Goal: Task Accomplishment & Management: Manage account settings

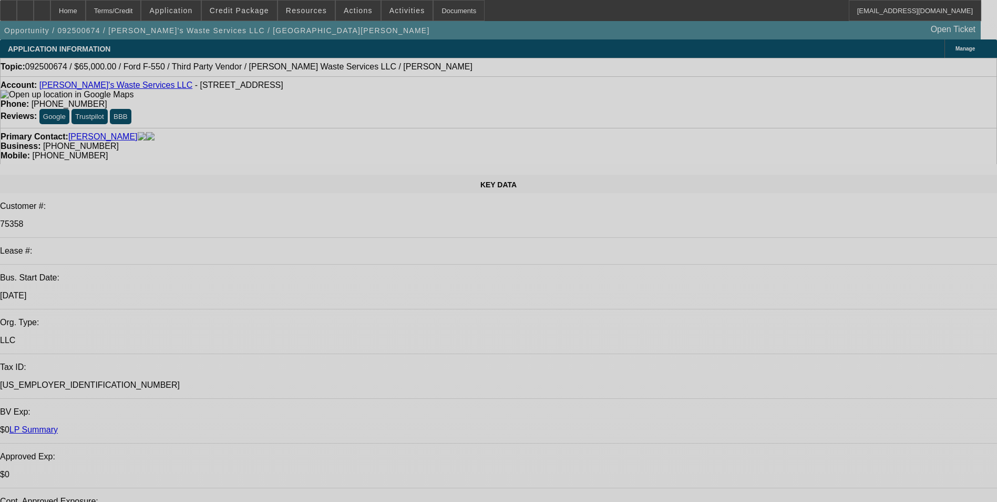
select select "0"
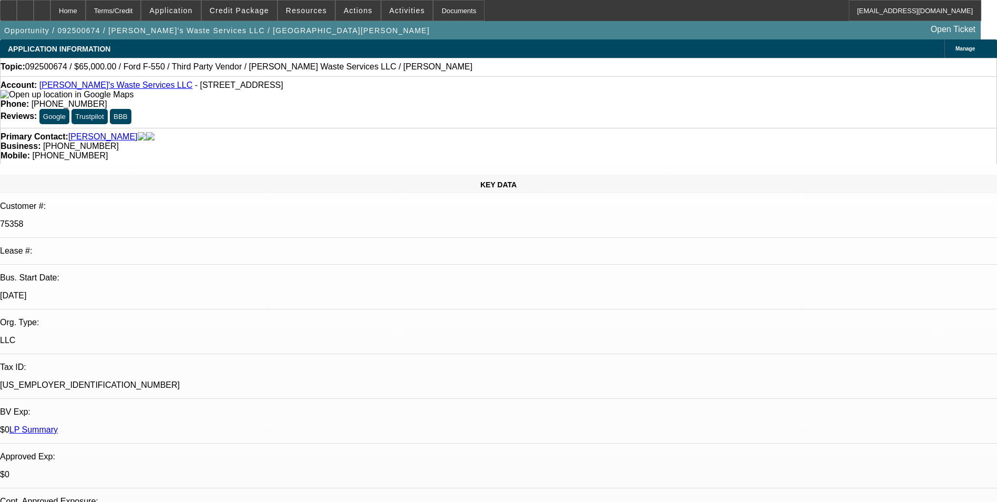
select select "2"
select select "0"
select select "2"
select select "0"
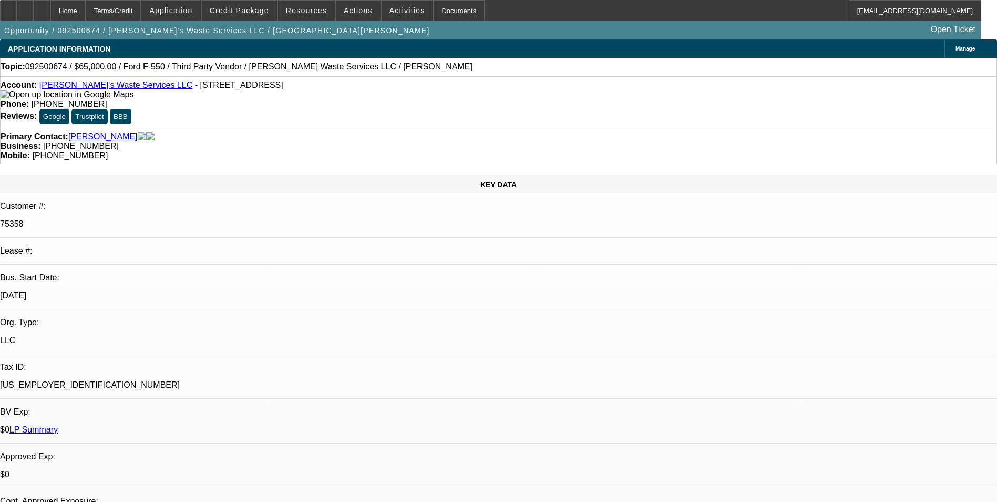
select select "0"
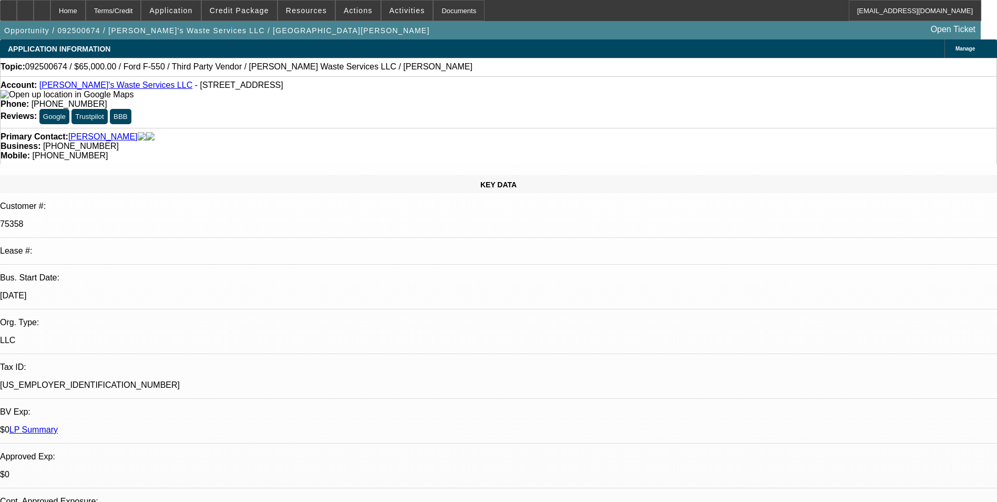
select select "0"
select select "1"
select select "2"
select select "6"
select select "1"
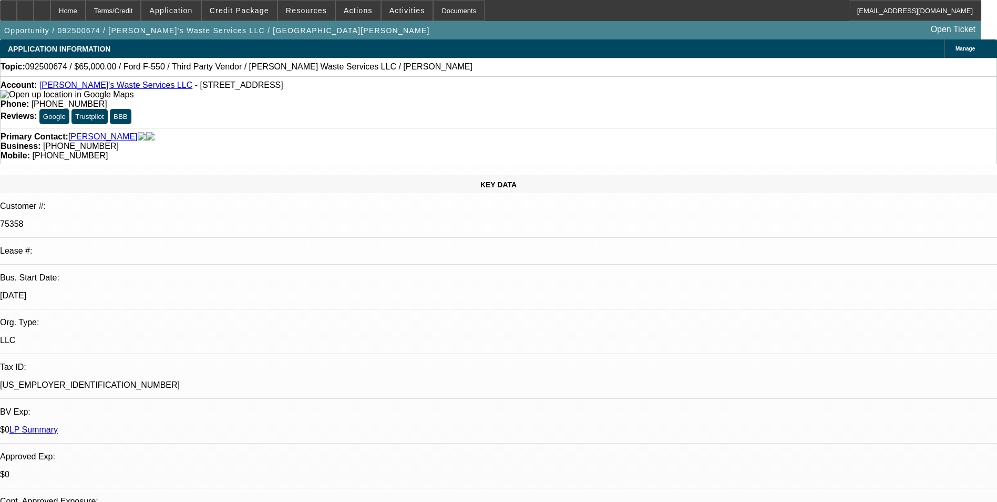
select select "2"
select select "6"
select select "1"
select select "6"
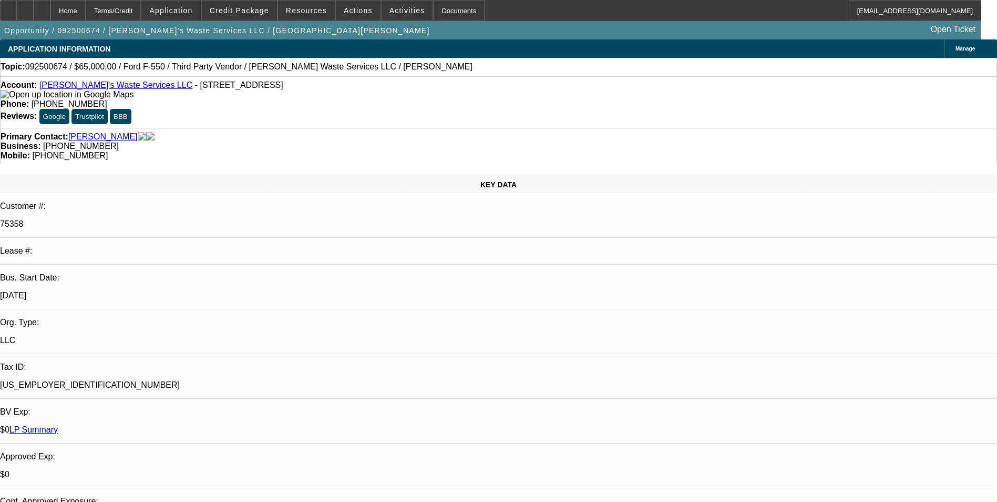
select select "1"
select select "6"
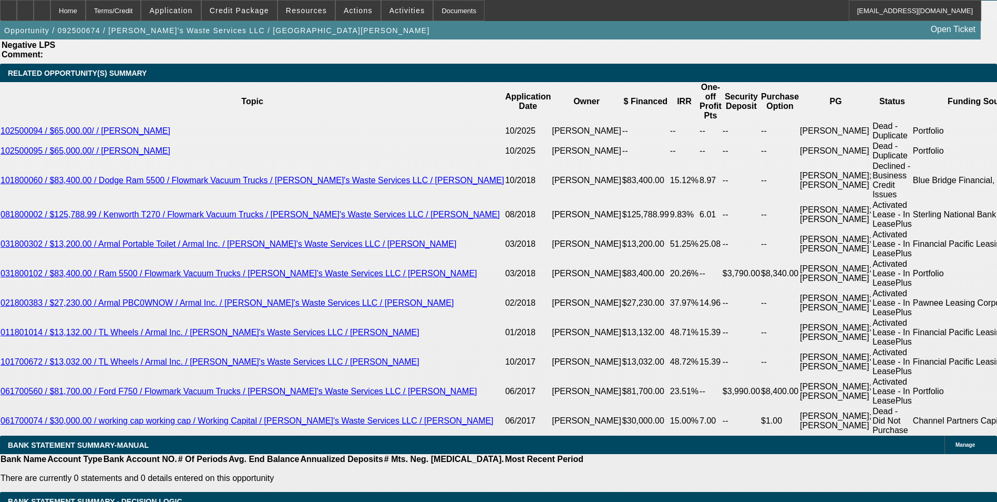
scroll to position [1984, 0]
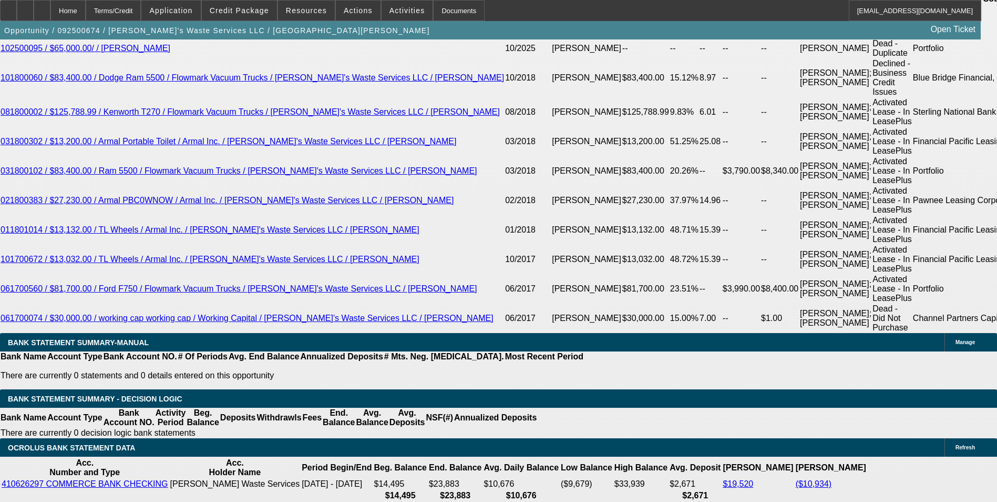
select select "0.15"
type input "$9,750.00"
type input "UNKNOWN"
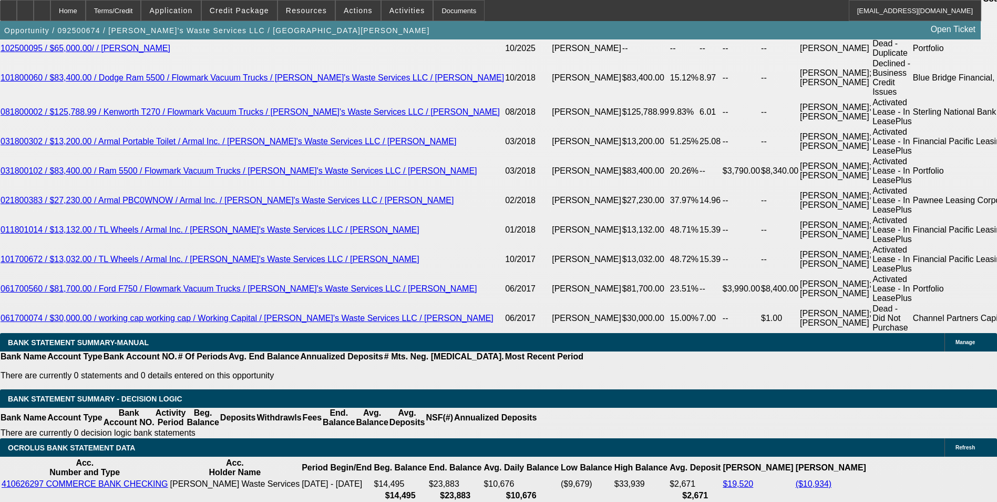
type input "$4,650.20"
type input "$2,325.10"
drag, startPoint x: 206, startPoint y: 196, endPoint x: 279, endPoint y: 196, distance: 73.6
type input "$9,750.00"
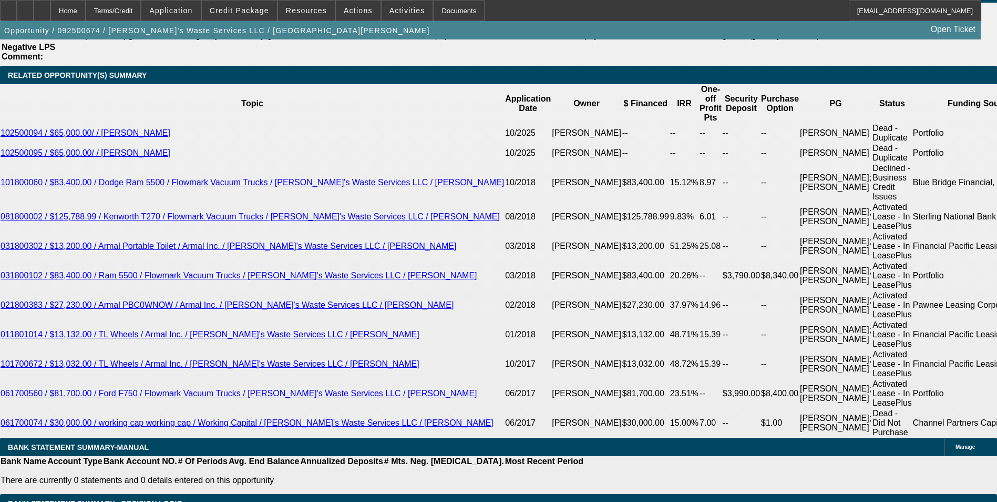
scroll to position [1879, 0]
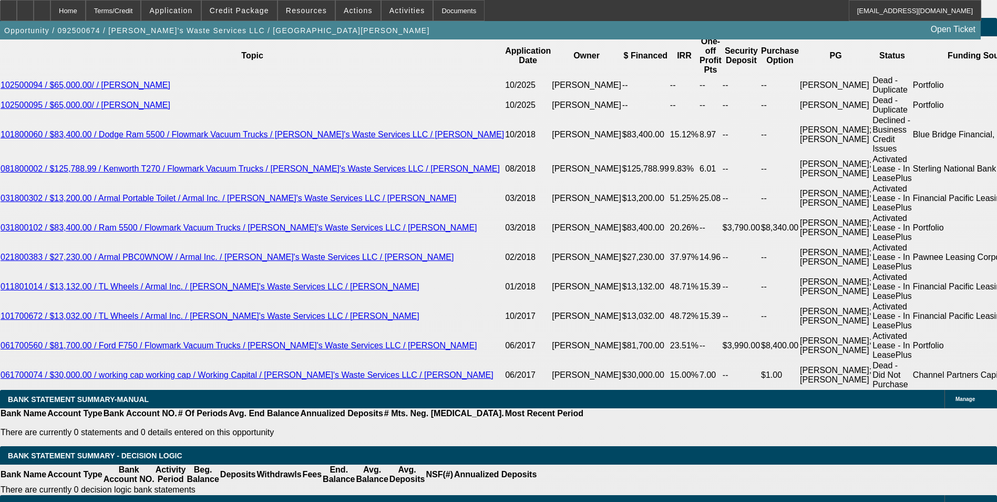
scroll to position [1984, 0]
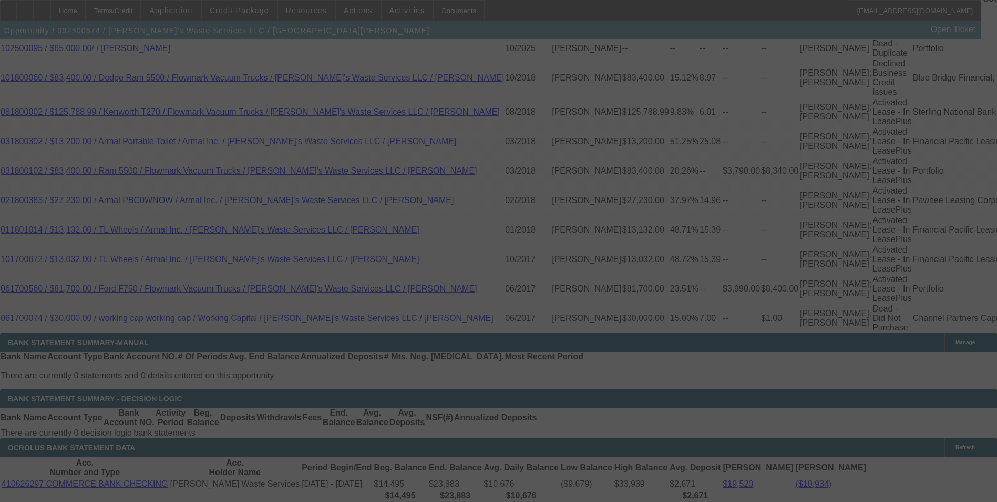
select select "0.15"
select select "2"
select select "0"
select select "6"
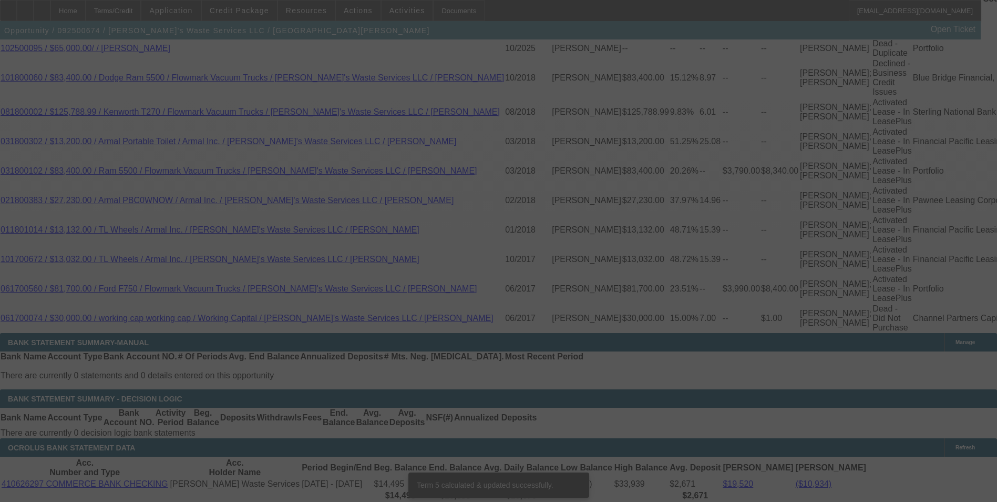
scroll to position [1972, 0]
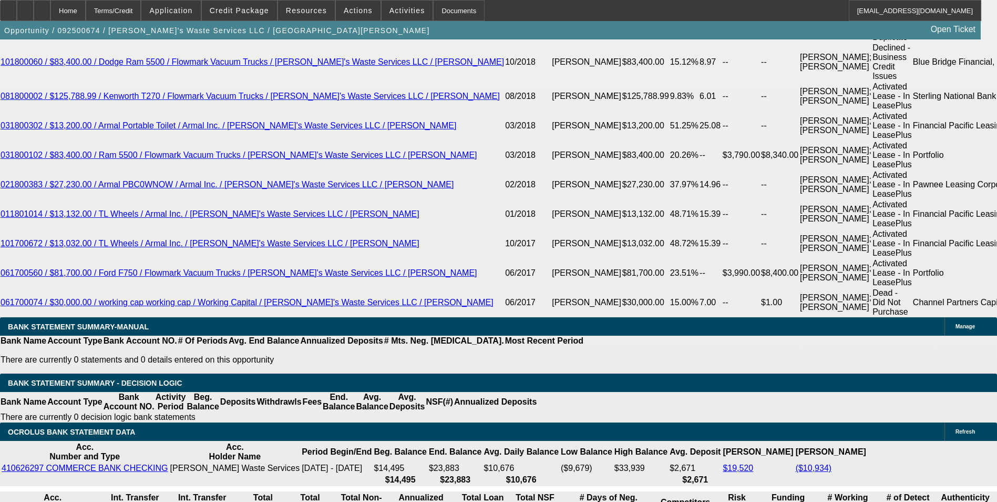
scroll to position [2025, 0]
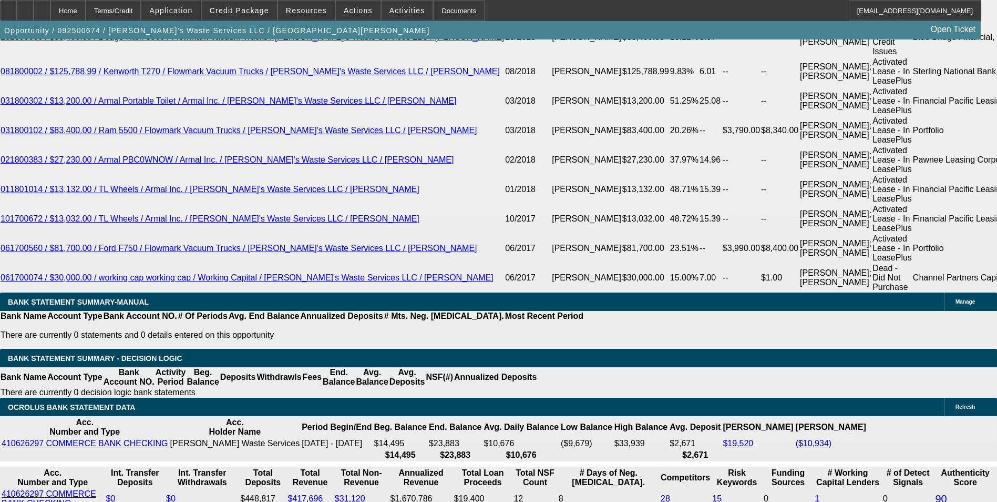
drag, startPoint x: 225, startPoint y: 239, endPoint x: 319, endPoint y: 231, distance: 94.5
type input "UNKNOWN"
type input "2"
type input "$3,779.26"
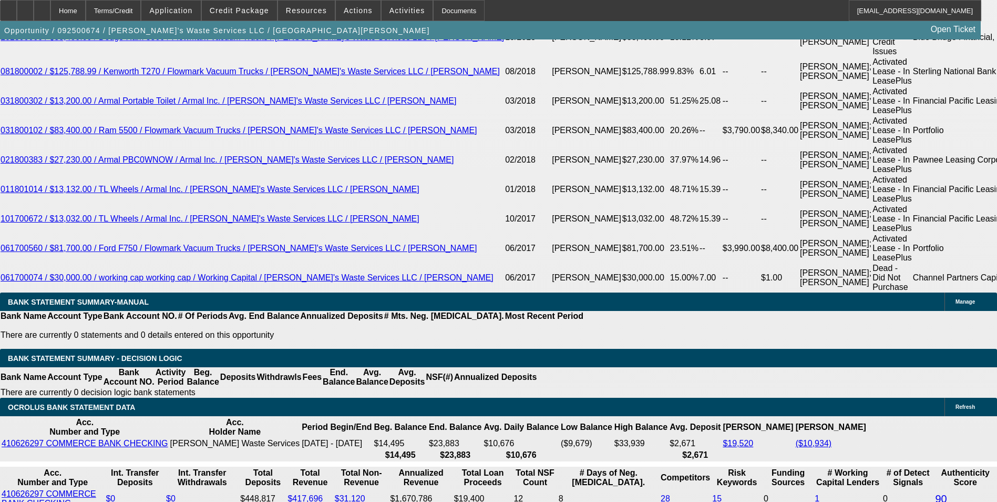
type input "$1,889.63"
type input "20"
type input "$4,710.58"
type input "$2,355.29"
type input "20"
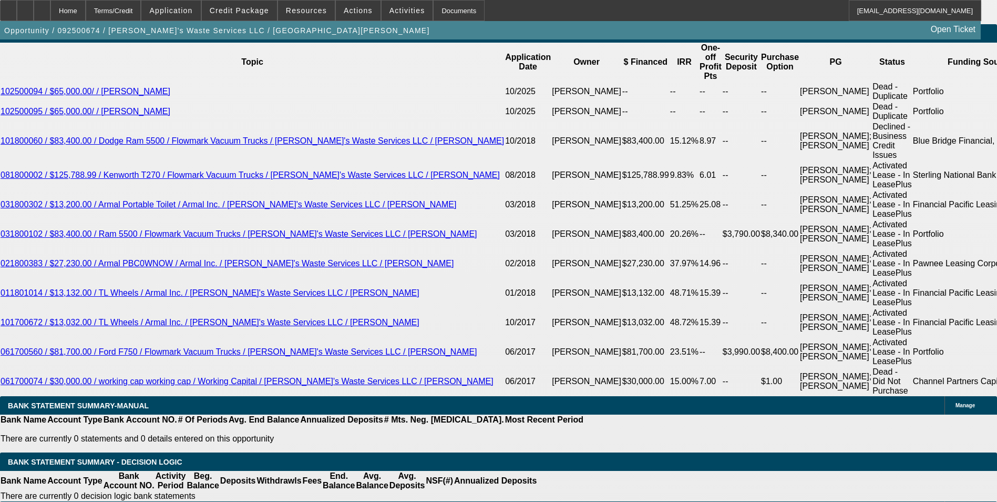
scroll to position [1867, 0]
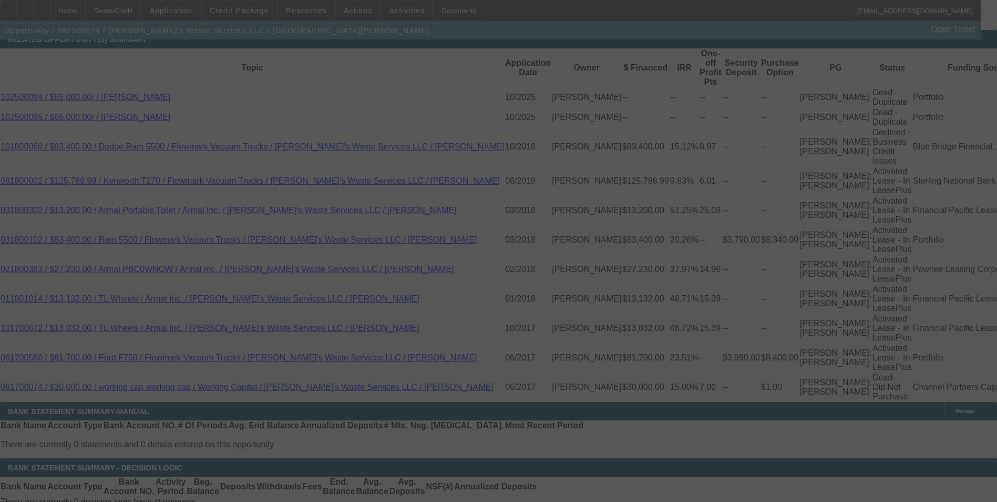
scroll to position [1972, 0]
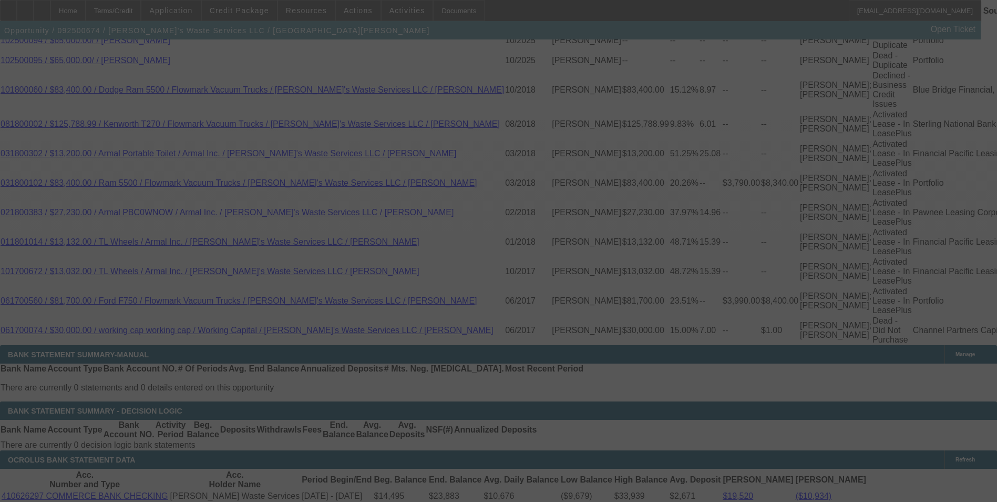
select select "0.15"
select select "2"
select select "0"
select select "6"
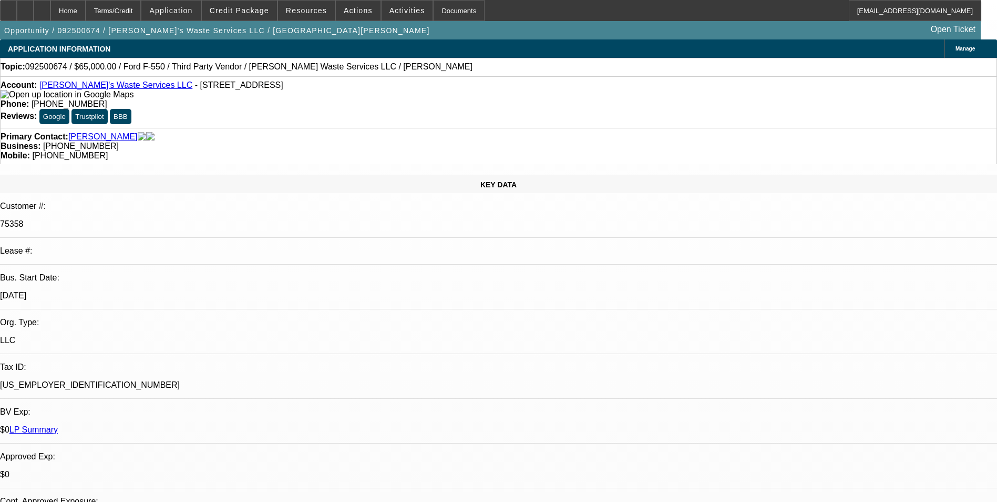
scroll to position [58, 0]
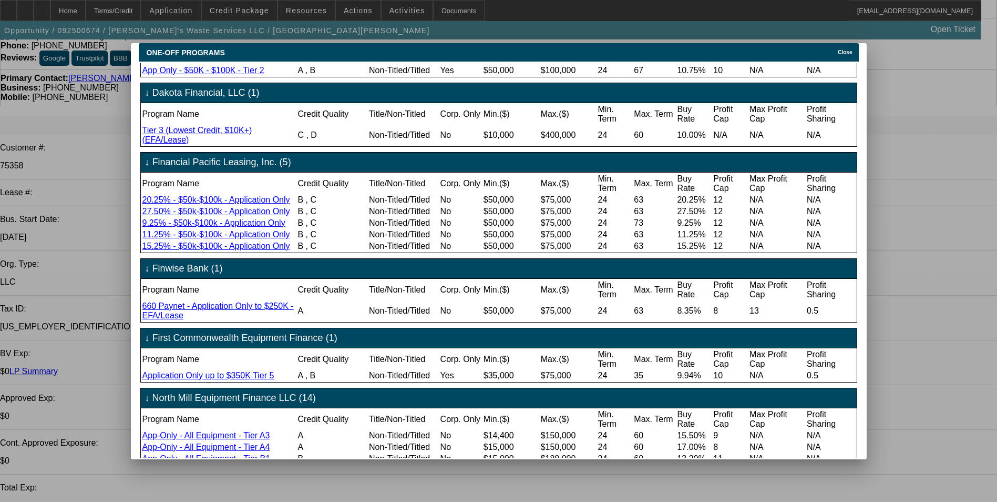
scroll to position [0, 0]
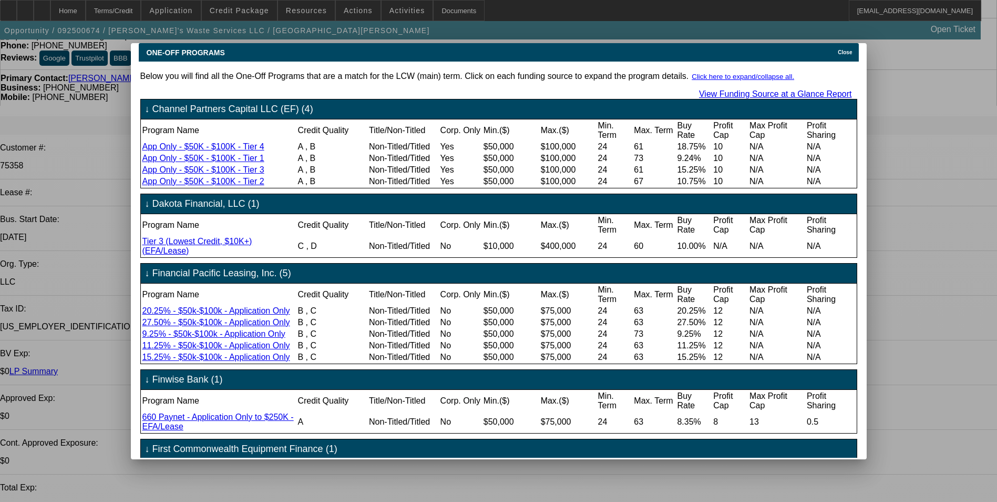
click at [850, 49] on span "Close" at bounding box center [845, 52] width 14 height 6
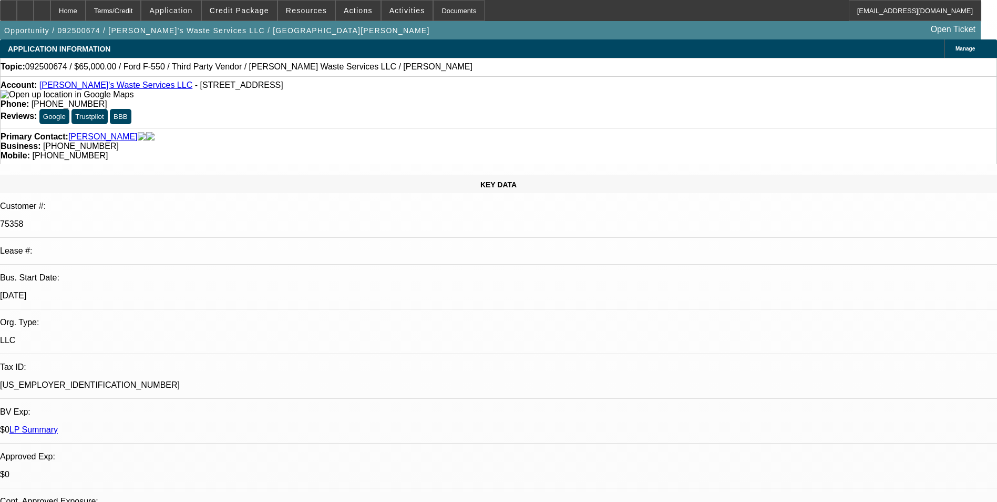
scroll to position [58, 0]
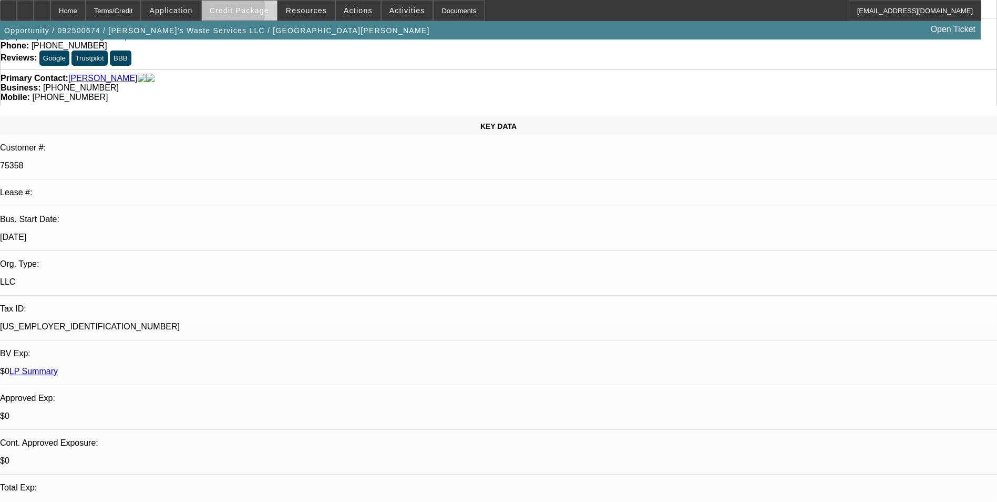
click at [246, 13] on span "Credit Package" at bounding box center [239, 10] width 59 height 8
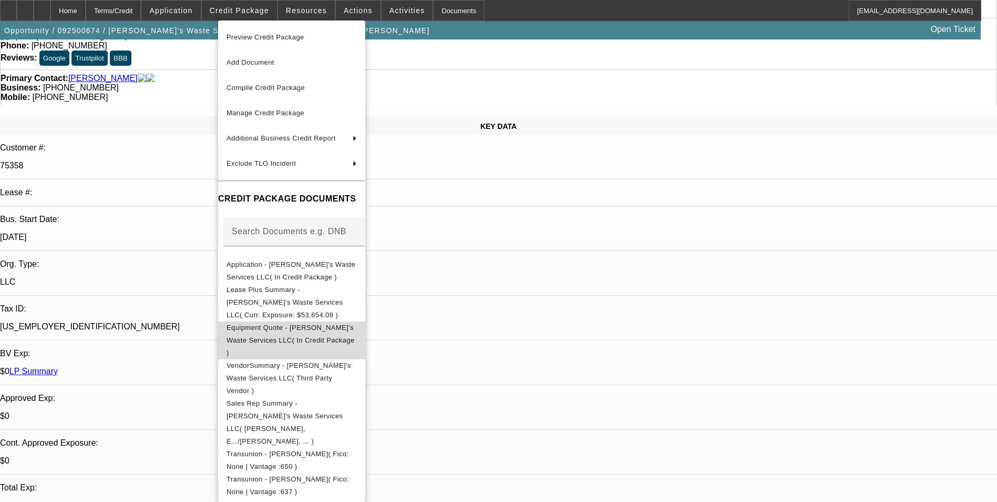
click at [336, 323] on span "Equipment Quote - Charlene's Waste Services LLC( In Credit Package )" at bounding box center [291, 339] width 128 height 33
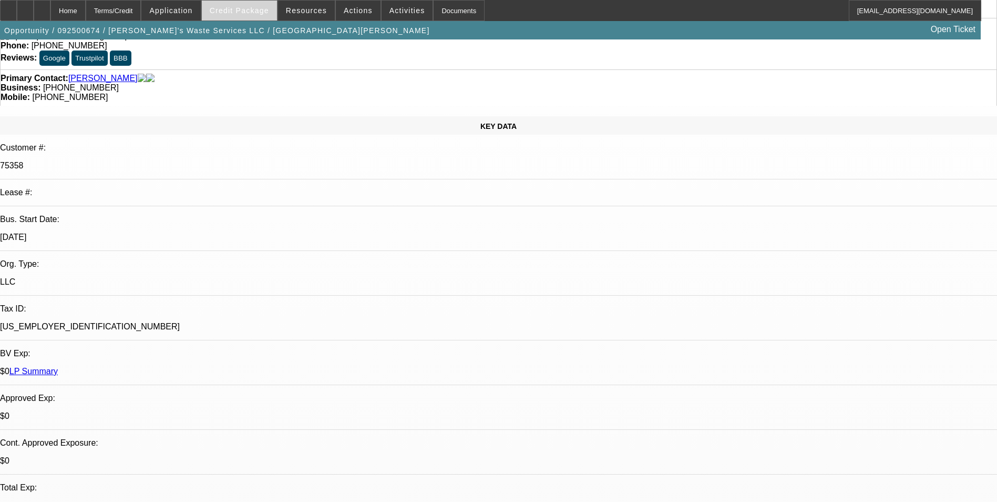
click at [260, 11] on span "Credit Package" at bounding box center [239, 10] width 59 height 8
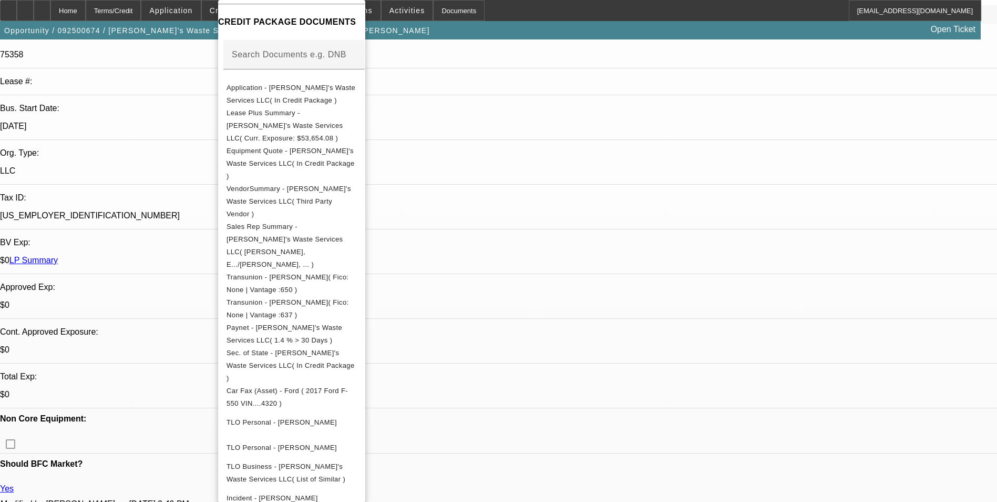
scroll to position [321, 0]
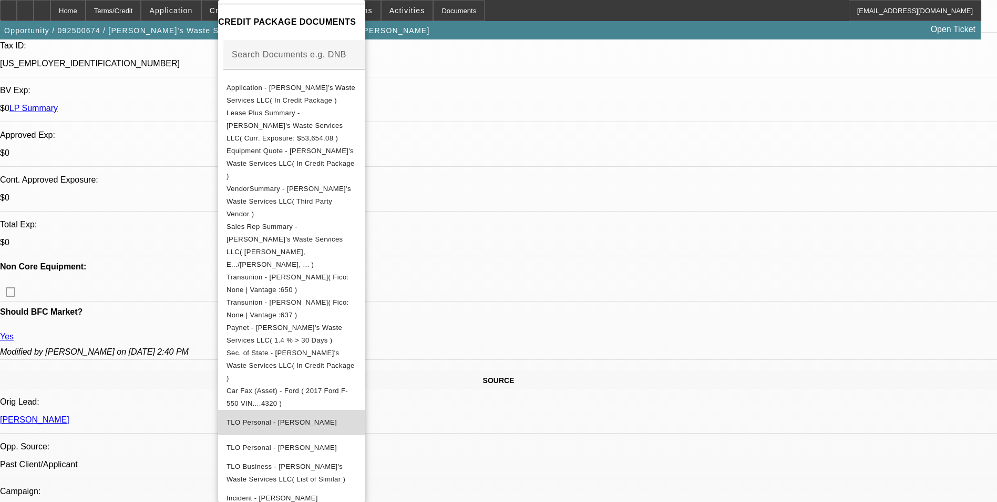
click at [333, 418] on span "TLO Personal - Endsley, Charlene" at bounding box center [282, 422] width 110 height 8
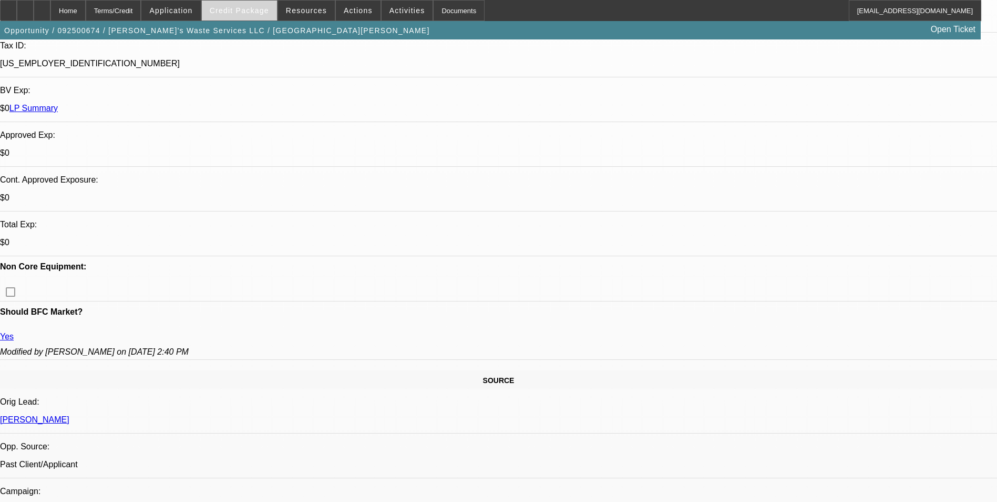
click at [259, 12] on span "Credit Package" at bounding box center [239, 10] width 59 height 8
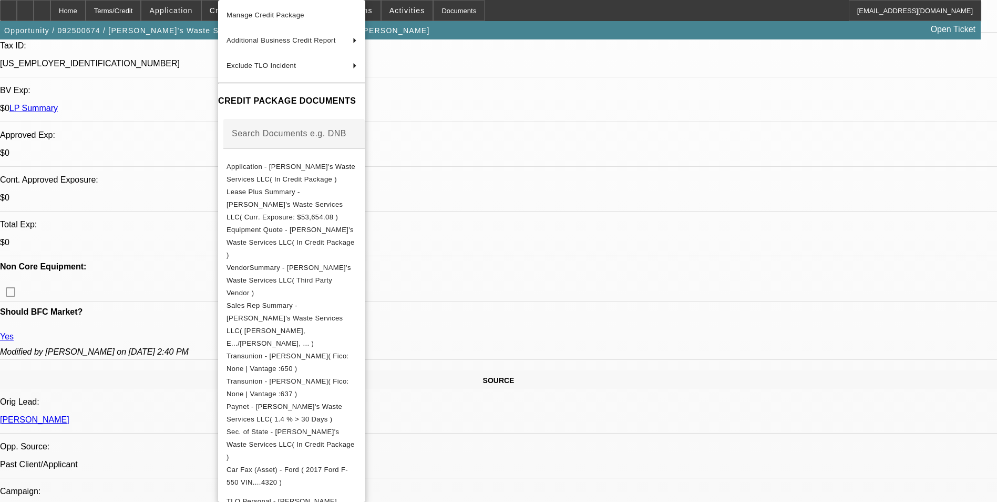
scroll to position [156, 0]
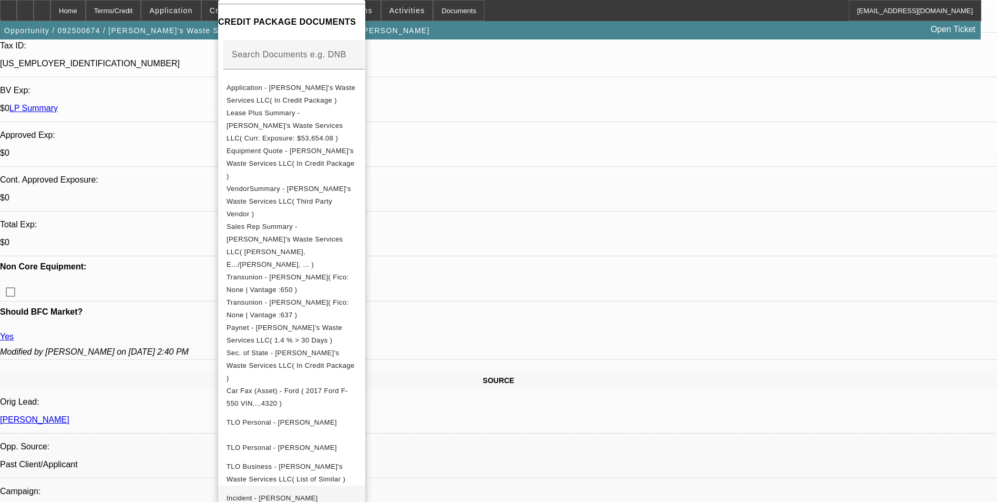
click at [319, 492] on span "Incident - Endsley, Tommy" at bounding box center [292, 498] width 130 height 13
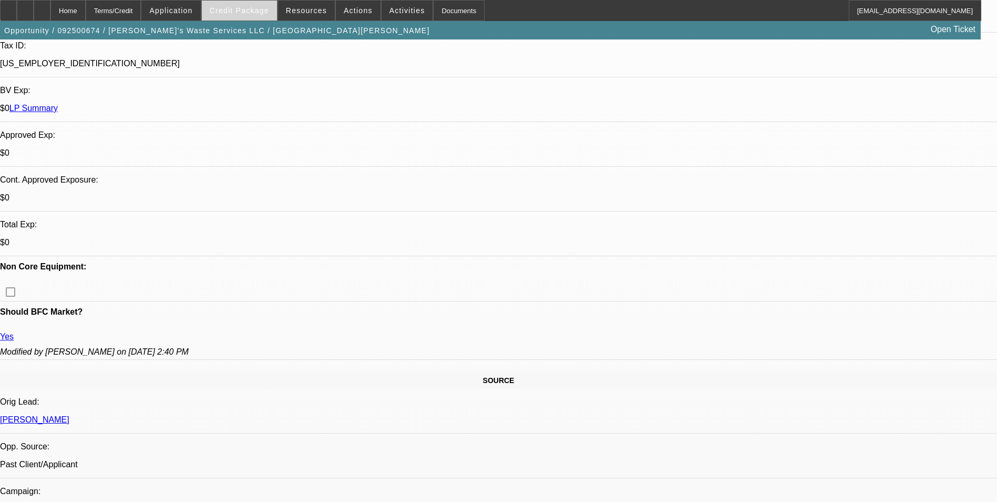
click at [259, 13] on span "Credit Package" at bounding box center [239, 10] width 59 height 8
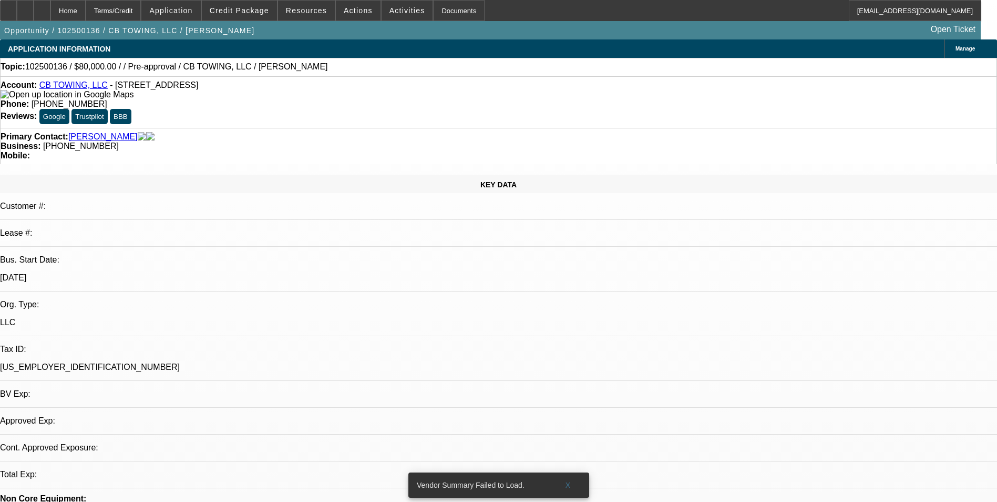
select select "0"
select select "2"
select select "0.1"
select select "4"
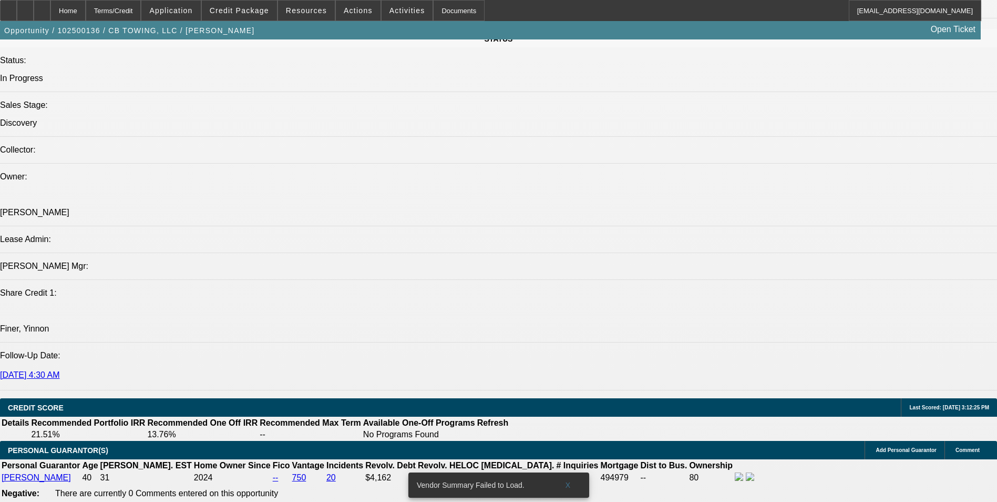
scroll to position [1367, 0]
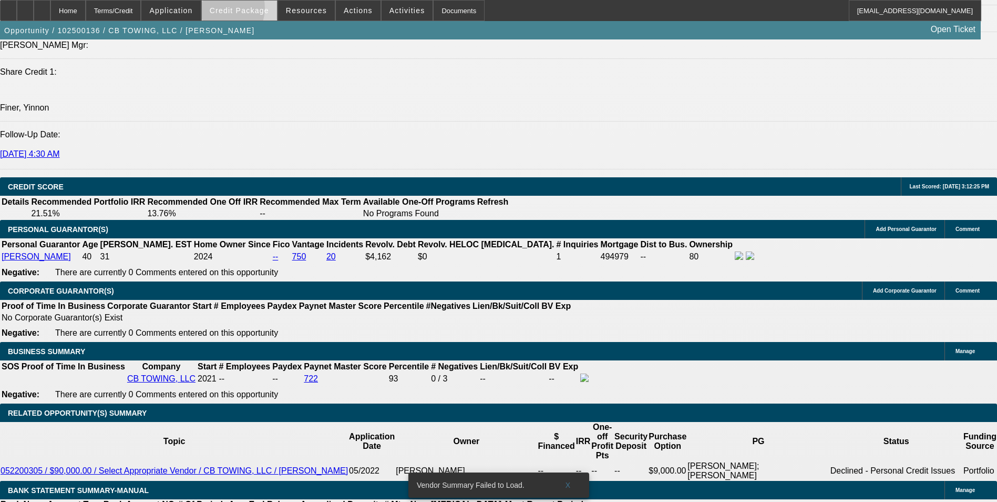
click at [234, 11] on span "Credit Package" at bounding box center [239, 10] width 59 height 8
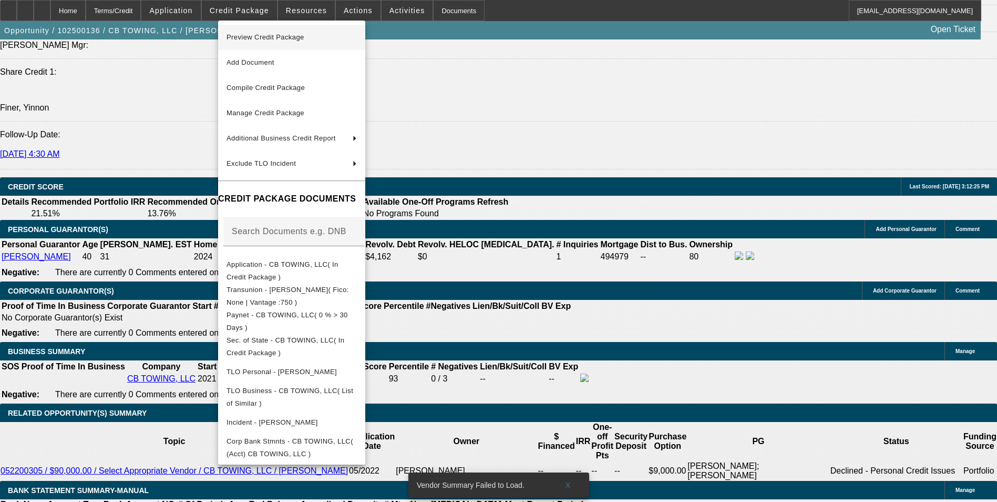
click at [264, 38] on span "Preview Credit Package" at bounding box center [266, 37] width 78 height 8
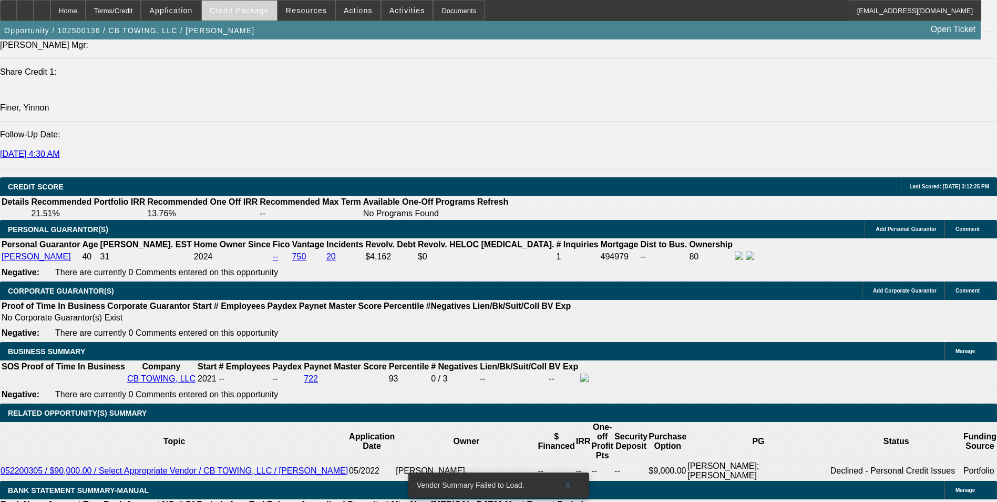
click at [252, 16] on span at bounding box center [239, 10] width 75 height 25
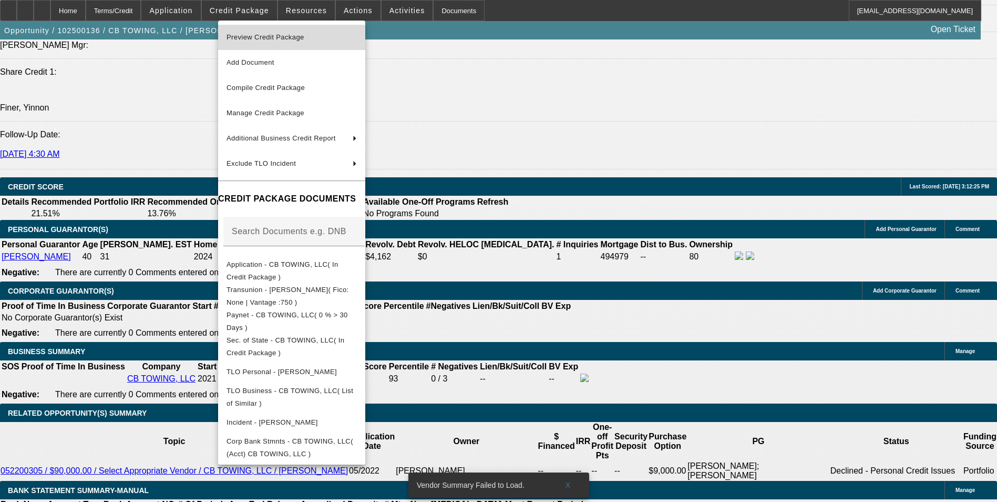
click at [281, 35] on span "Preview Credit Package" at bounding box center [266, 37] width 78 height 8
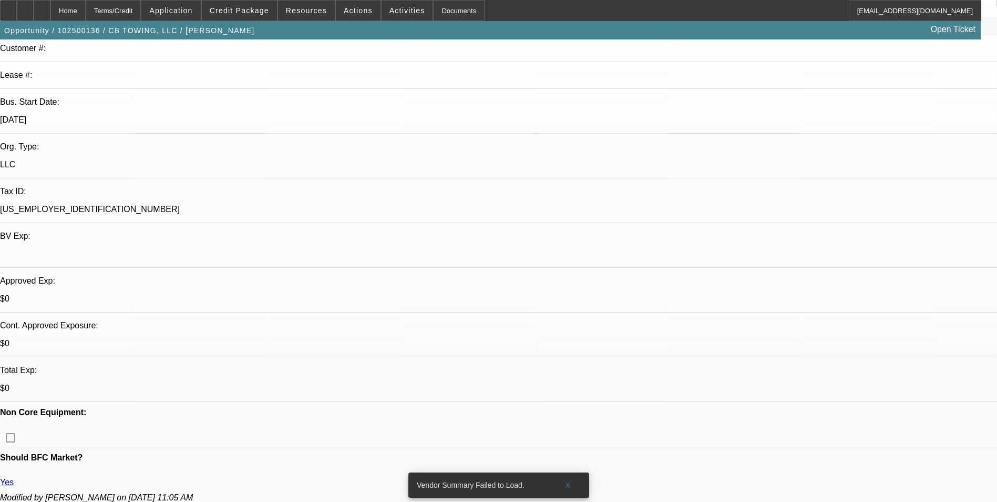
scroll to position [0, 0]
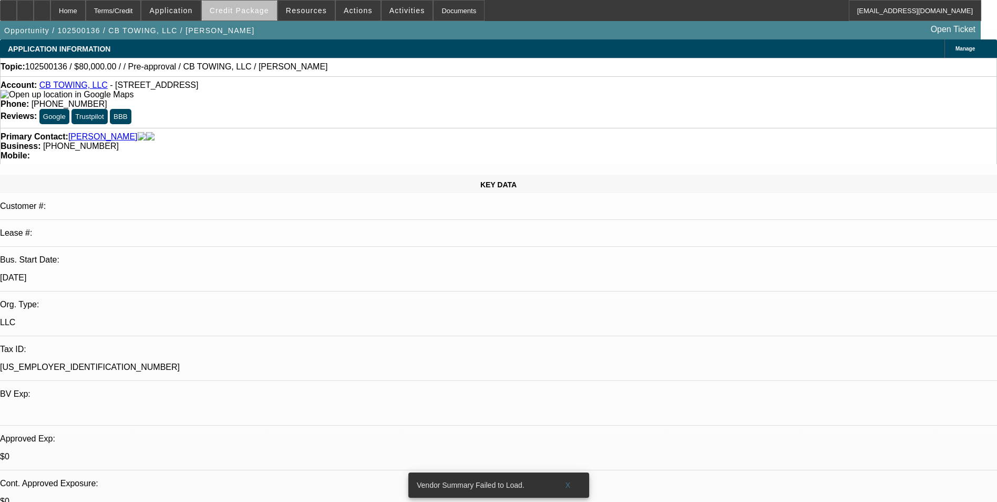
click at [257, 12] on span "Credit Package" at bounding box center [239, 10] width 59 height 8
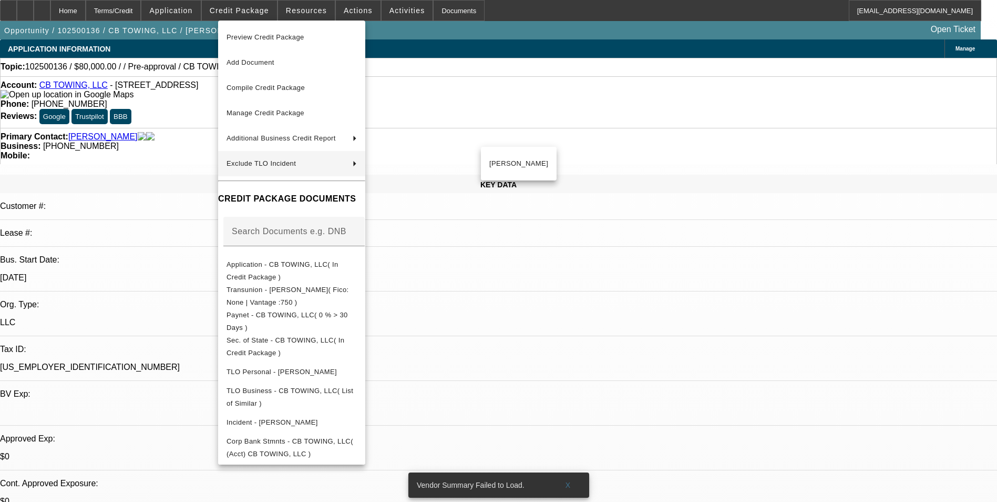
click at [195, 160] on div at bounding box center [498, 251] width 997 height 502
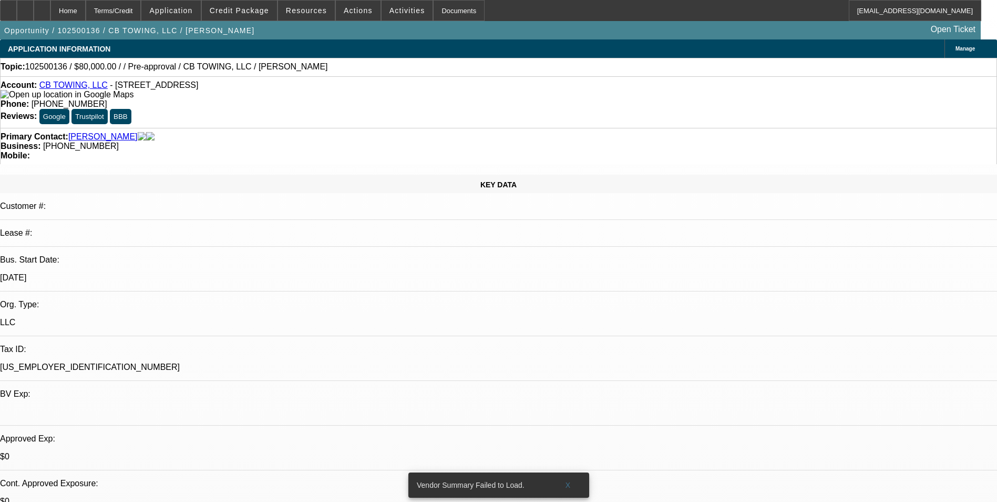
scroll to position [263, 0]
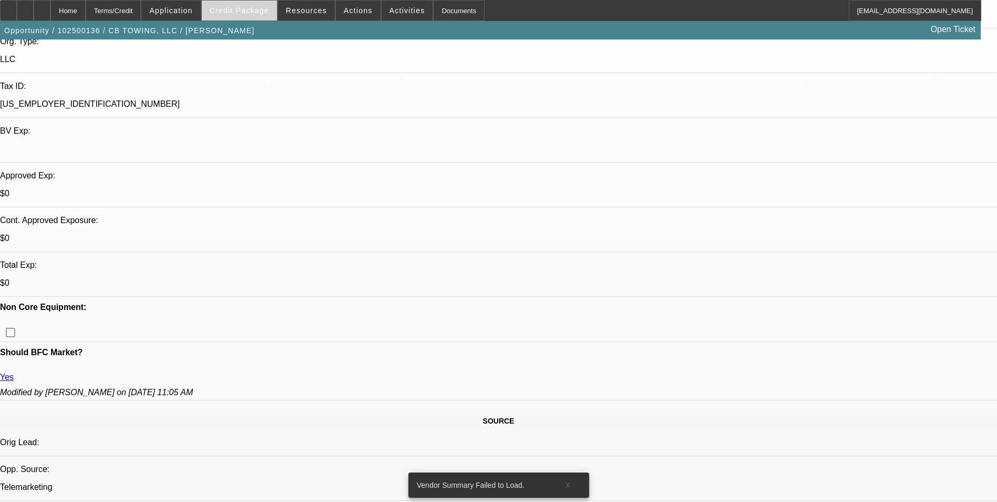
click at [230, 5] on span at bounding box center [239, 10] width 75 height 25
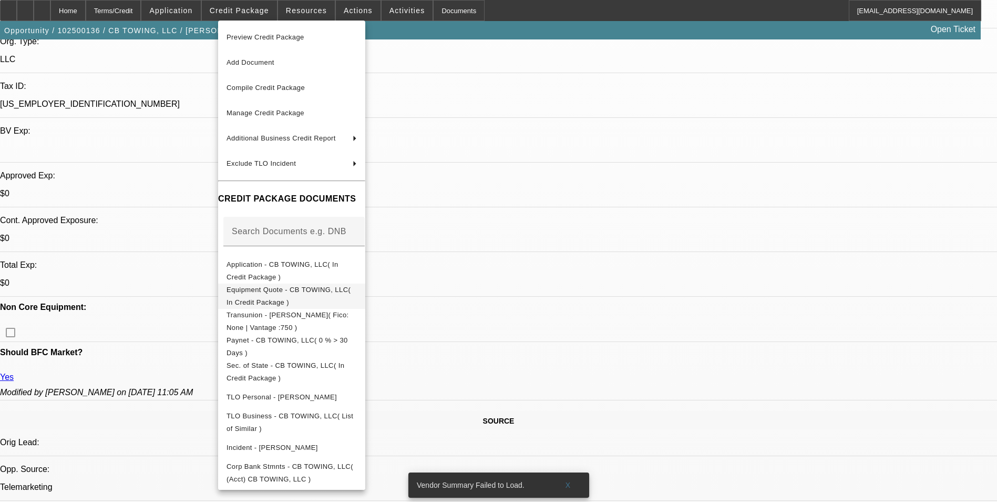
click at [289, 283] on button "Equipment Quote - CB TOWING, LLC( In Credit Package )" at bounding box center [291, 295] width 147 height 25
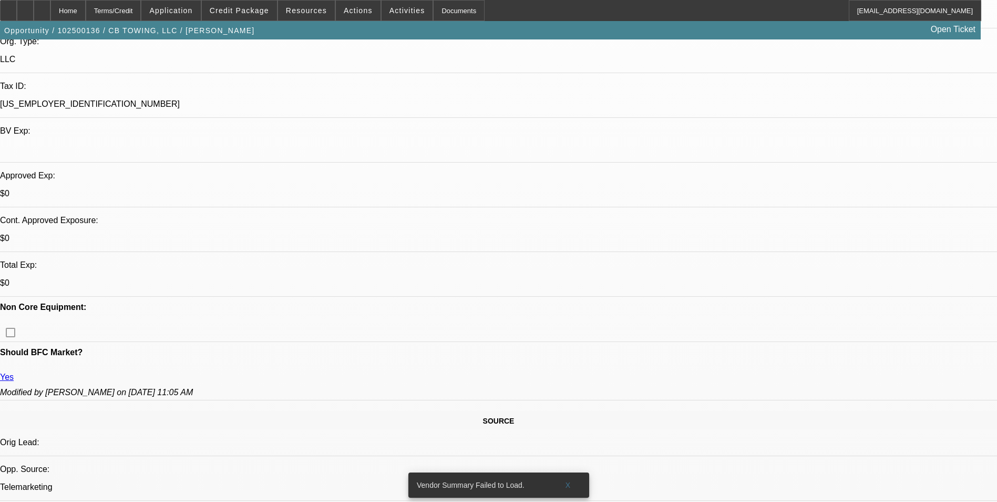
scroll to position [0, 0]
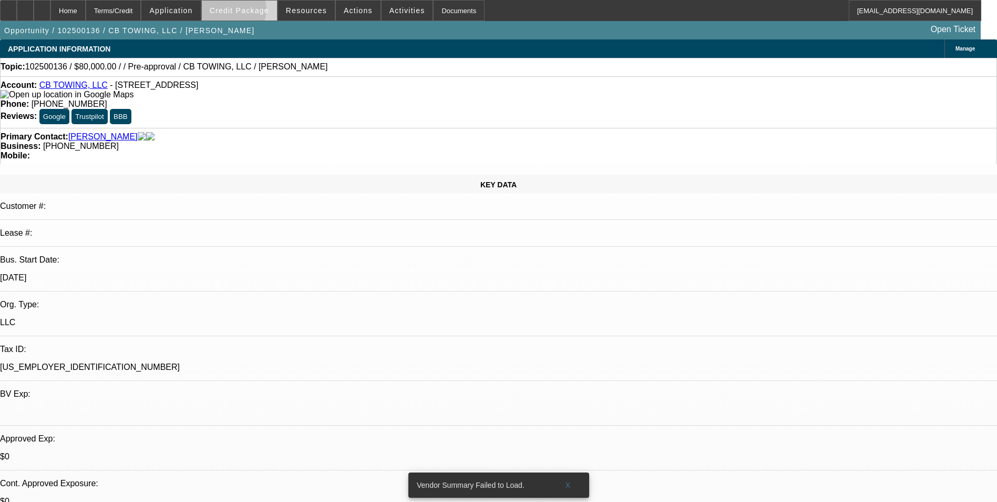
click at [250, 12] on span "Credit Package" at bounding box center [239, 10] width 59 height 8
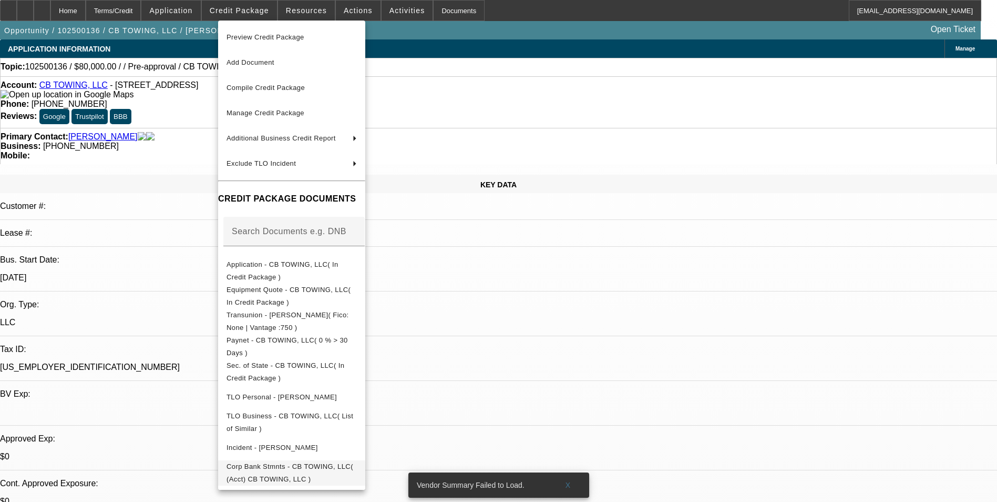
click at [343, 467] on span "Corp Bank Stmnts - CB TOWING, LLC( (Acct) CB TOWING, LLC )" at bounding box center [290, 472] width 127 height 21
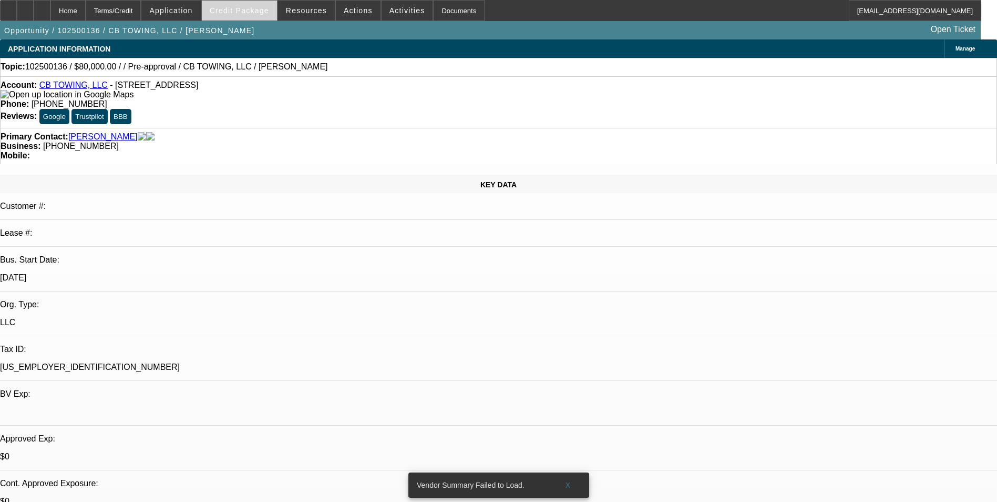
click at [250, 15] on span at bounding box center [239, 10] width 75 height 25
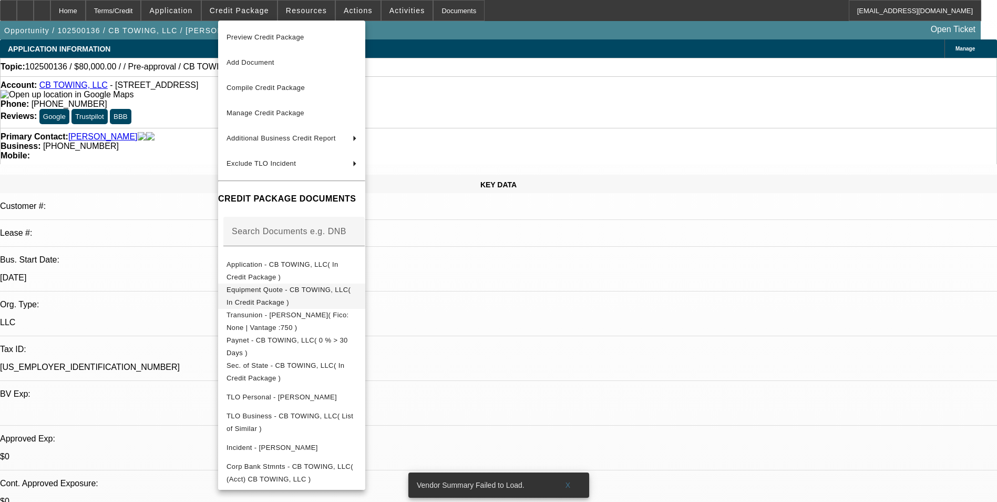
click at [351, 291] on span "Equipment Quote - CB TOWING, LLC( In Credit Package )" at bounding box center [289, 296] width 124 height 21
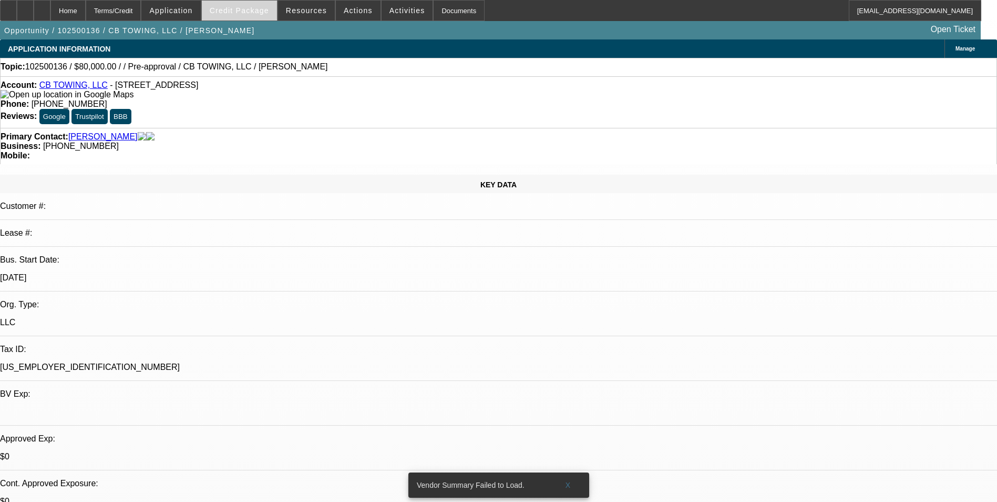
click at [243, 18] on span at bounding box center [239, 10] width 75 height 25
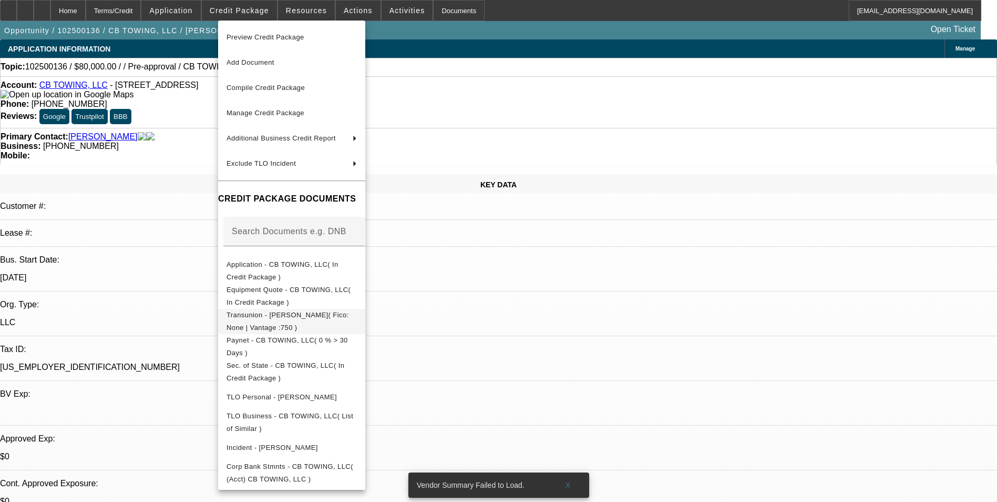
click at [317, 319] on span "Transunion - Hoppstadter, Joshua( Fico: None | Vantage :750 )" at bounding box center [288, 321] width 123 height 21
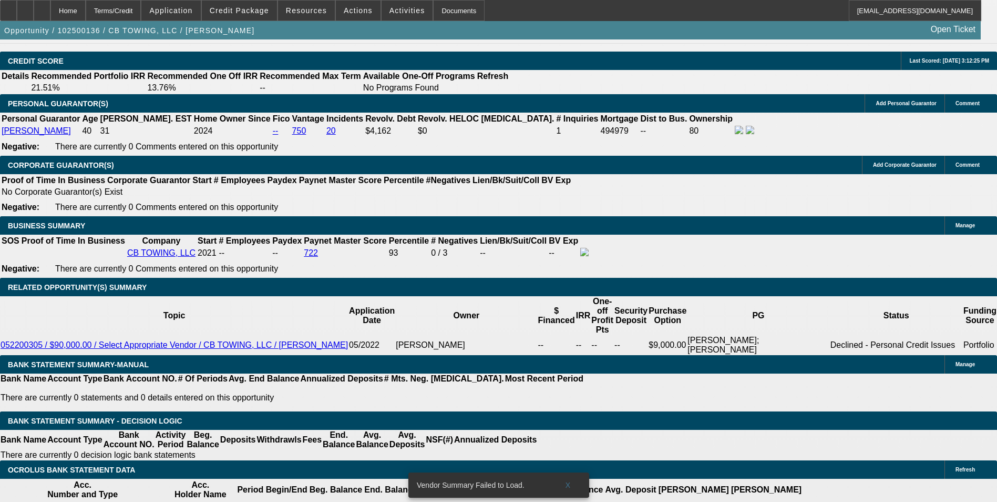
scroll to position [1496, 0]
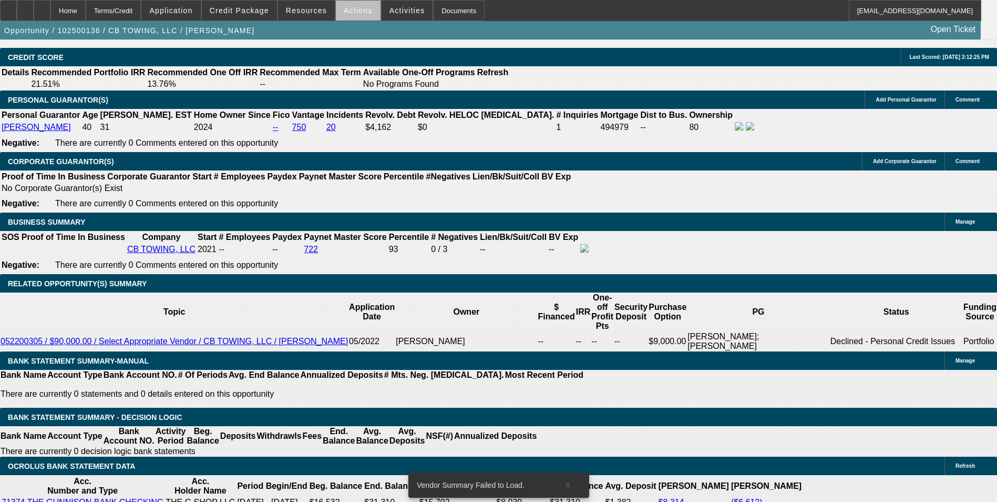
click at [353, 17] on span at bounding box center [358, 10] width 45 height 25
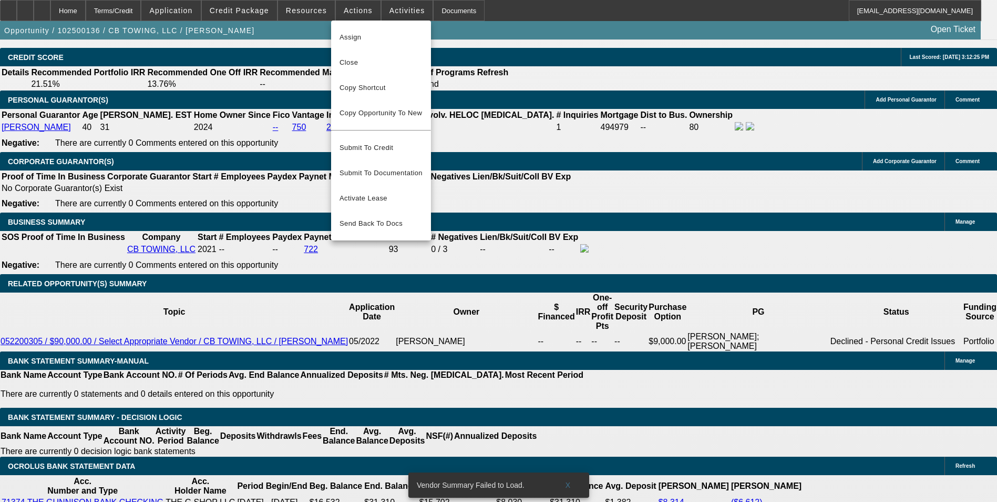
click at [392, 13] on div at bounding box center [498, 251] width 997 height 502
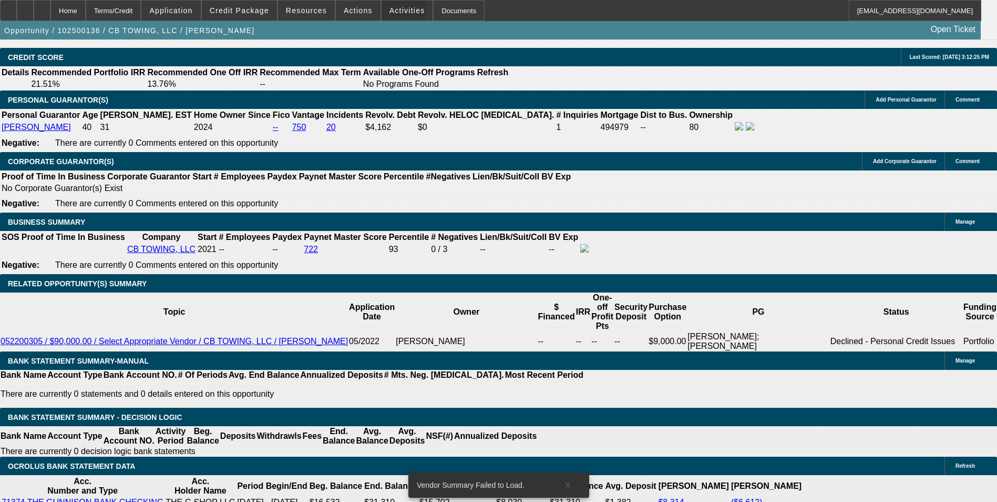
click at [392, 13] on span "Activities" at bounding box center [408, 10] width 36 height 8
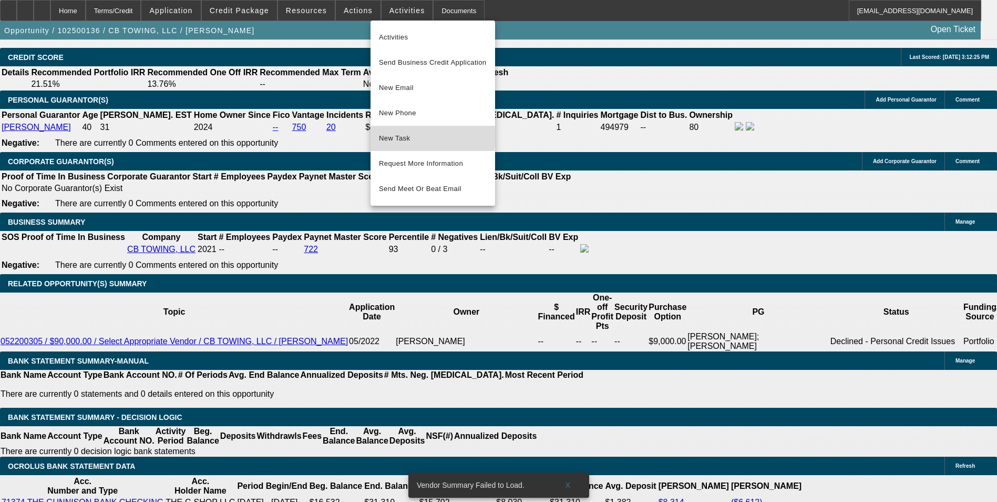
click at [411, 137] on span "New Task" at bounding box center [433, 138] width 108 height 13
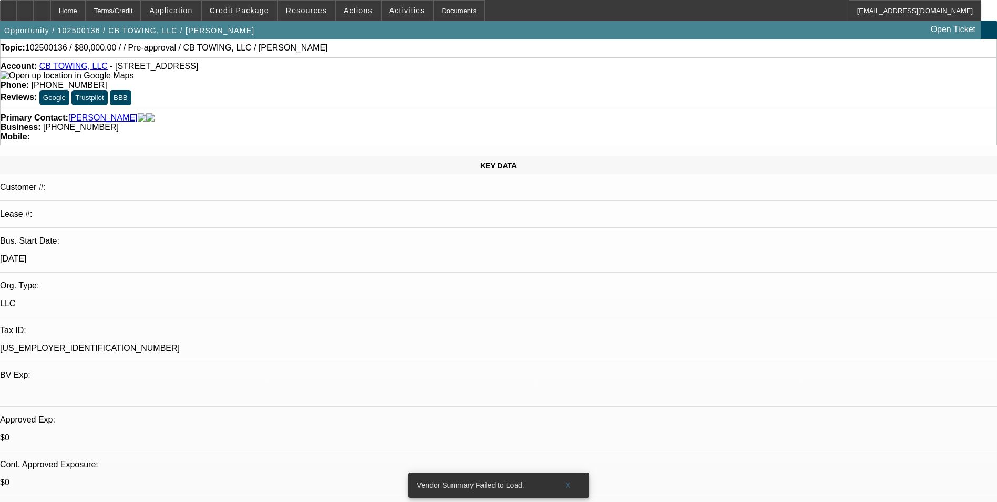
scroll to position [0, 0]
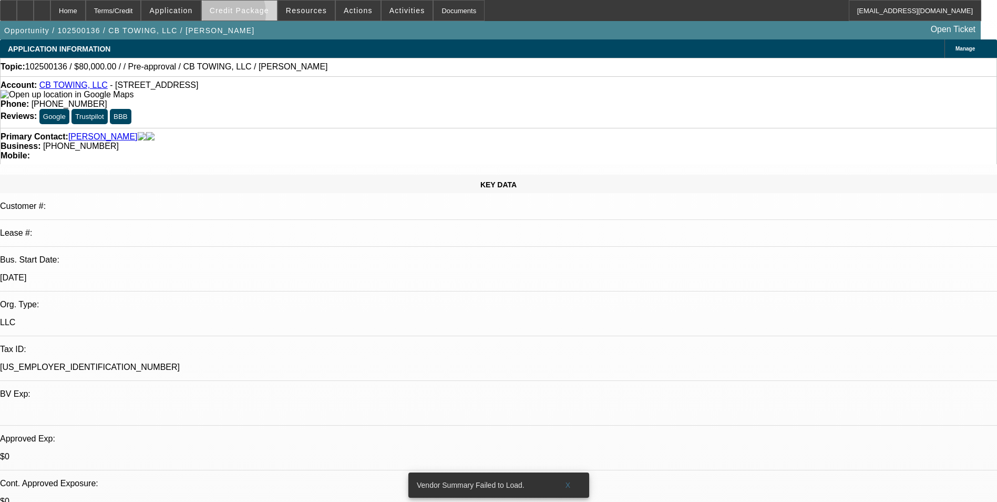
click at [239, 16] on span at bounding box center [239, 10] width 75 height 25
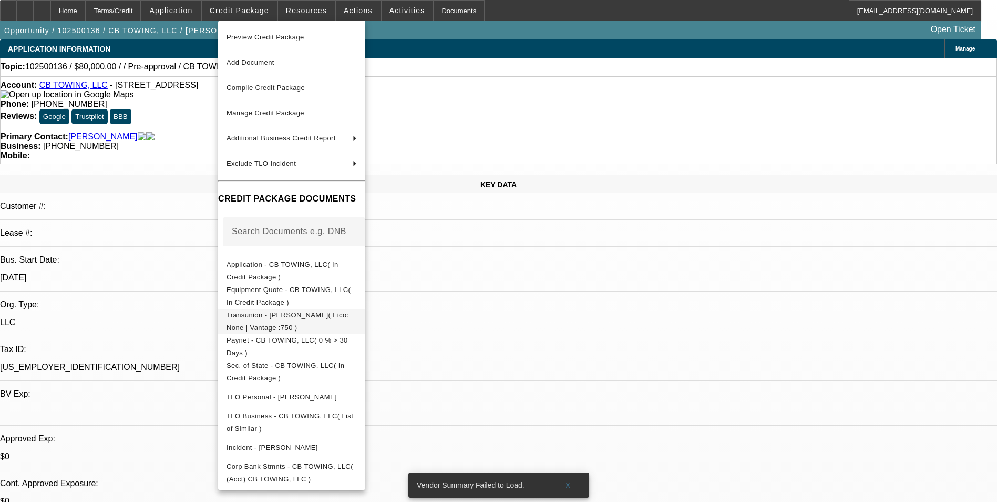
click at [339, 317] on span "Transunion - Hoppstadter, Joshua( Fico: None | Vantage :750 )" at bounding box center [288, 321] width 123 height 21
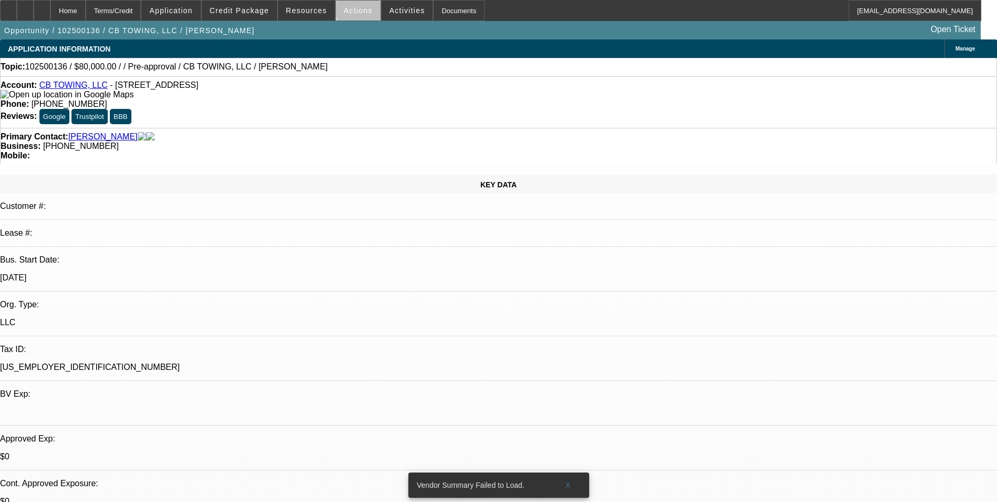
click at [357, 11] on span "Actions" at bounding box center [358, 10] width 29 height 8
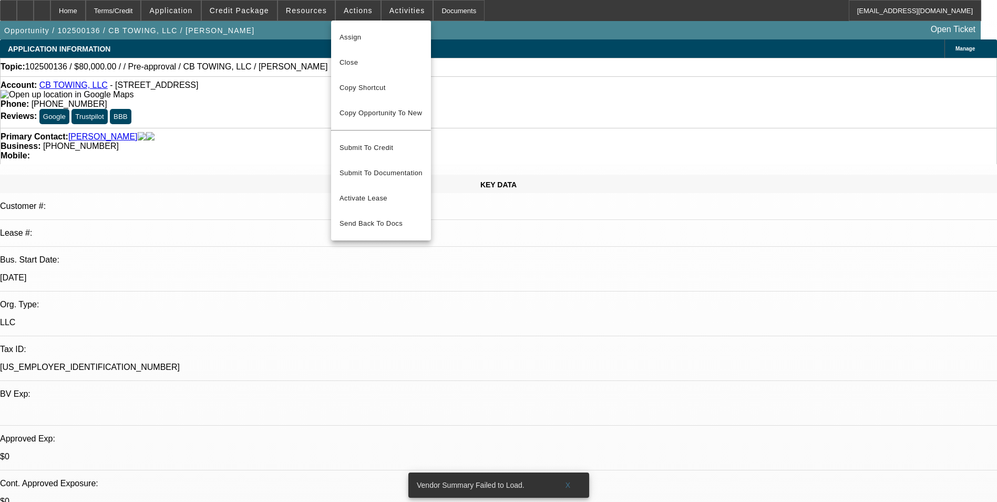
click at [393, 9] on div at bounding box center [498, 251] width 997 height 502
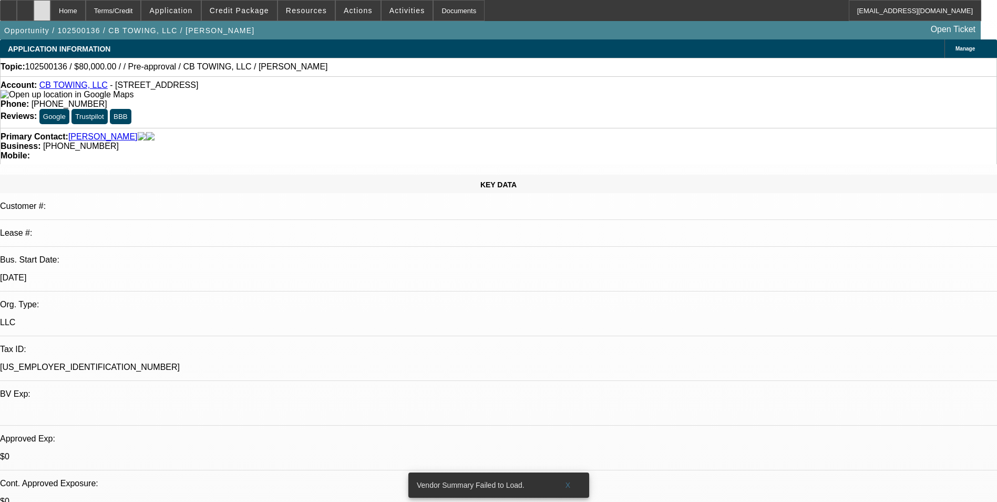
click at [42, 7] on icon at bounding box center [42, 7] width 0 height 0
select select "0"
select select "2"
select select "0.1"
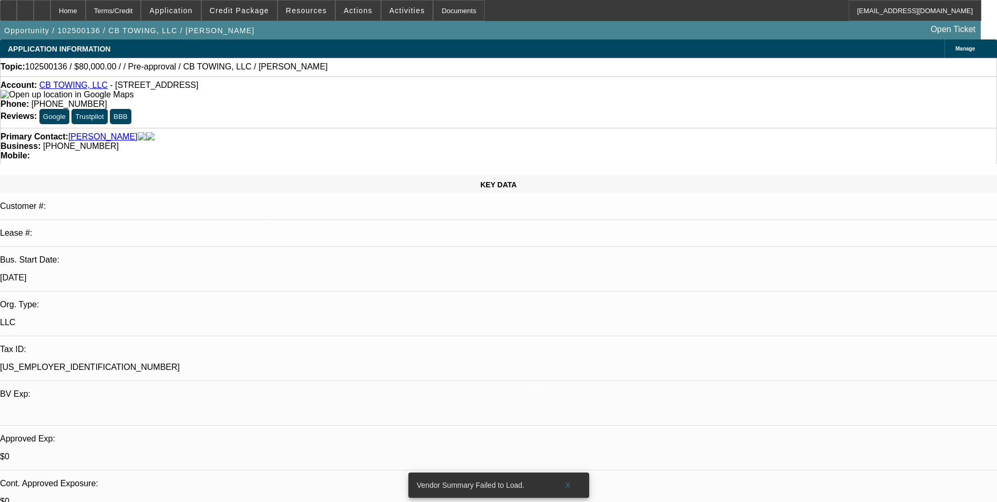
select select "4"
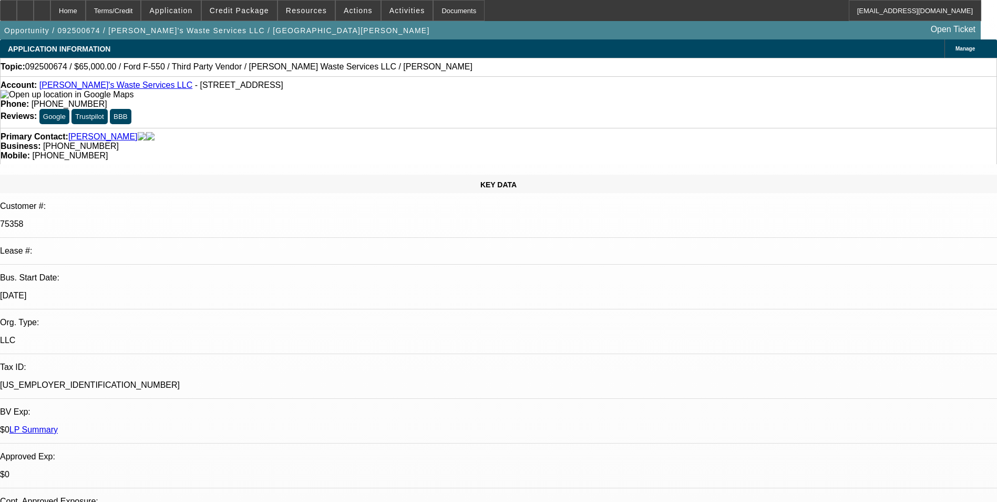
select select "0.15"
select select "2"
select select "0"
select select "6"
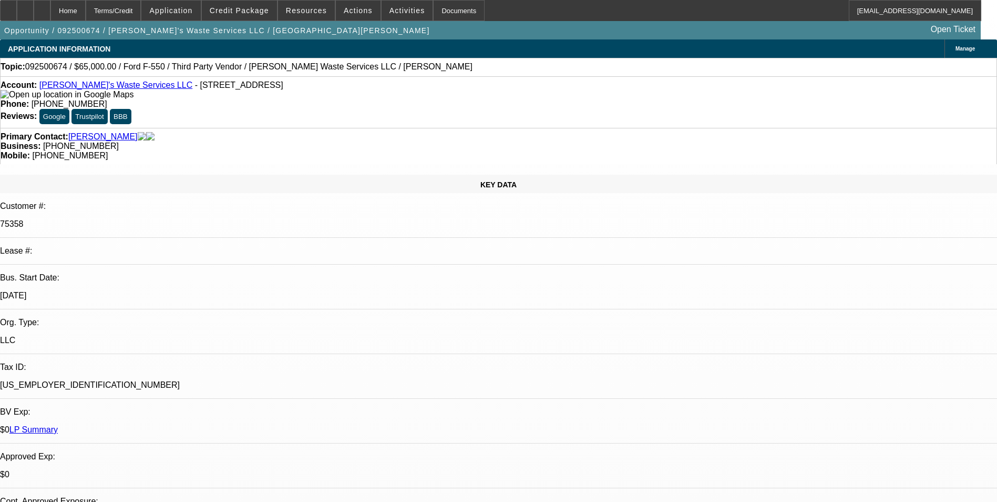
select select "0"
select select "2"
select select "0"
select select "6"
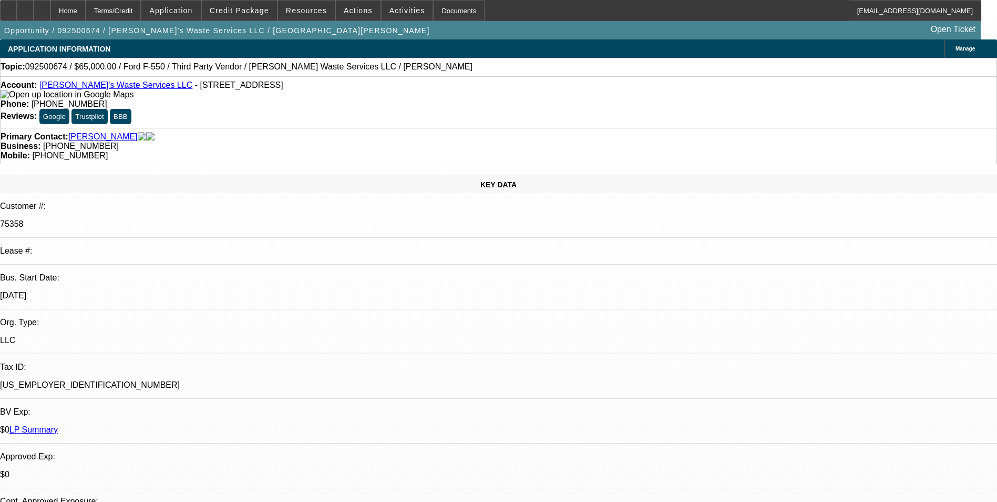
select select "0"
select select "6"
select select "0"
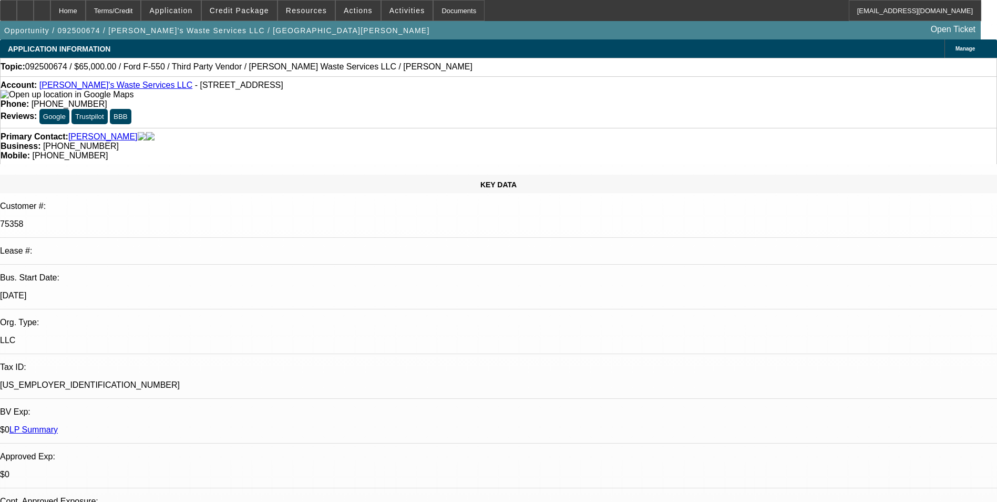
select select "0"
select select "6"
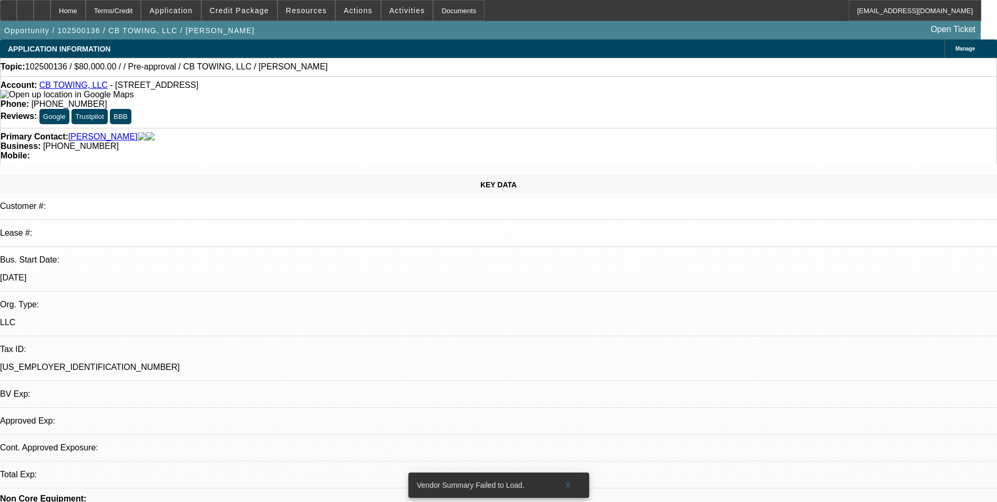
select select "0"
select select "2"
select select "0.1"
select select "1"
select select "2"
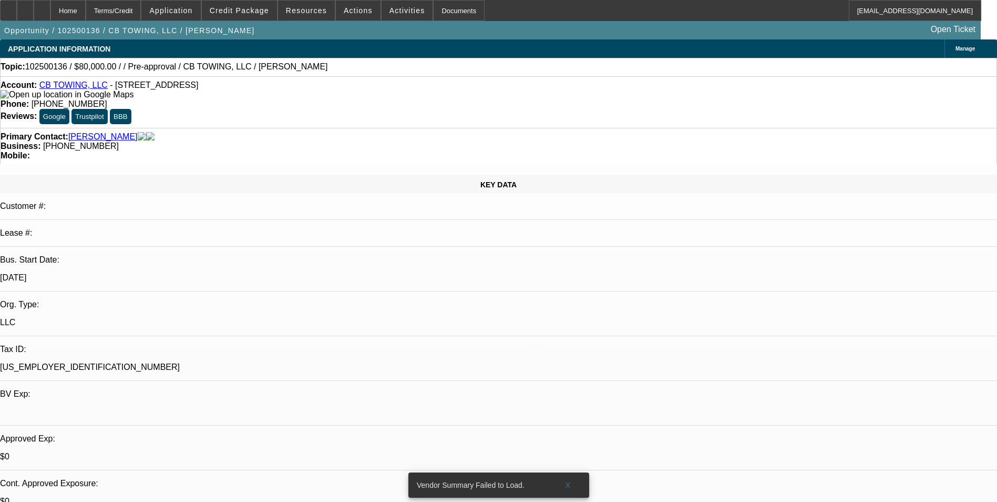
select select "4"
click at [91, 89] on link "CB TOWING, LLC" at bounding box center [73, 84] width 68 height 9
click at [50, 11] on div at bounding box center [42, 10] width 17 height 21
select select "0"
select select "2"
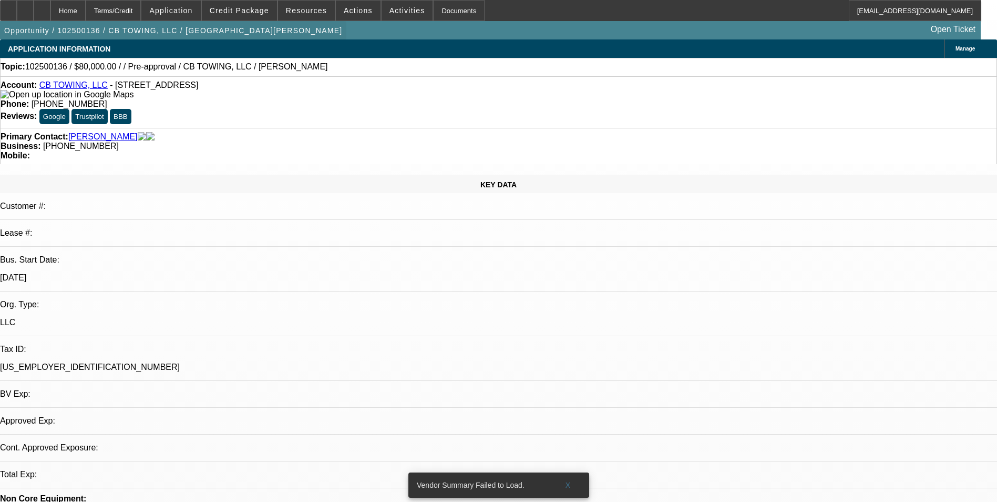
select select "0.1"
select select "1"
select select "2"
select select "4"
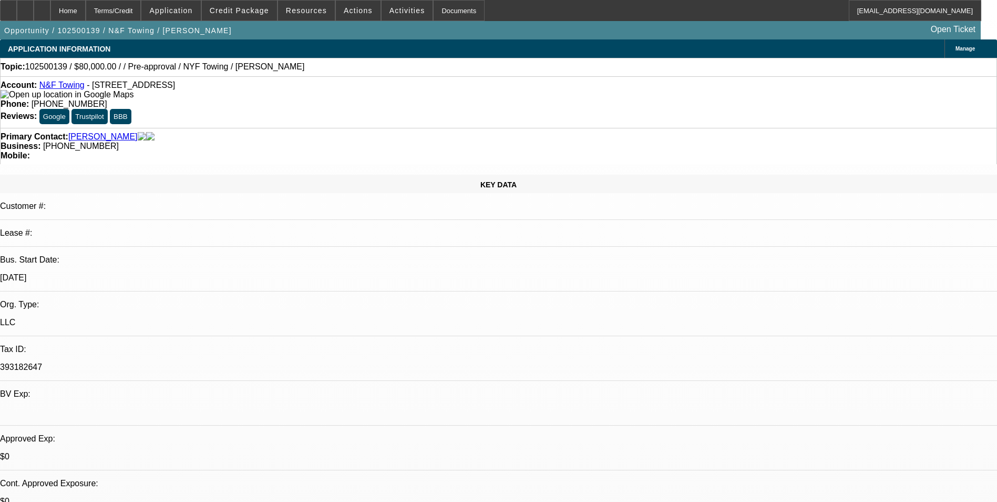
select select "0"
select select "2"
select select "0.1"
select select "1"
select select "2"
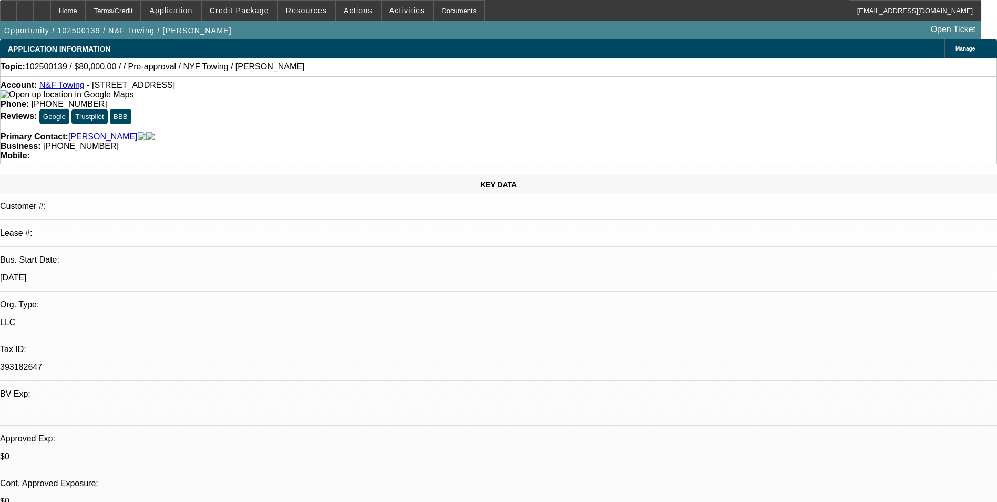
select select "4"
click at [252, 9] on span "Credit Package" at bounding box center [239, 10] width 59 height 8
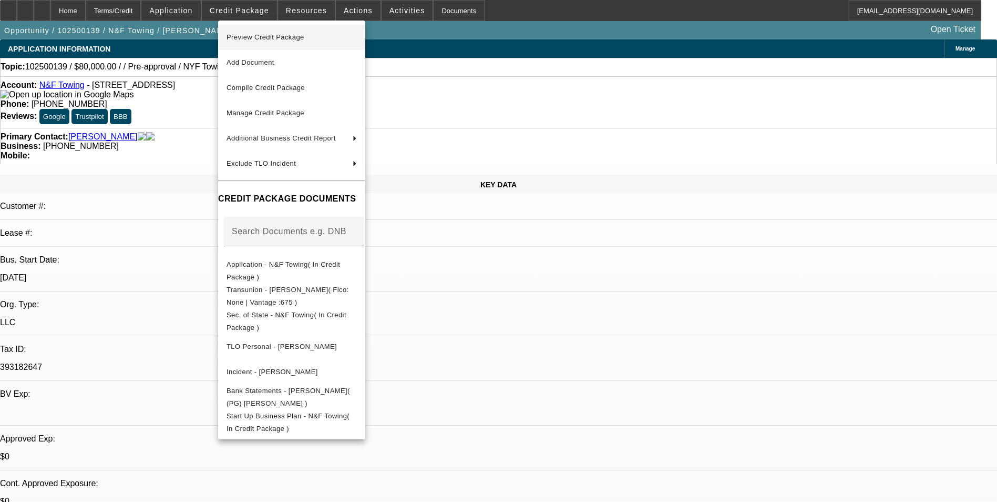
click at [248, 37] on span "Preview Credit Package" at bounding box center [266, 37] width 78 height 8
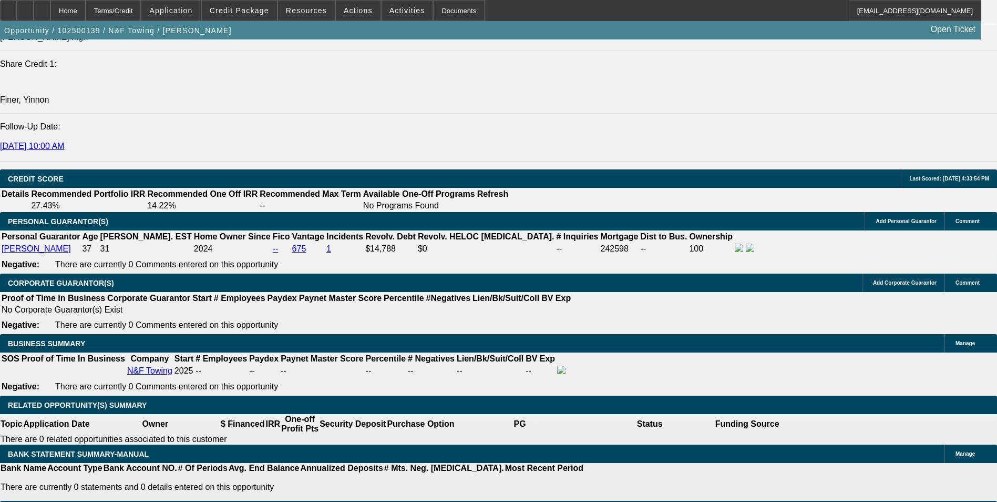
scroll to position [1420, 0]
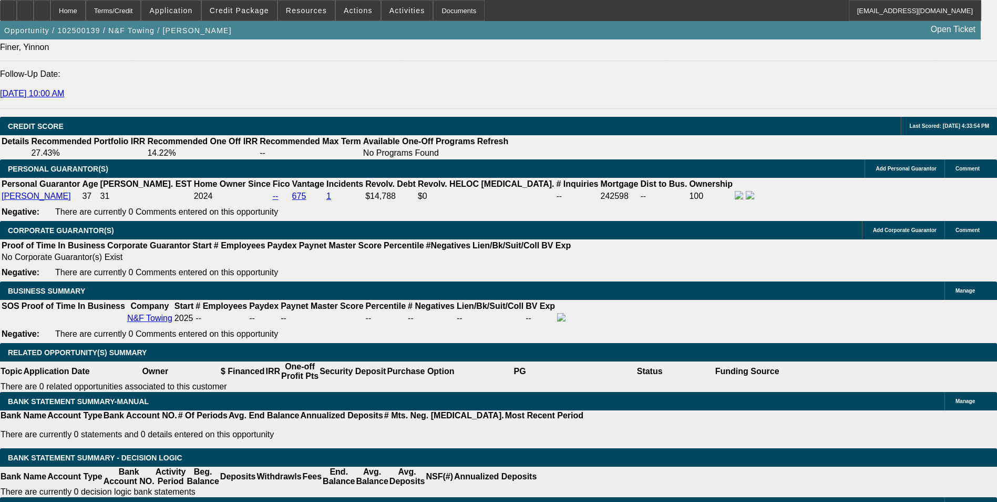
type input "$0.00"
type input "UNKNOWN"
select select "0.2"
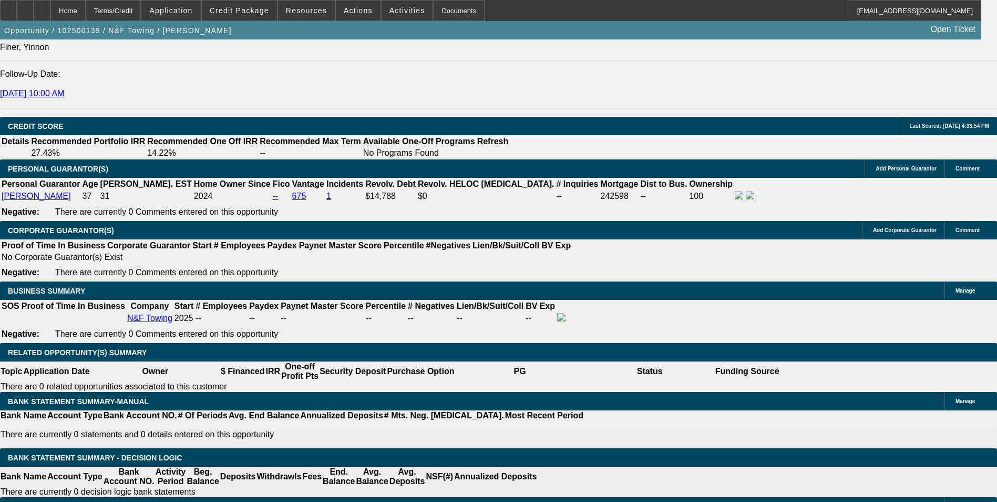
drag, startPoint x: 170, startPoint y: 313, endPoint x: 305, endPoint y: 309, distance: 135.7
type input "$15,000.00"
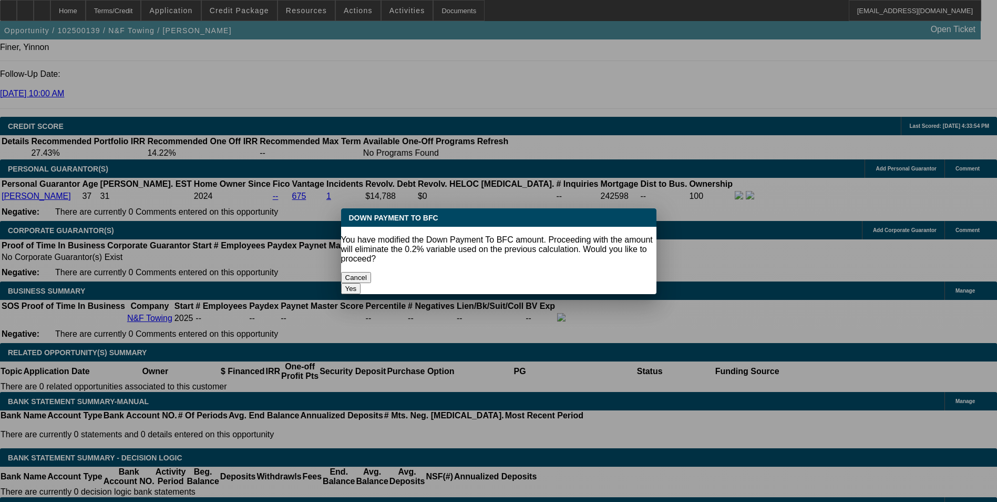
click at [341, 341] on body "Home Terms/Credit Application Credit Package Resources Actions Activities Docum…" at bounding box center [498, 508] width 997 height 3856
click at [564, 283] on div "Yes" at bounding box center [498, 288] width 315 height 11
click at [361, 283] on button "Yes" at bounding box center [351, 288] width 20 height 11
select select "0"
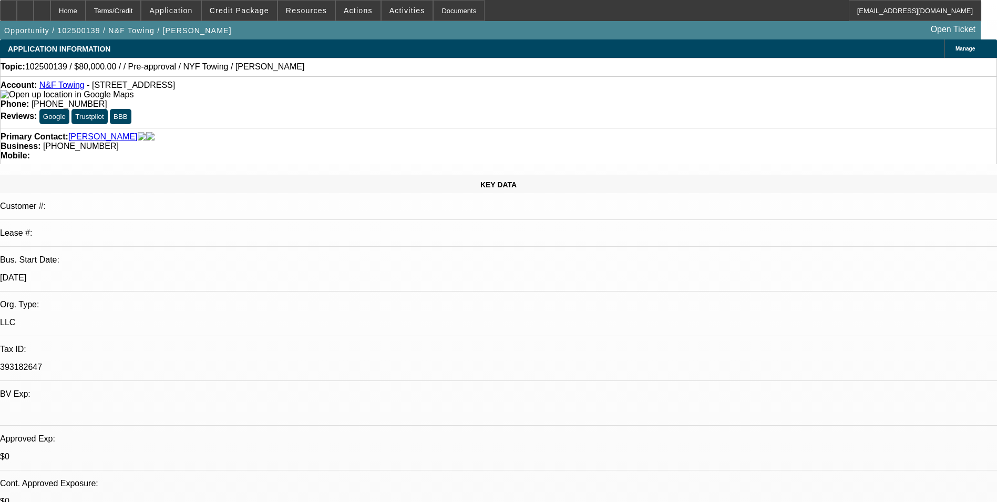
click at [66, 89] on link "N&F Towing" at bounding box center [61, 84] width 45 height 9
click at [248, 13] on span "Credit Package" at bounding box center [239, 10] width 59 height 8
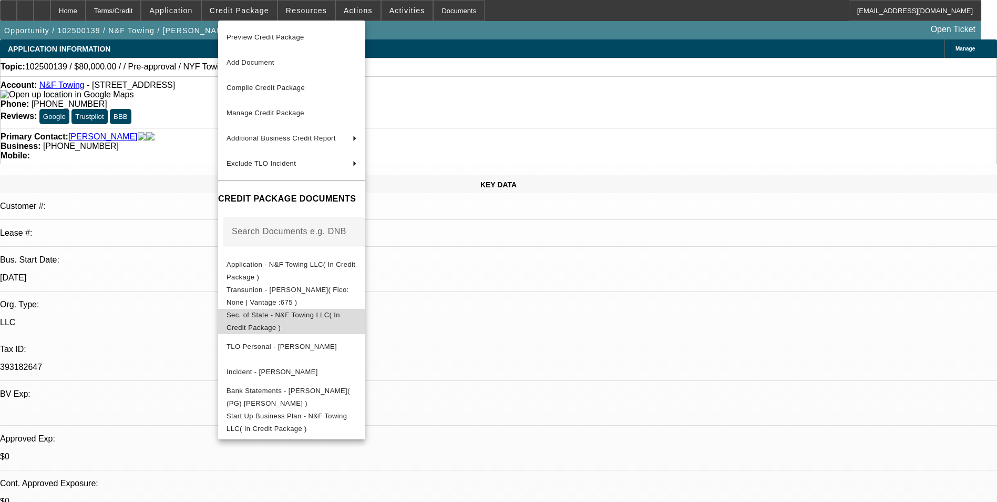
click at [340, 315] on span "Sec. of State - N&F Towing LLC( In Credit Package )" at bounding box center [284, 321] width 114 height 21
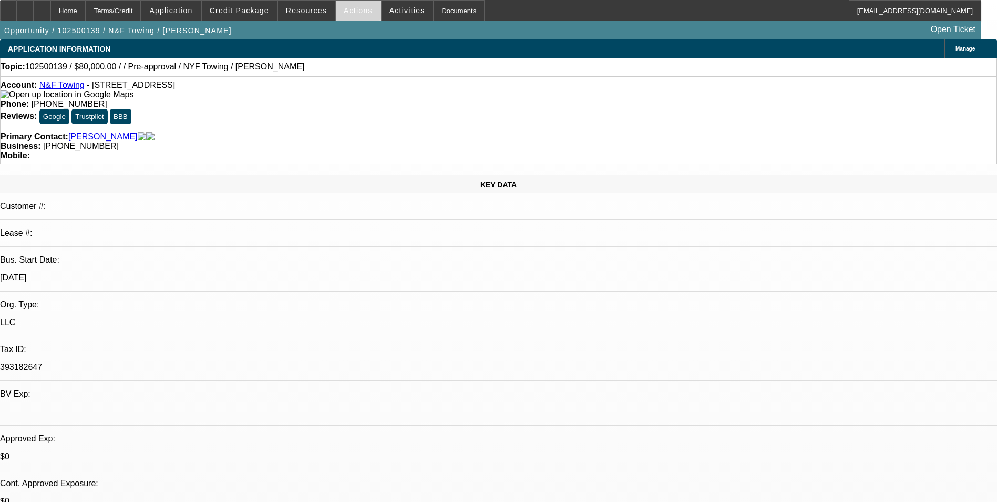
click at [343, 4] on span at bounding box center [358, 10] width 45 height 25
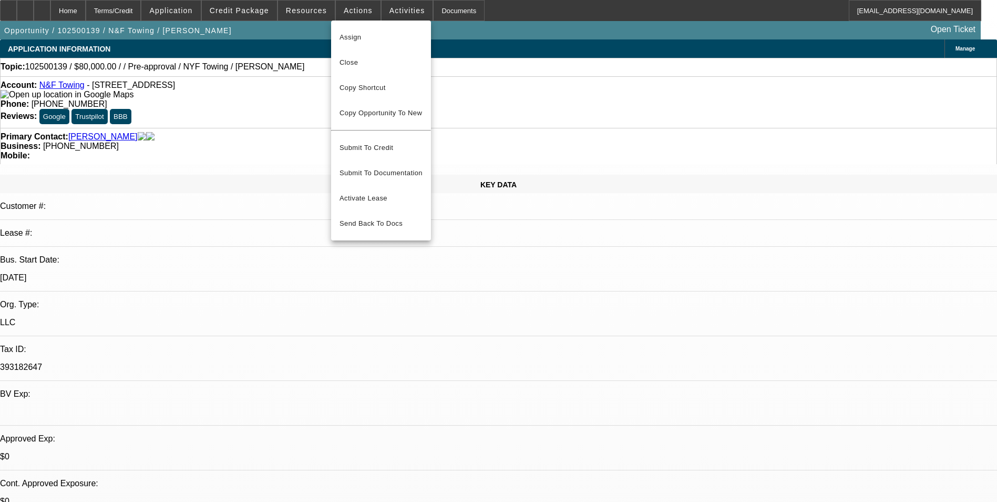
click at [386, 12] on div at bounding box center [498, 251] width 997 height 502
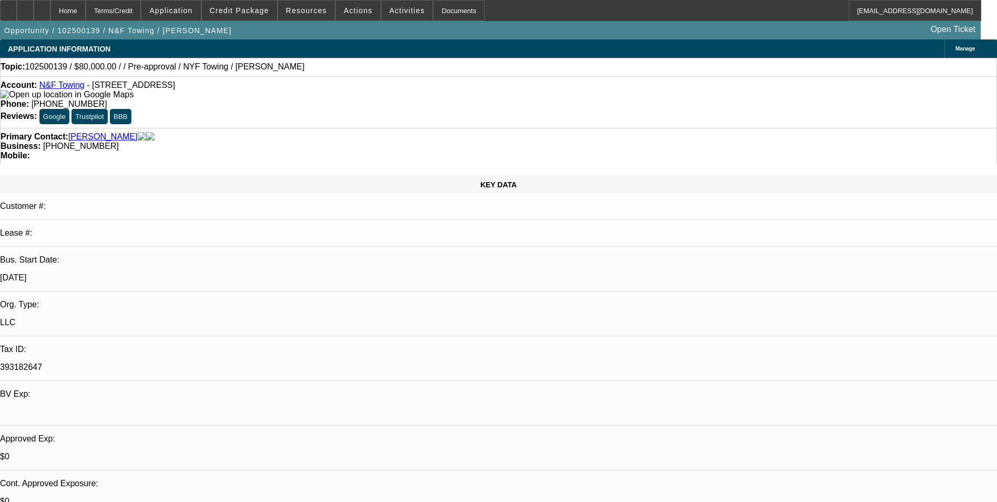
click at [390, 12] on span "Activities" at bounding box center [408, 10] width 36 height 8
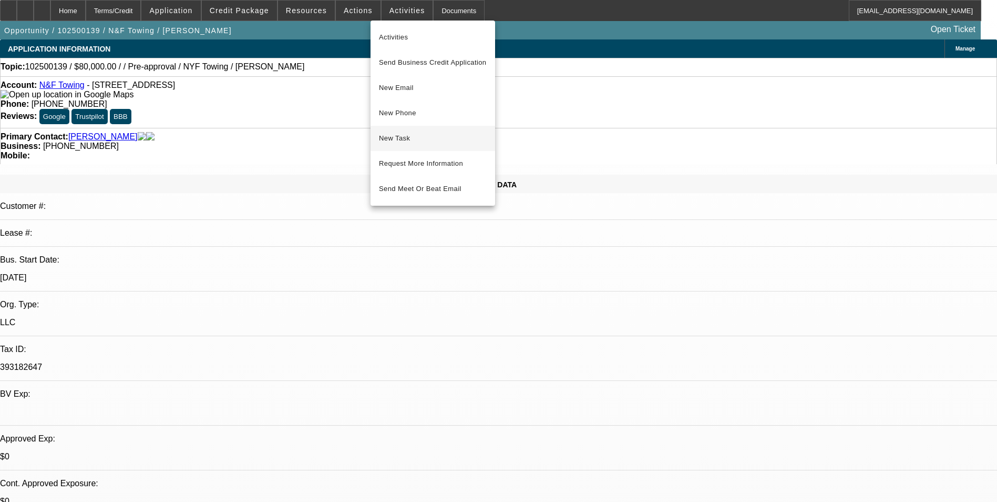
click at [407, 134] on span "New Task" at bounding box center [433, 138] width 108 height 13
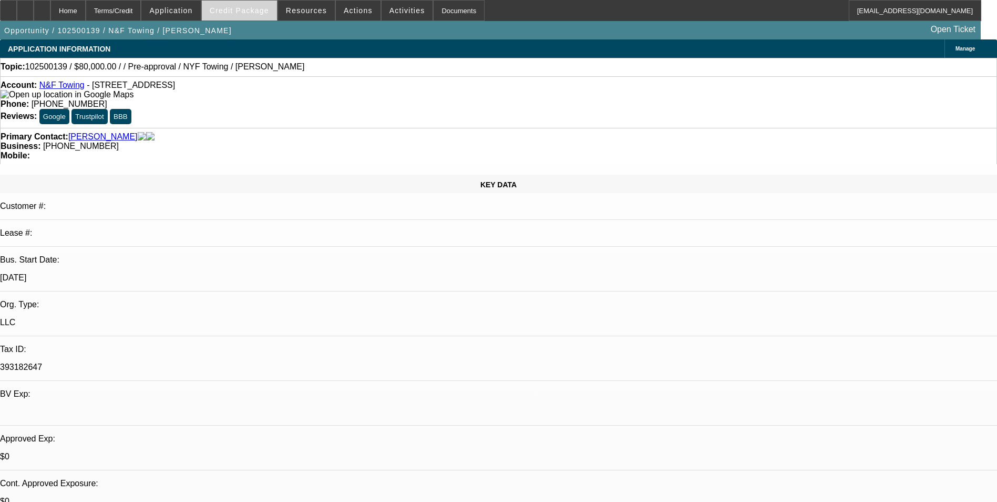
click at [261, 20] on span at bounding box center [239, 10] width 75 height 25
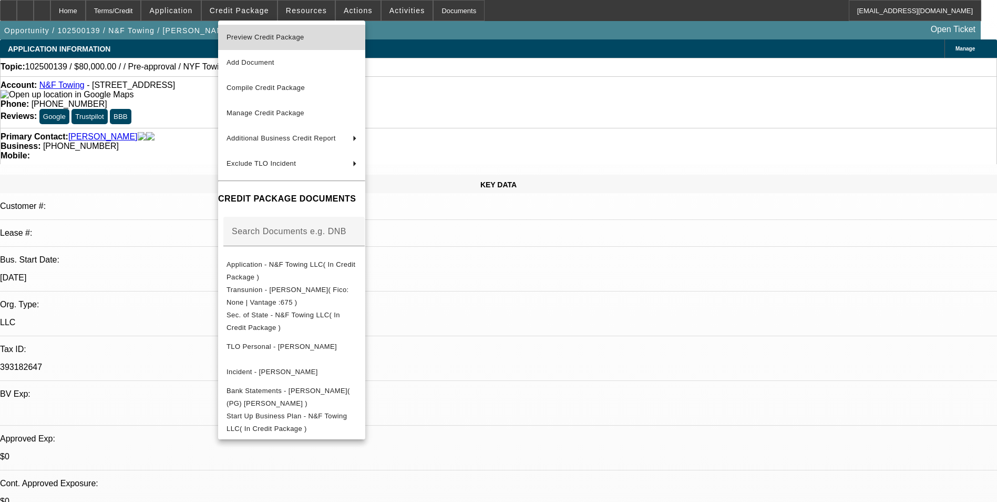
click at [262, 35] on span "Preview Credit Package" at bounding box center [266, 37] width 78 height 8
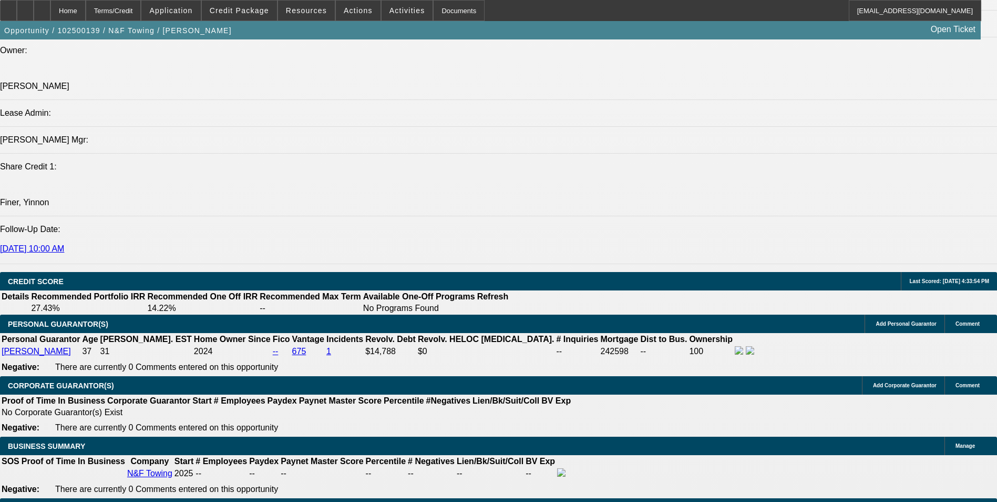
scroll to position [1472, 0]
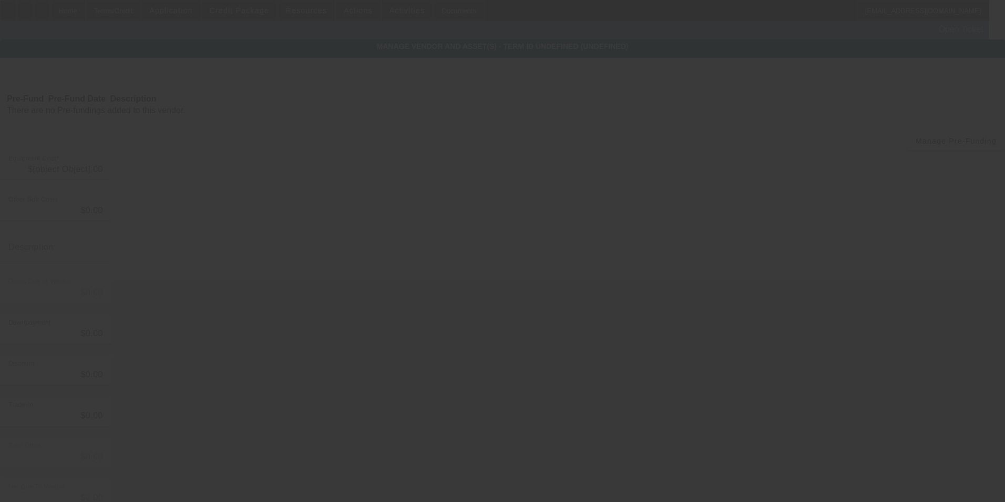
type input "$80,000.00"
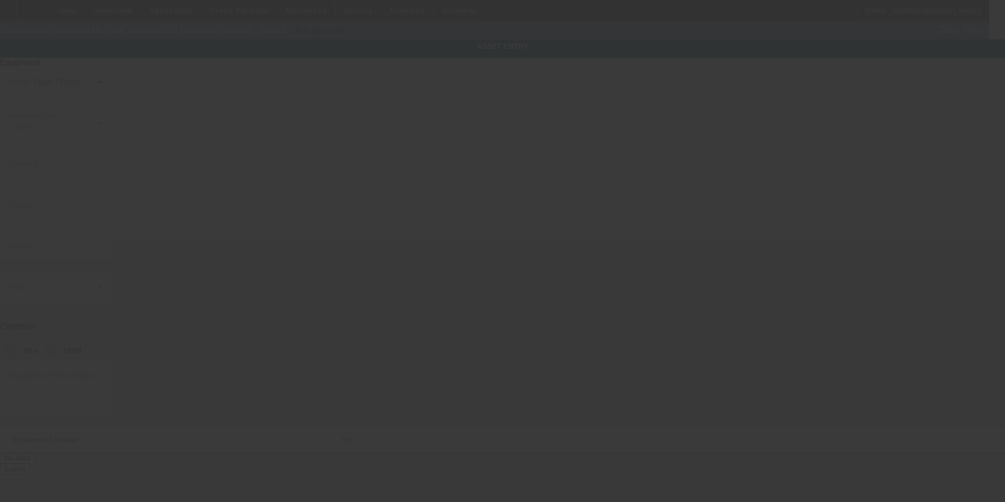
type textarea "Tow Truck"
type input "."
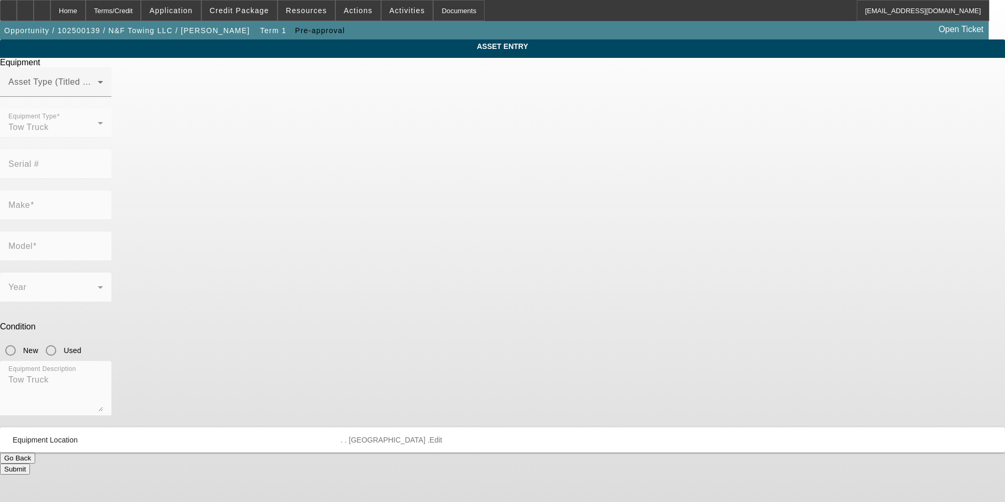
click at [82, 345] on mat-radio-group "New Used" at bounding box center [41, 349] width 82 height 9
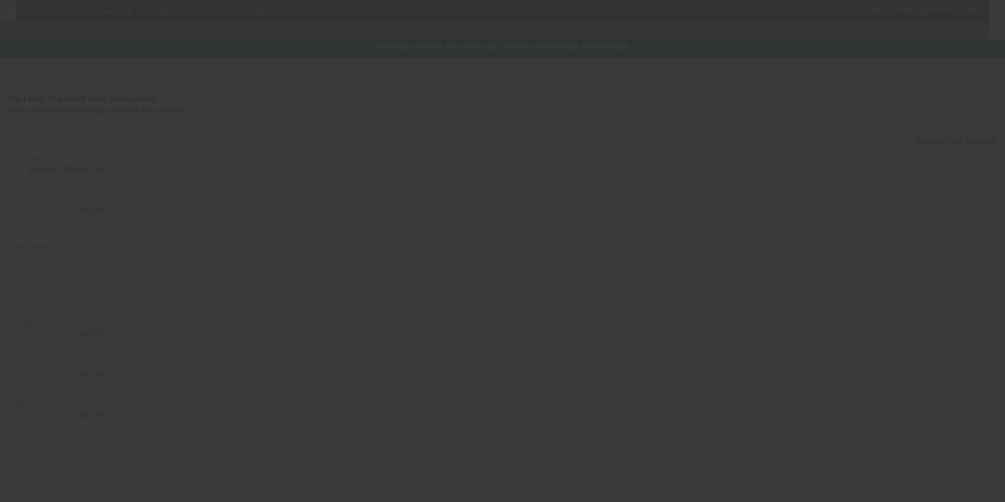
type input "$80,000.00"
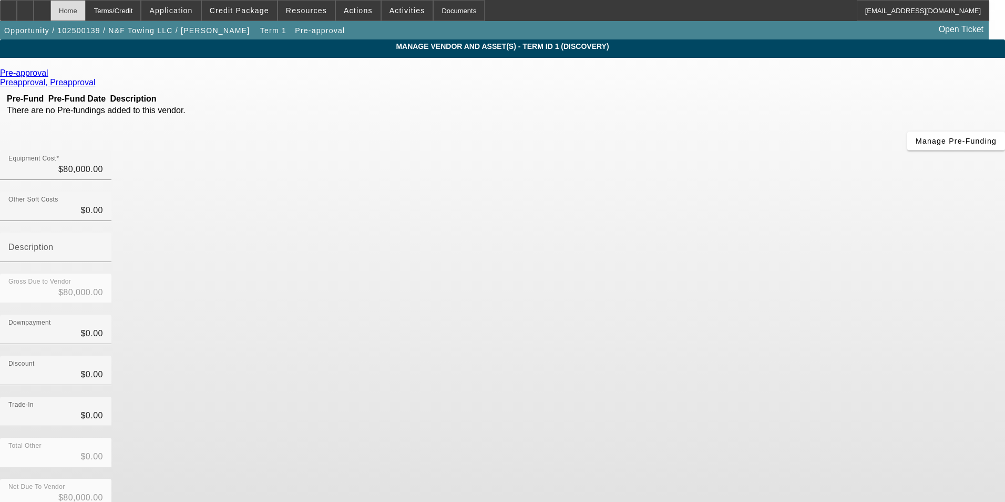
click at [86, 12] on div "Home" at bounding box center [67, 10] width 35 height 21
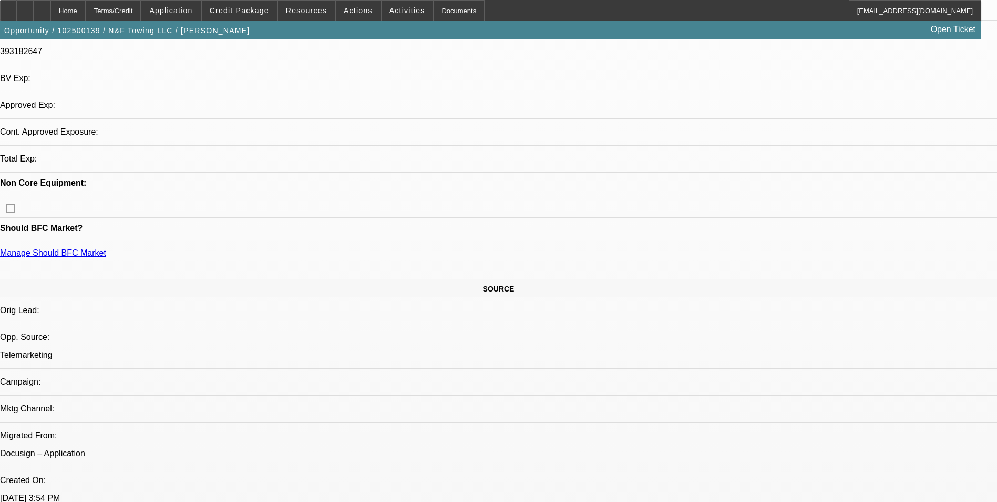
select select "0"
select select "2"
select select "0.1"
select select "4"
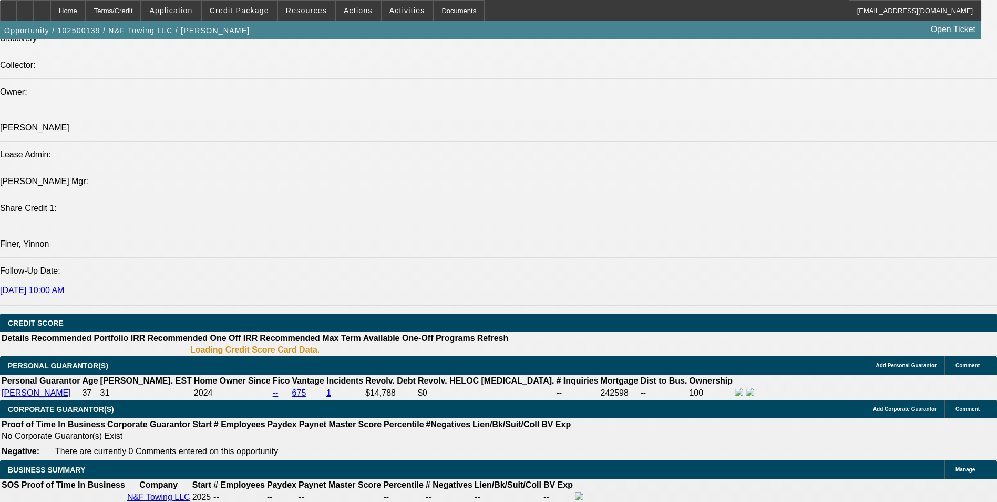
scroll to position [1234, 0]
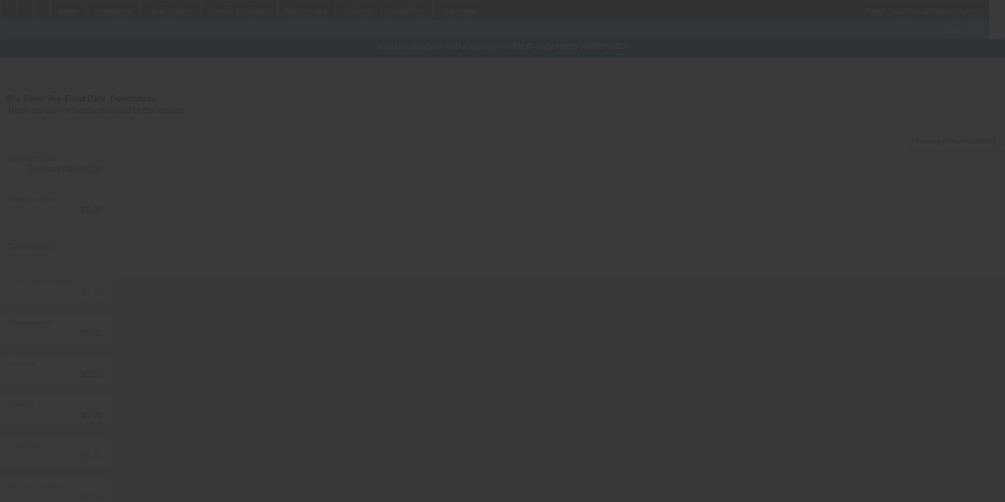
type input "$80,000.00"
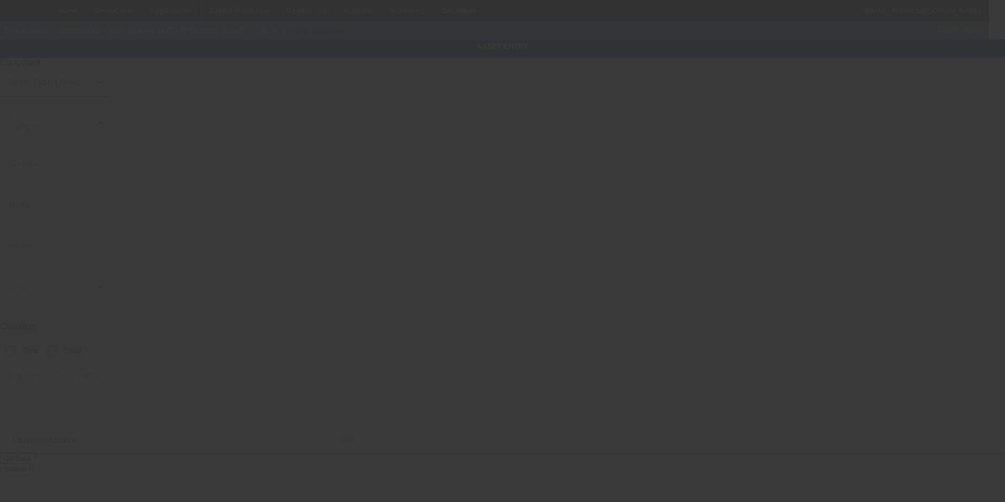
type textarea "Tow Truck"
type input "."
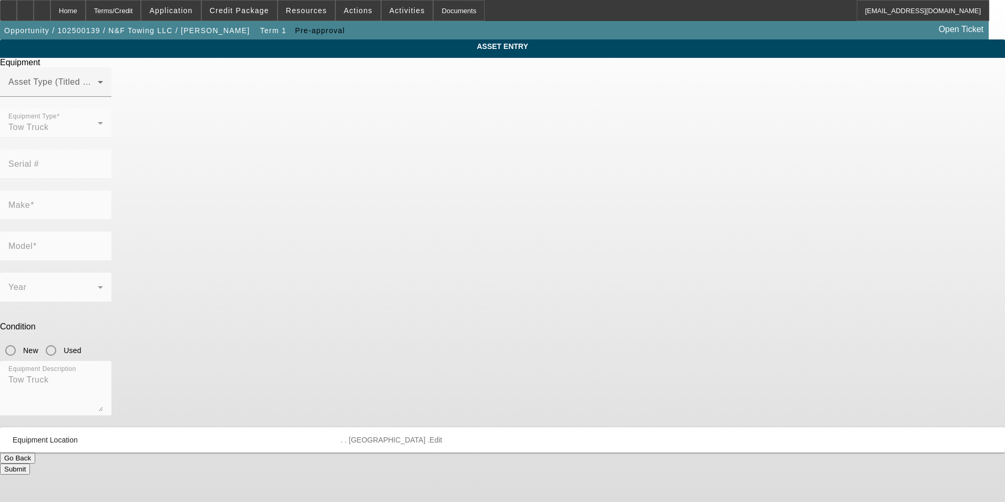
click at [35, 452] on button "Go Back" at bounding box center [17, 457] width 35 height 11
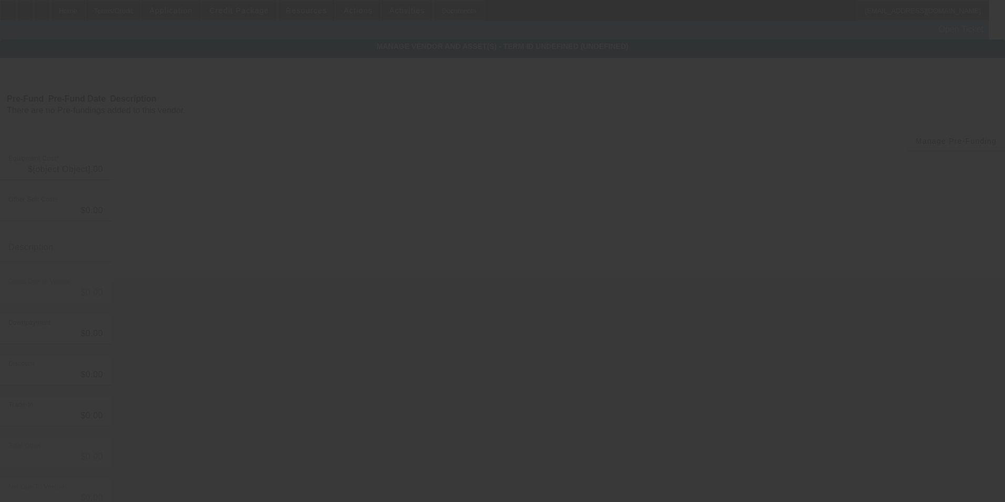
type input "$80,000.00"
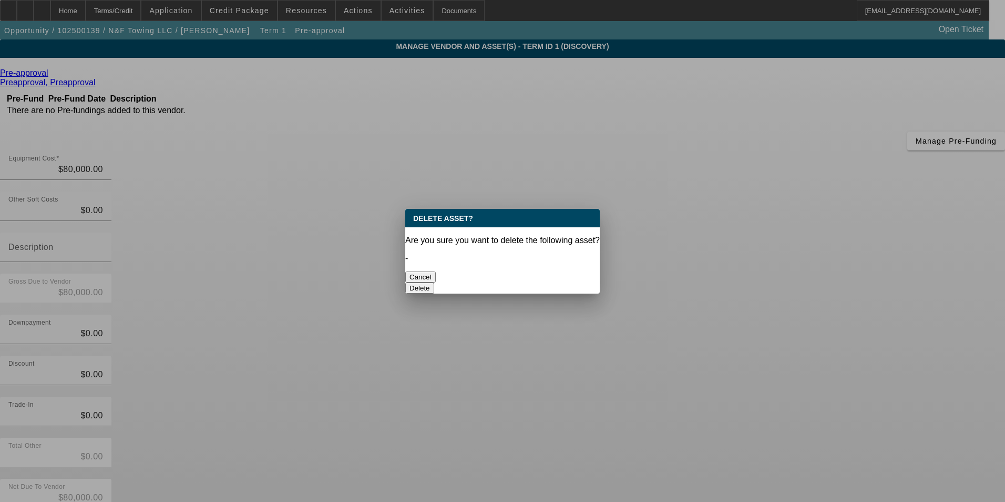
click at [434, 282] on button "Delete" at bounding box center [419, 287] width 29 height 11
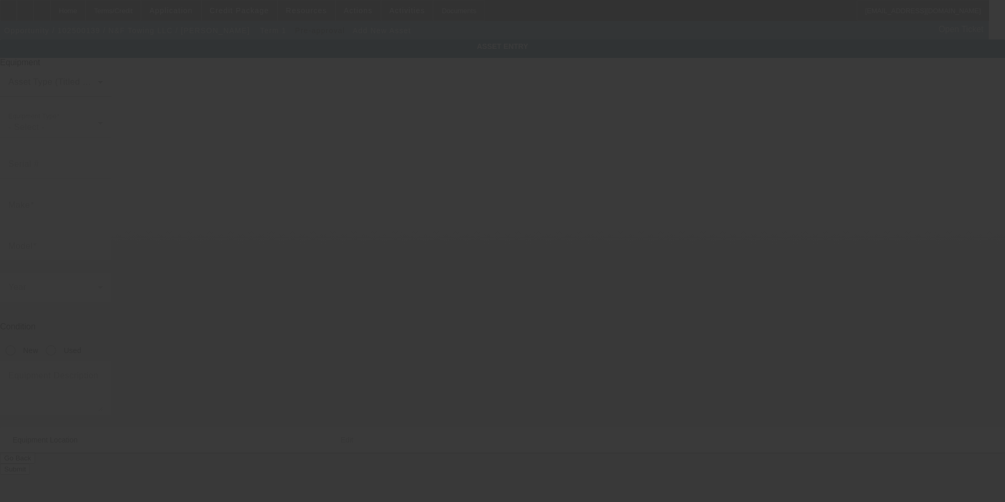
type input "51 Bedford St"
type input "Kingston"
type input "18704"
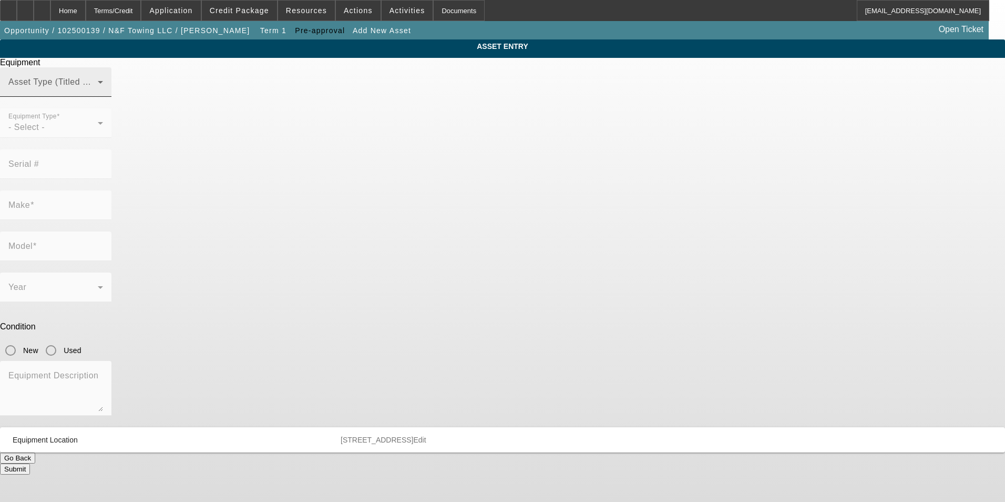
click at [103, 97] on div "Asset Type (Titled or Non-Titled)" at bounding box center [55, 81] width 95 height 29
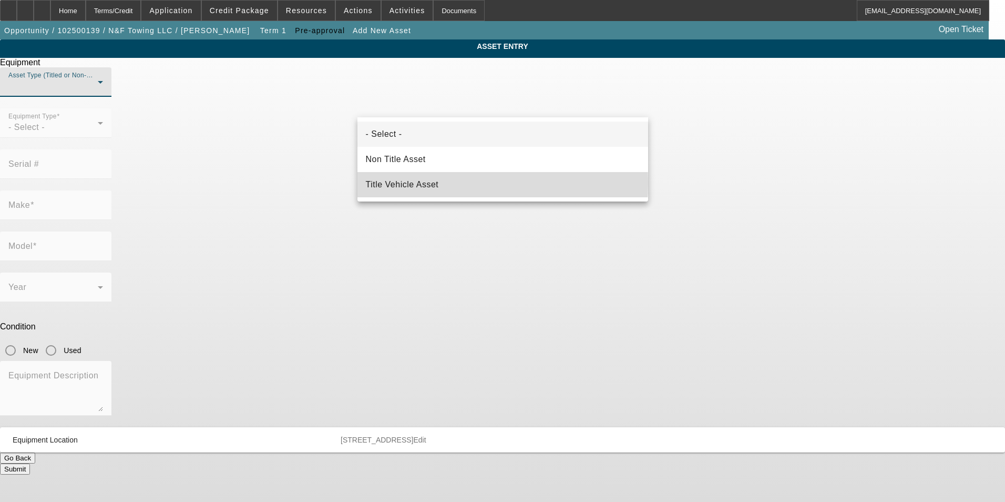
click at [416, 182] on span "Title Vehicle Asset" at bounding box center [402, 184] width 73 height 13
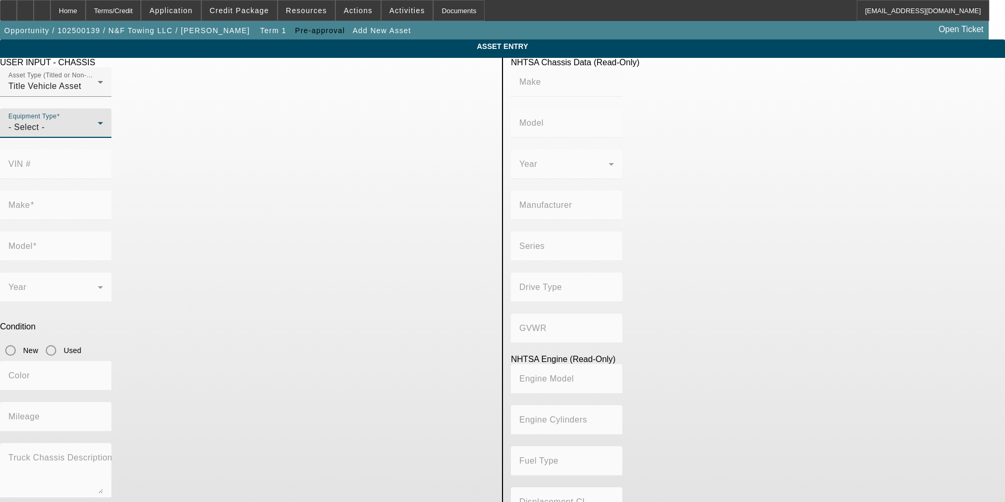
click at [98, 134] on div "- Select -" at bounding box center [52, 127] width 89 height 13
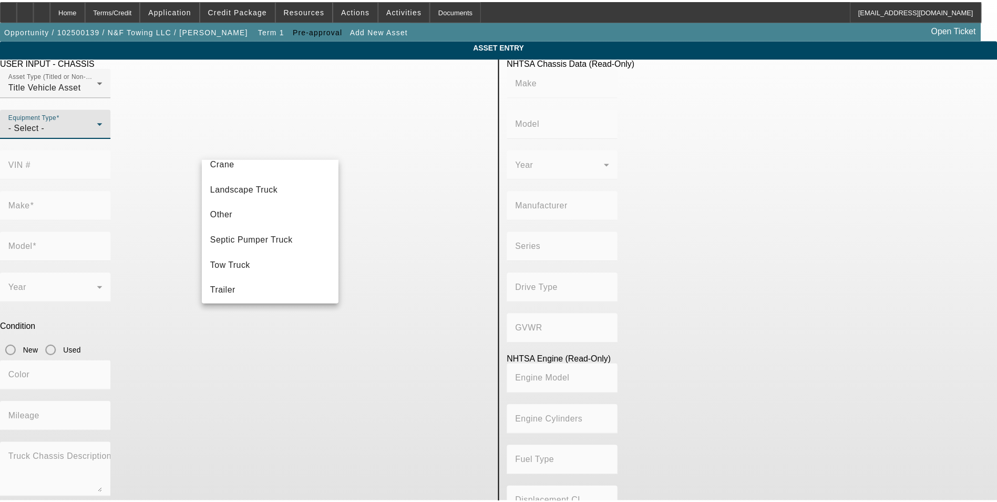
scroll to position [116, 0]
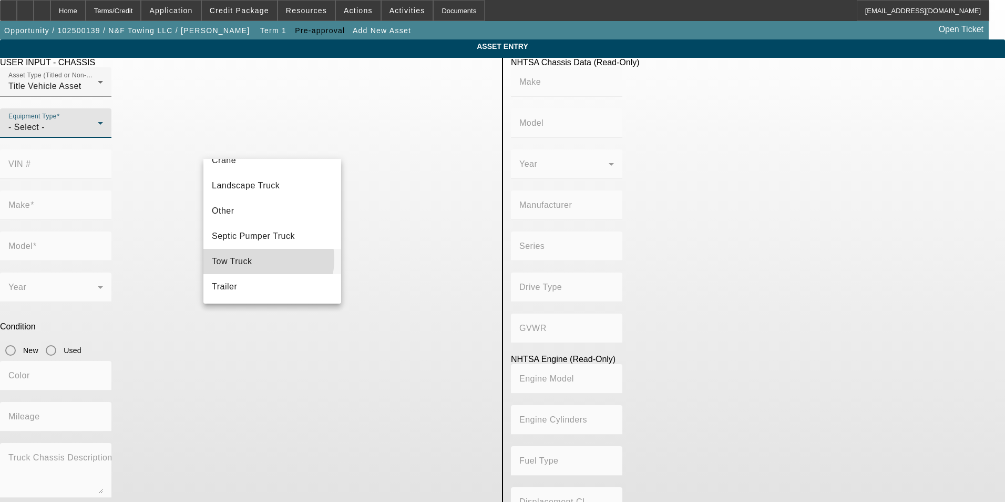
click at [252, 259] on span "Tow Truck" at bounding box center [232, 261] width 40 height 13
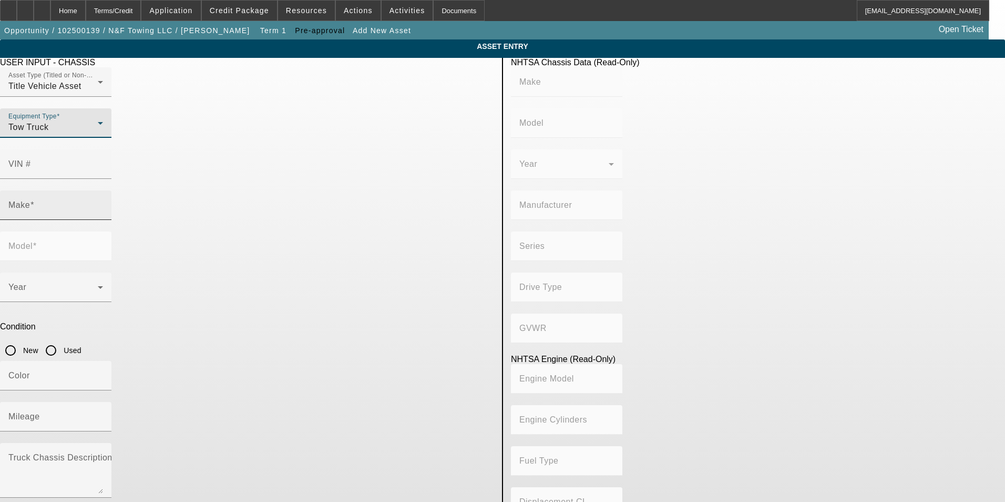
click at [103, 203] on input "Make" at bounding box center [55, 209] width 95 height 13
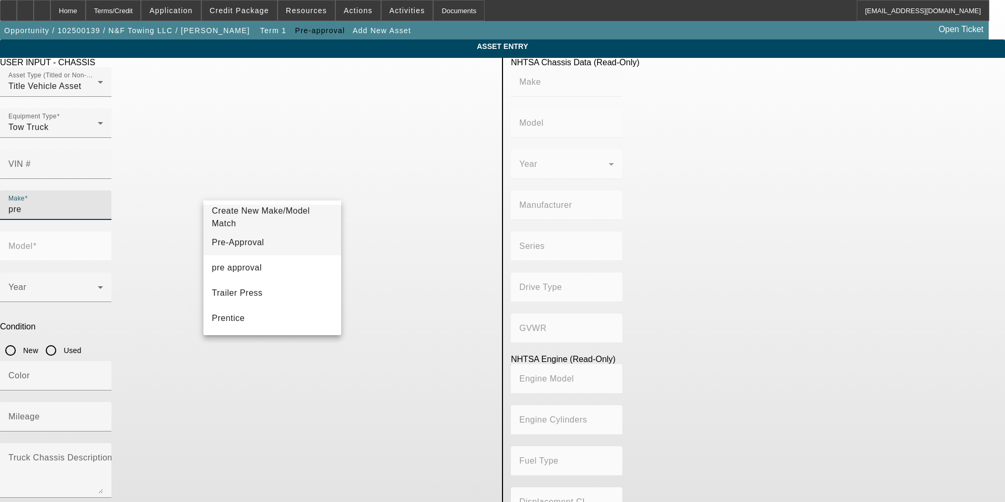
click at [251, 236] on span "Pre-Approval" at bounding box center [238, 242] width 52 height 13
type input "Pre-Approval"
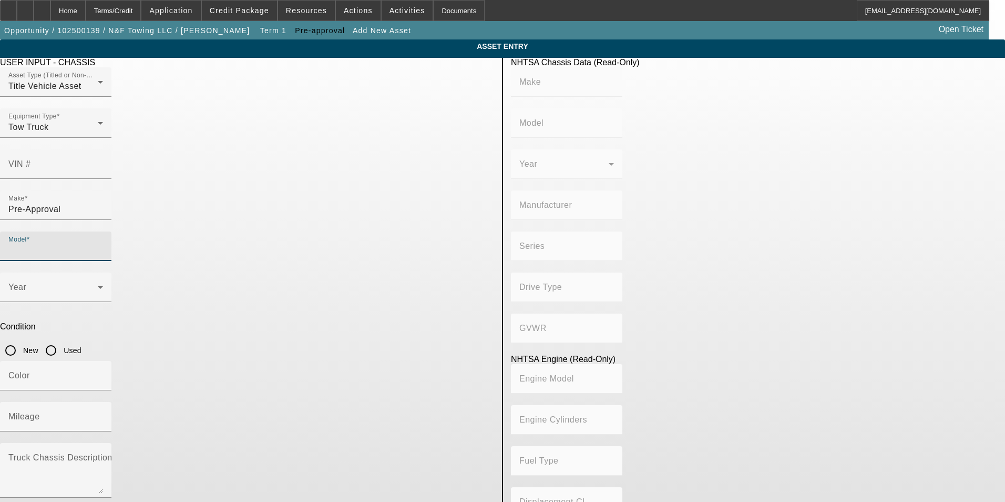
click at [103, 244] on input "Model" at bounding box center [55, 250] width 95 height 13
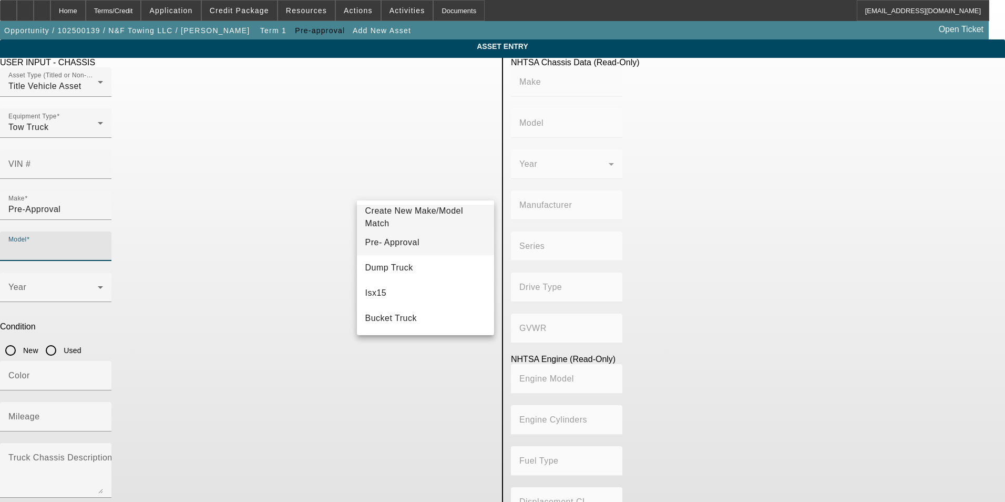
click at [380, 235] on mat-option "Pre- Approval" at bounding box center [426, 242] width 138 height 25
type input "Pre- Approval"
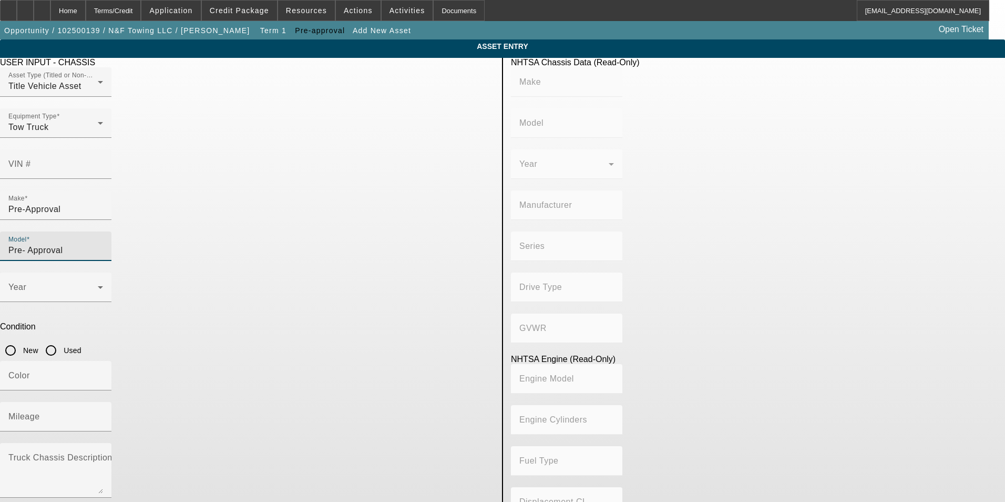
click at [21, 340] on input "New" at bounding box center [10, 350] width 21 height 21
radio input "true"
click at [98, 285] on span at bounding box center [52, 291] width 89 height 13
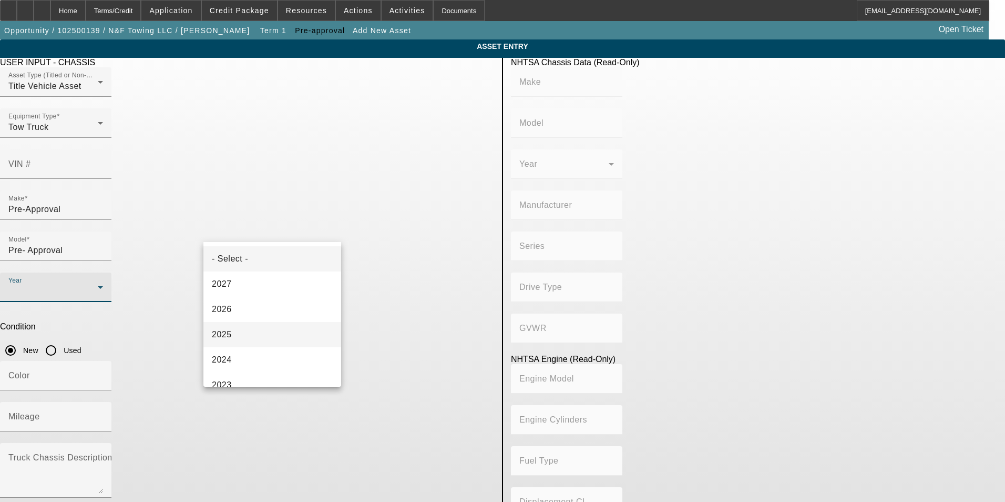
click at [258, 334] on mat-option "2025" at bounding box center [272, 334] width 138 height 25
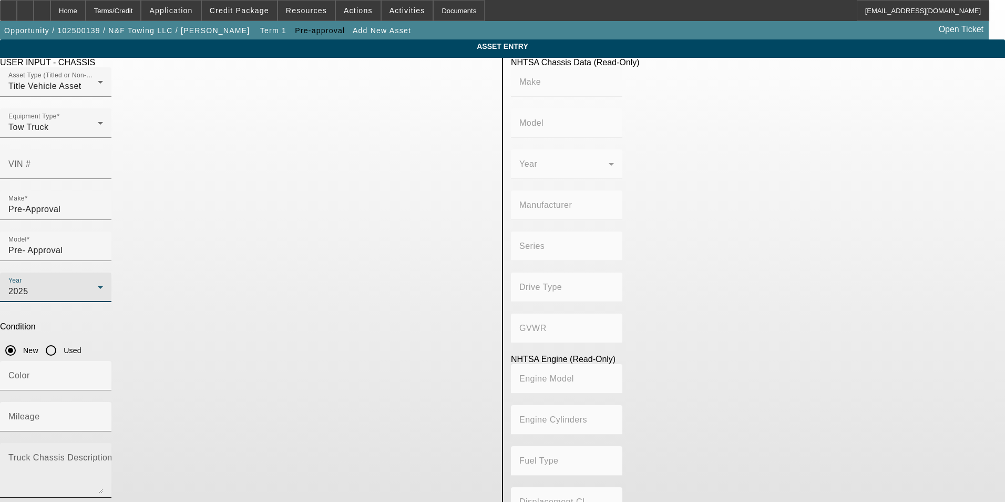
click at [103, 455] on textarea "Truck Chassis Description (Describe the truck chassis only)" at bounding box center [55, 474] width 95 height 38
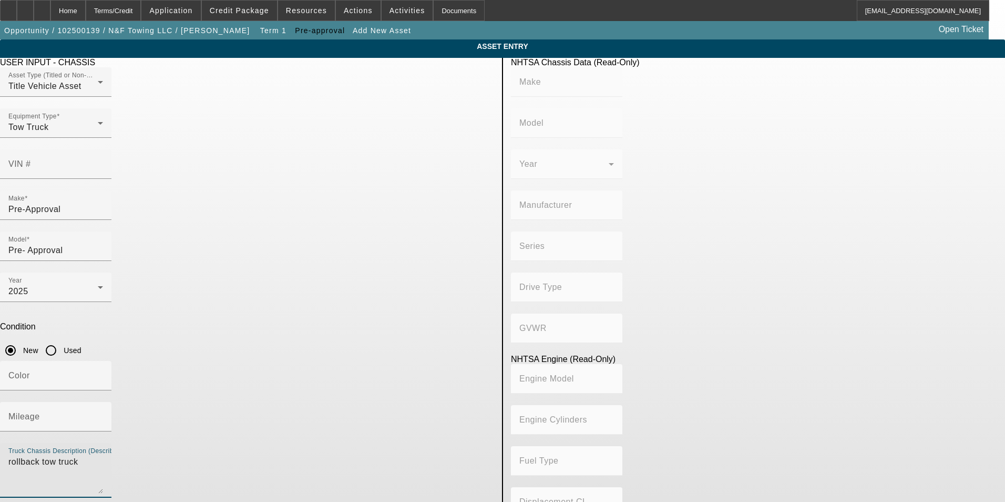
type textarea "rollback tow truck"
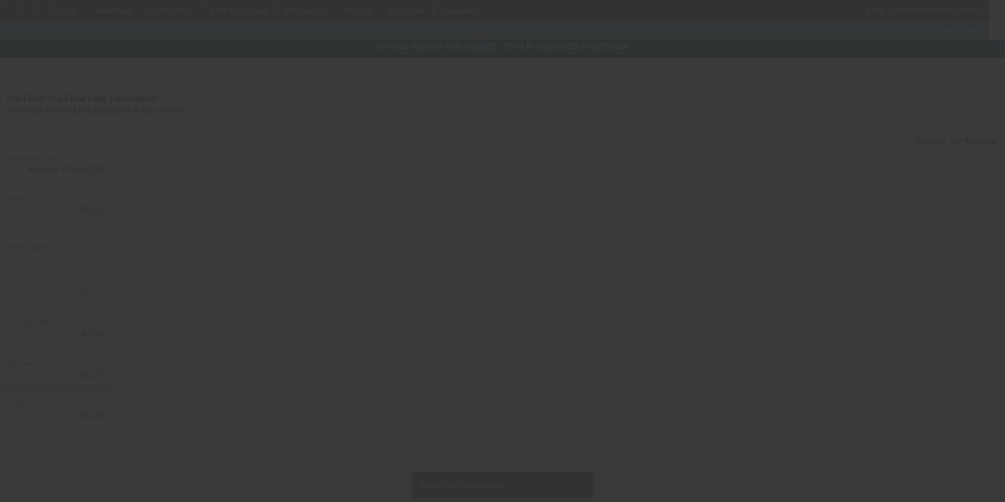
type input "$80,000.00"
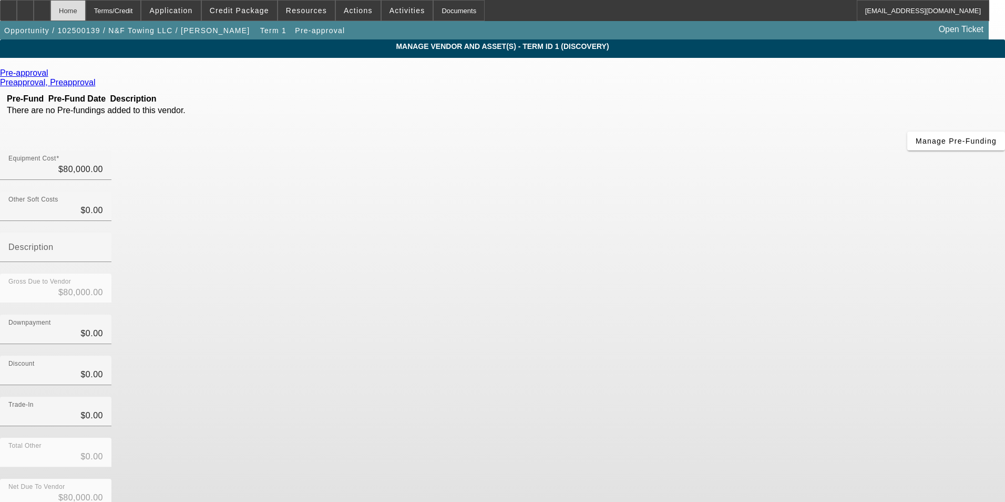
click at [86, 13] on div "Home" at bounding box center [67, 10] width 35 height 21
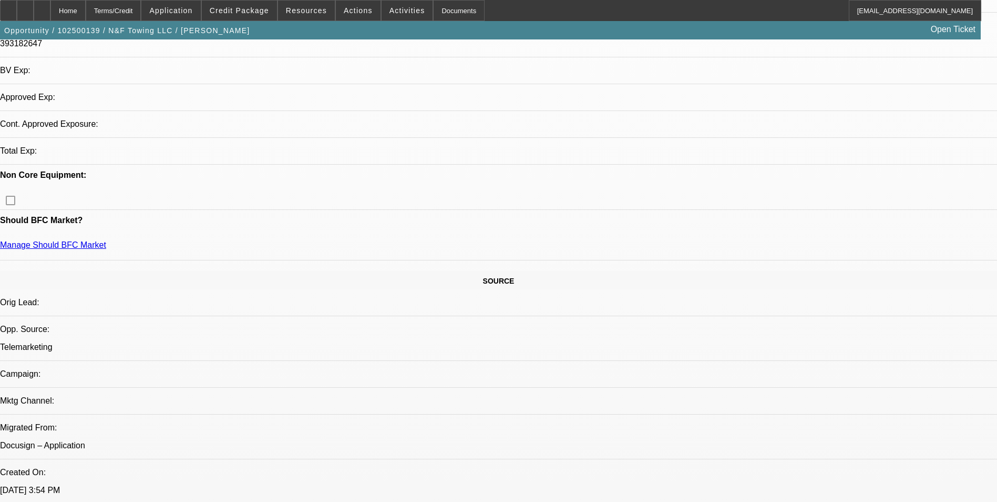
select select "0"
select select "2"
select select "0.1"
select select "4"
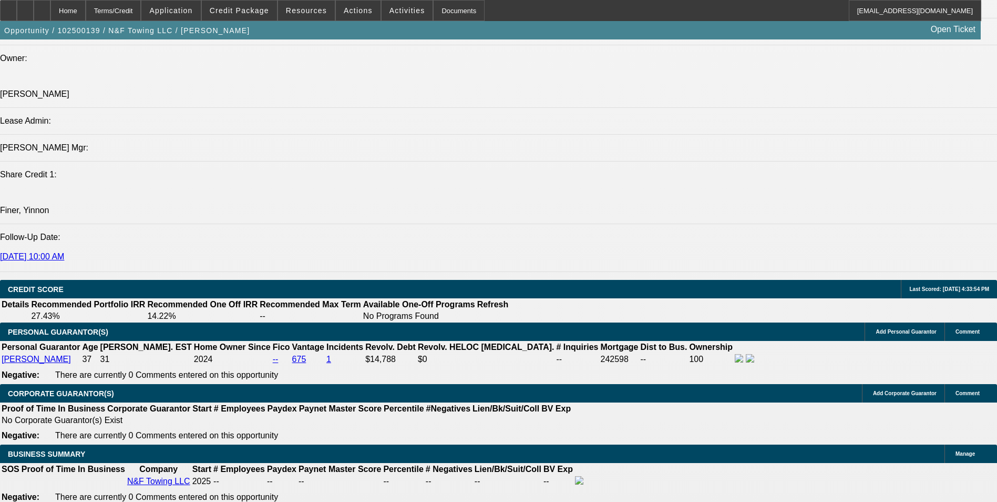
scroll to position [1414, 0]
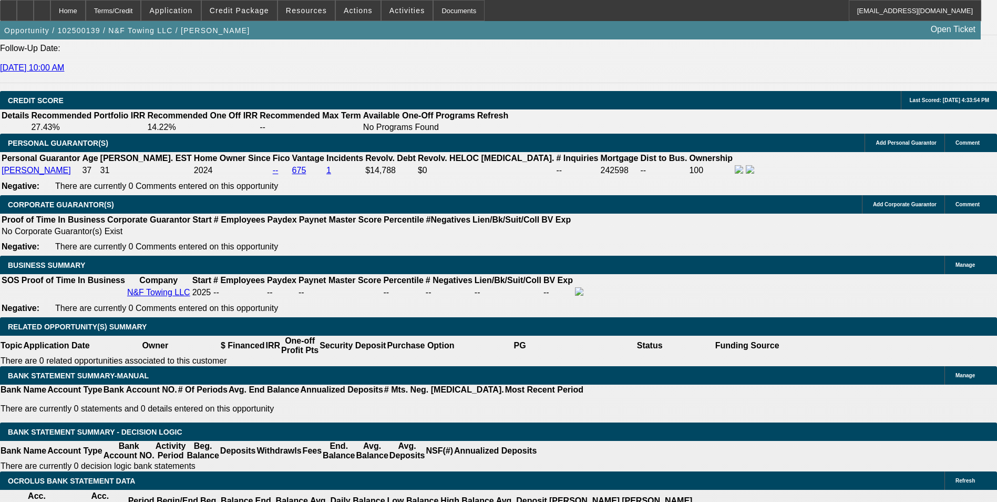
scroll to position [0, 0]
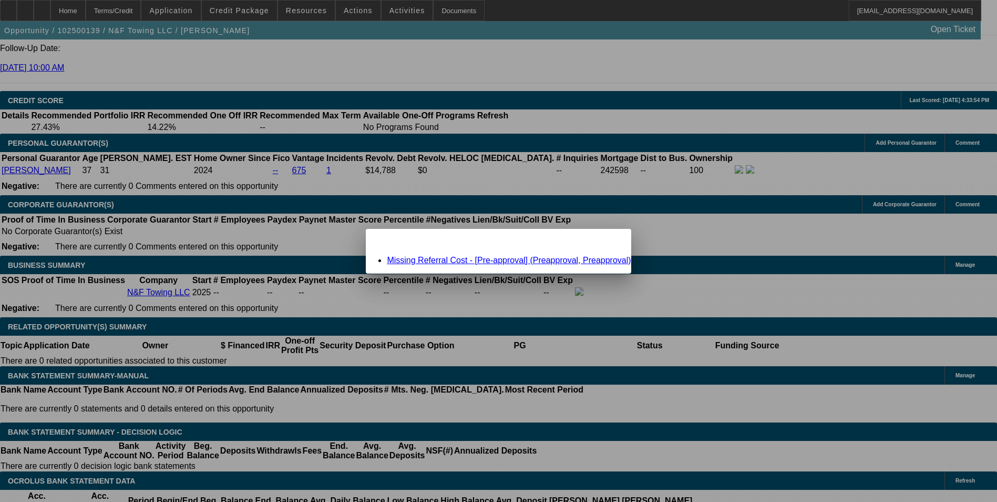
click at [529, 262] on link "Missing Referral Cost - [Pre-approval] (Preapproval, Preapproval)" at bounding box center [509, 260] width 244 height 9
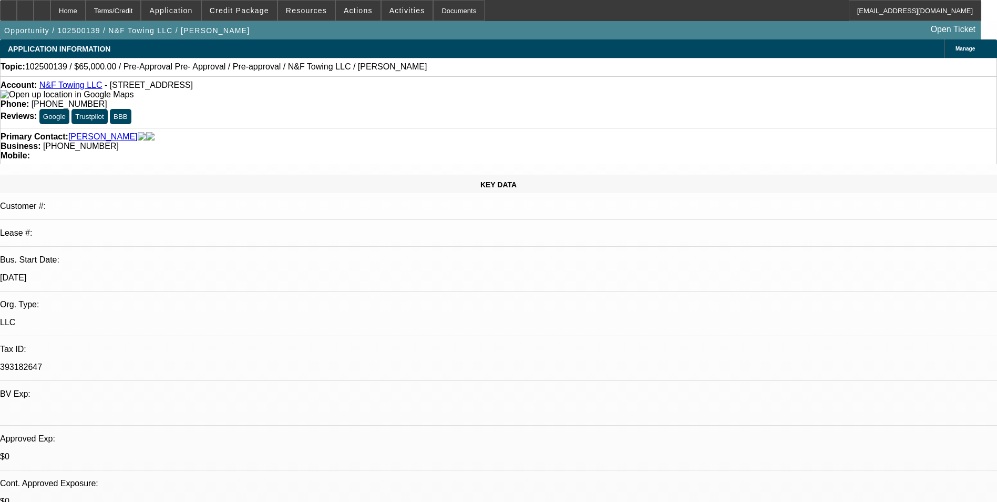
scroll to position [1445, 0]
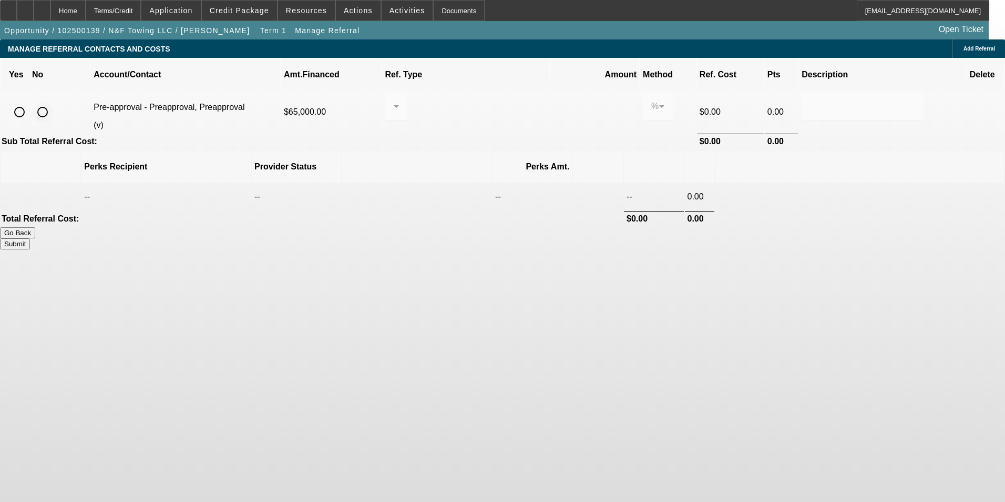
click at [53, 101] on input "radio" at bounding box center [42, 111] width 21 height 21
radio input "true"
click at [30, 238] on button "Submit" at bounding box center [15, 243] width 30 height 11
type input "0.000"
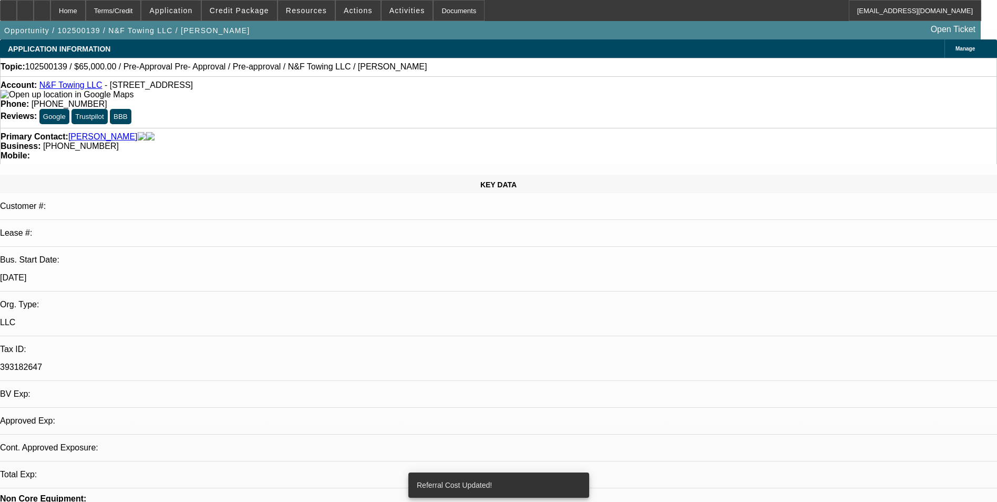
select select "0"
select select "2"
select select "0.1"
select select "4"
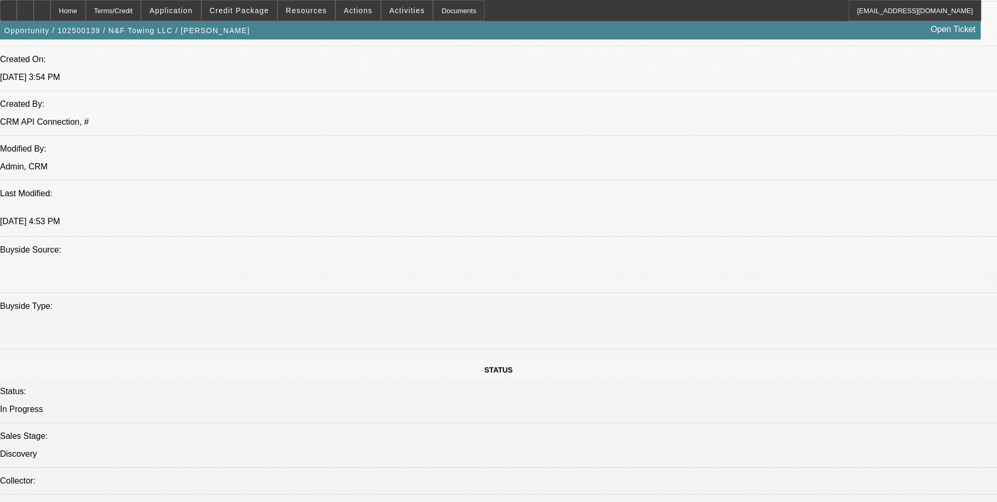
scroll to position [789, 0]
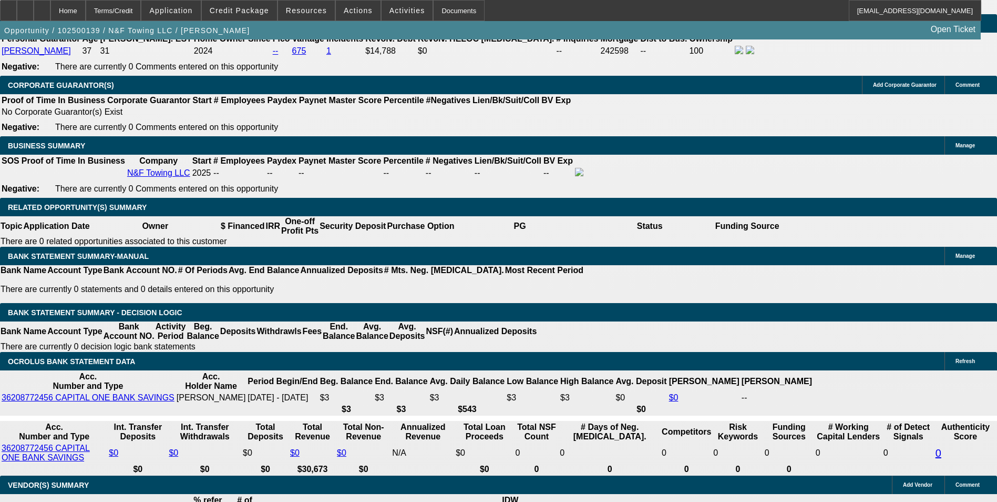
scroll to position [1455, 0]
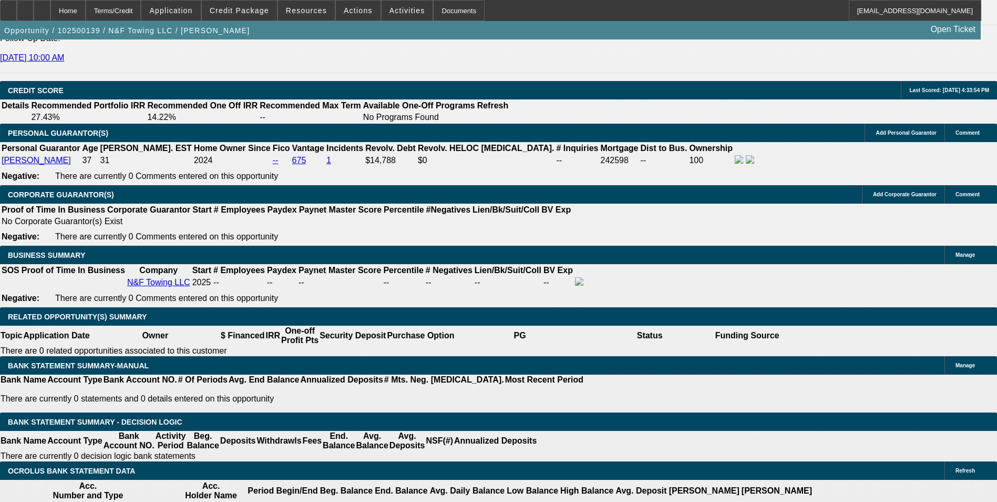
drag, startPoint x: 208, startPoint y: 336, endPoint x: 248, endPoint y: 334, distance: 39.5
type input "60"
type input "17"
type input "$2,222.18"
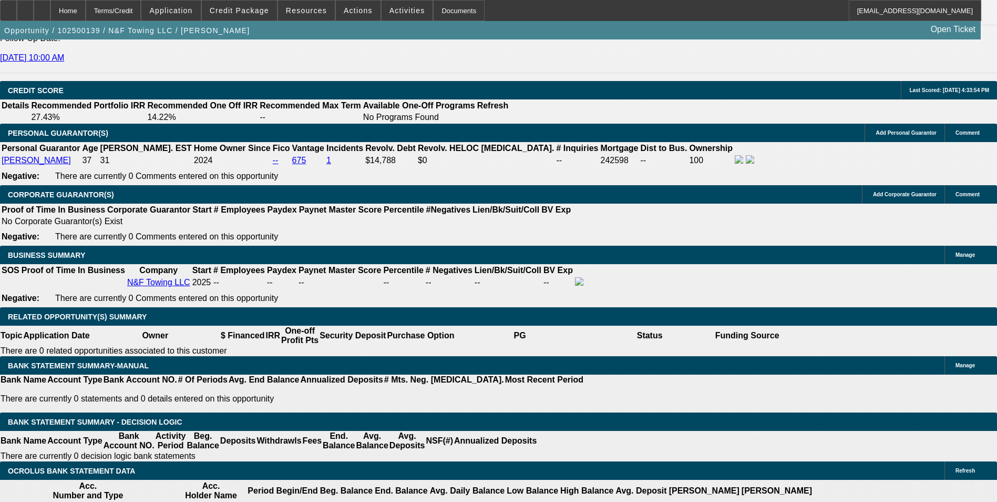
type input "$1,111.09"
type input "$3,230.84"
type input "$1,615.42"
type input "17"
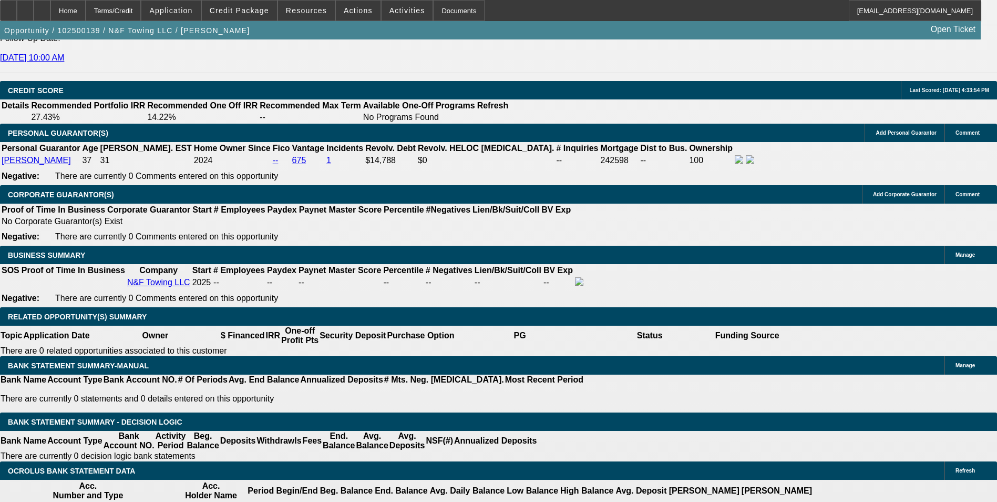
drag, startPoint x: 159, startPoint y: 57, endPoint x: 221, endPoint y: 91, distance: 71.3
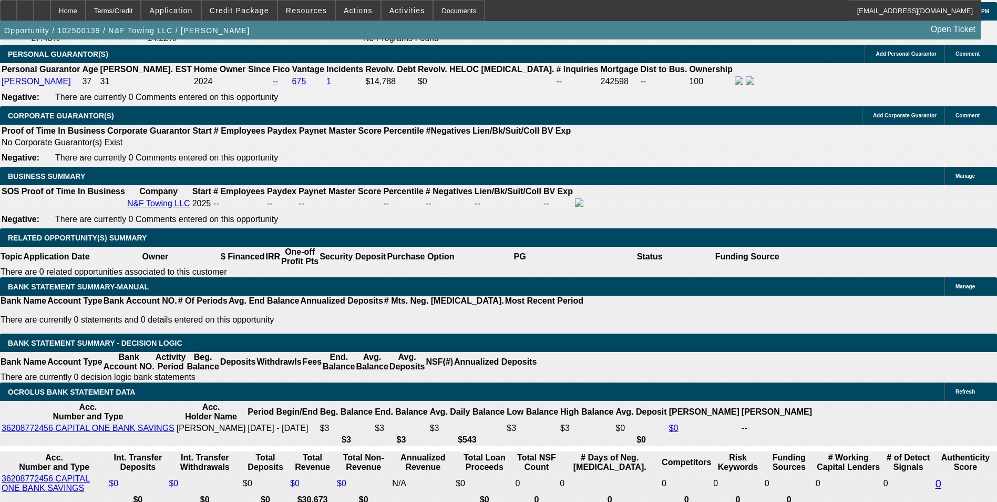
scroll to position [1666, 0]
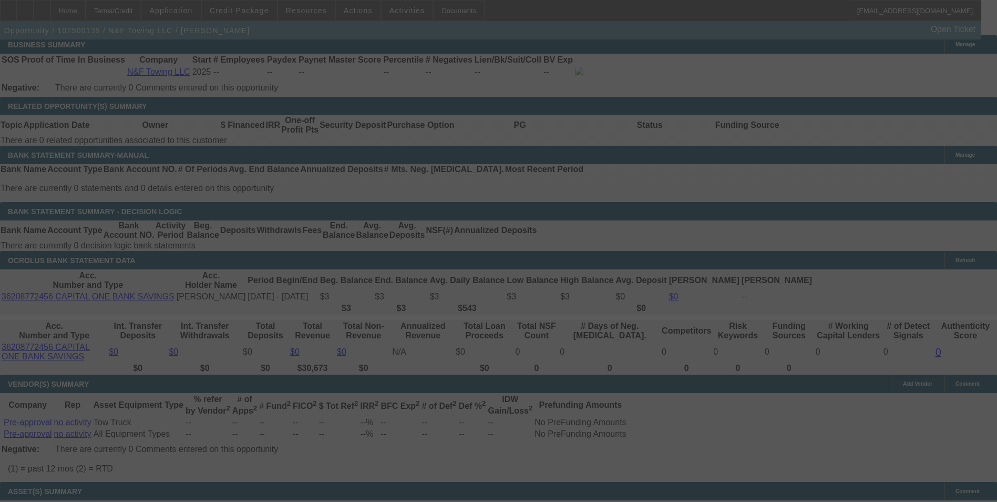
select select "0"
select select "2"
select select "0.1"
select select "4"
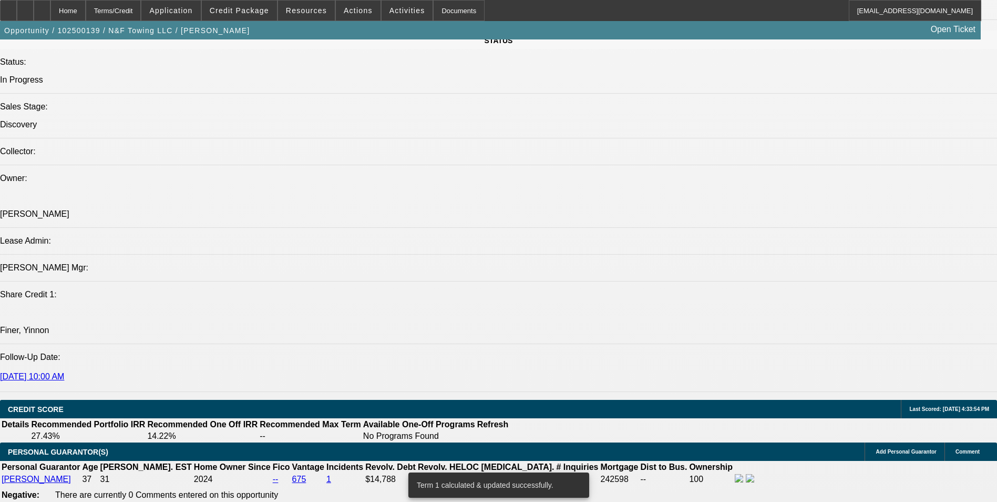
scroll to position [1087, 0]
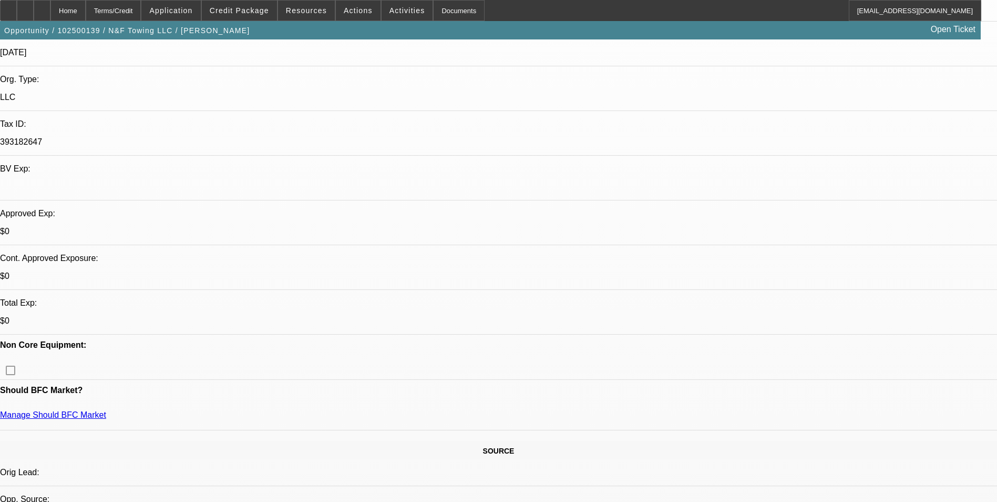
scroll to position [0, 0]
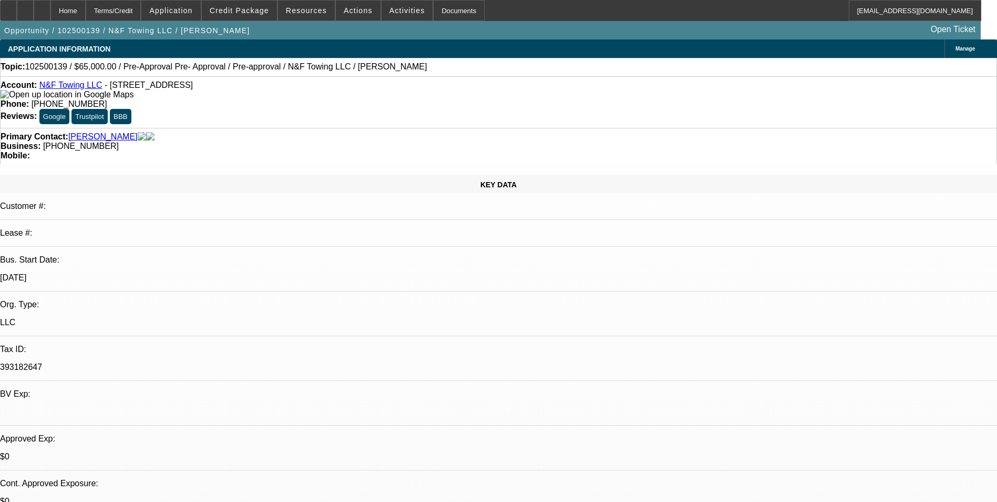
click at [69, 93] on div "Account: N&F Towing LLC - 51 Bedford St, Kingston, PA 18704" at bounding box center [499, 89] width 996 height 19
click at [67, 89] on link "N&F Towing LLC" at bounding box center [70, 84] width 63 height 9
click at [84, 86] on link "N&F Towing LLC" at bounding box center [70, 84] width 63 height 9
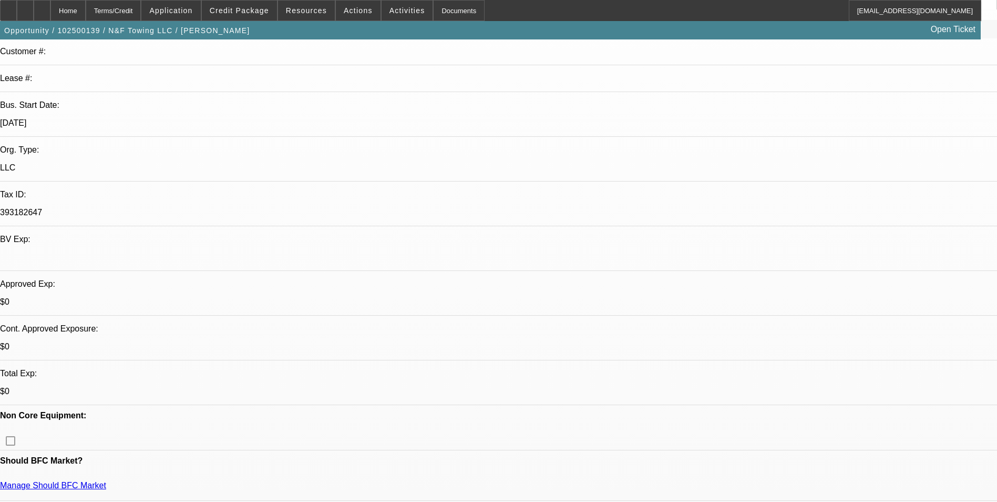
scroll to position [158, 0]
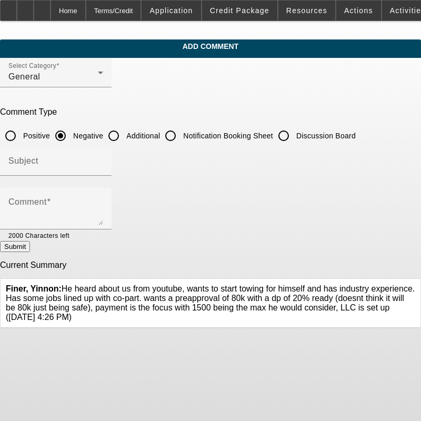
click at [124, 134] on input "Additional" at bounding box center [113, 135] width 21 height 21
radio input "true"
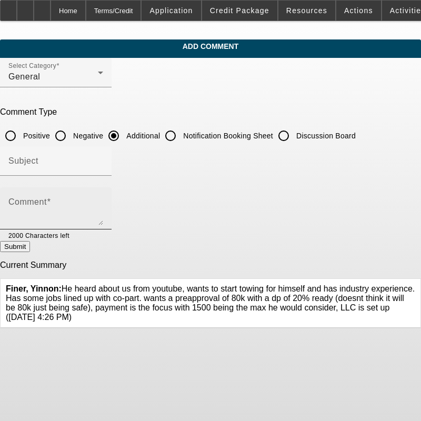
click at [103, 190] on div "Comment" at bounding box center [55, 208] width 95 height 42
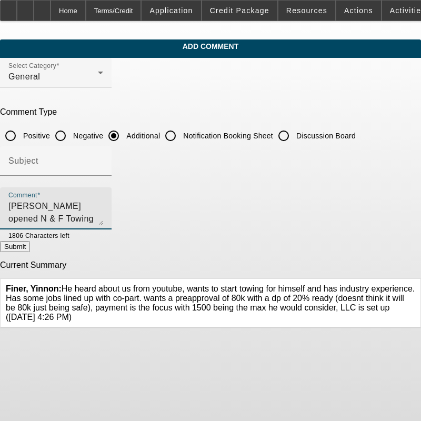
drag, startPoint x: 299, startPoint y: 215, endPoint x: 273, endPoint y: 215, distance: 25.8
click at [103, 215] on textarea "Fernando Torres opened N & F Towing LLC in July 2025. Fernando has over 3 years…" at bounding box center [55, 212] width 95 height 25
click at [103, 216] on textarea "Fernando Torres opened N & F Towing LLC in July 2025. Fernando has over 3 years…" at bounding box center [55, 212] width 95 height 25
type textarea "Fernando Torres opened N & F Towing LLC in July 2025. Fernando has over 3 years…"
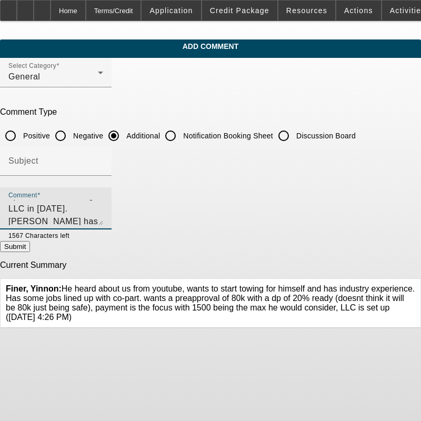
click at [30, 247] on button "Submit" at bounding box center [15, 246] width 30 height 11
radio input "true"
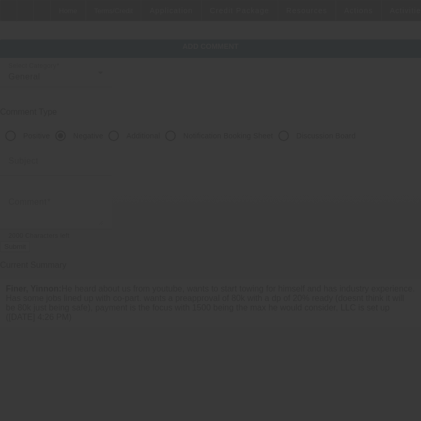
scroll to position [0, 0]
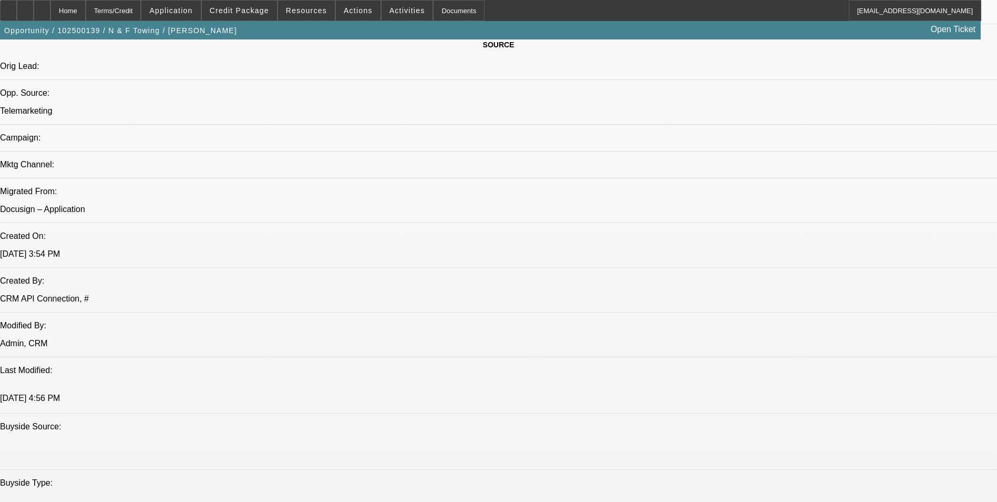
select select "0"
select select "2"
select select "0.1"
select select "4"
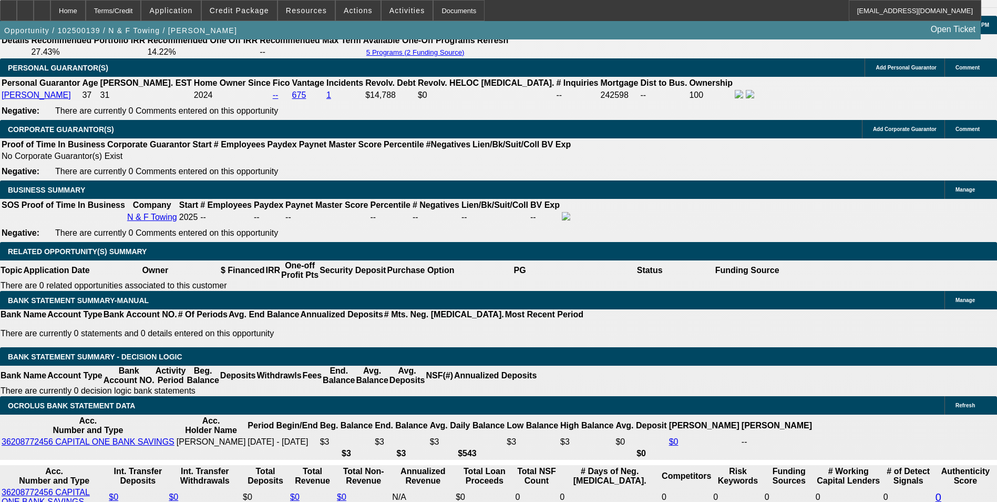
scroll to position [1552, 0]
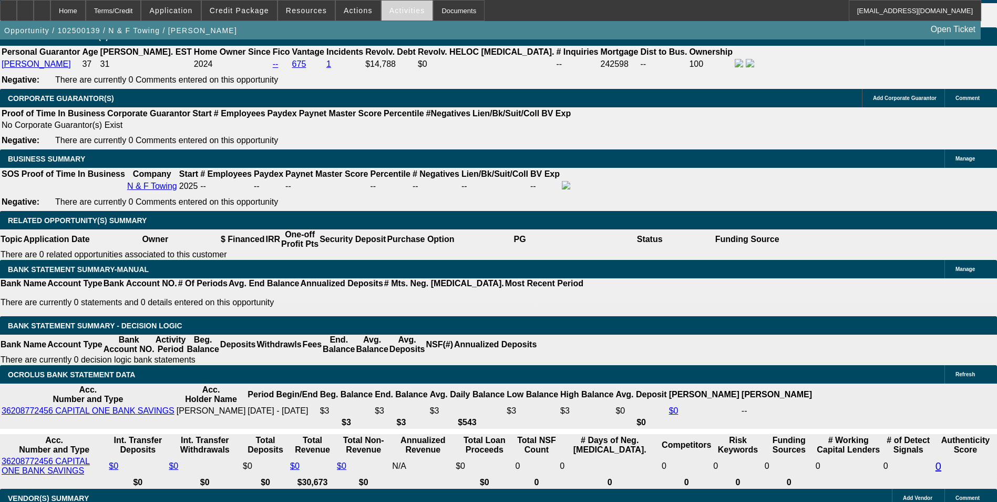
click at [390, 12] on span "Activities" at bounding box center [408, 10] width 36 height 8
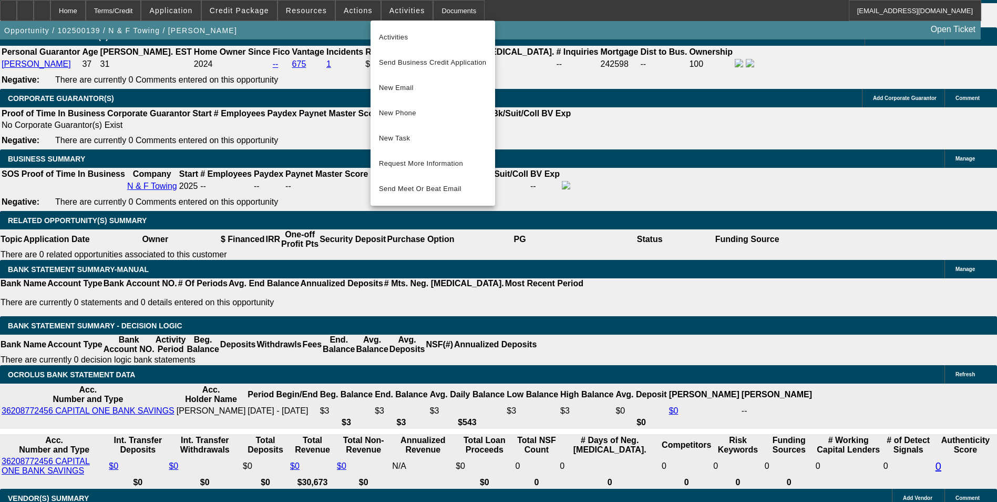
click at [353, 11] on div at bounding box center [498, 251] width 997 height 502
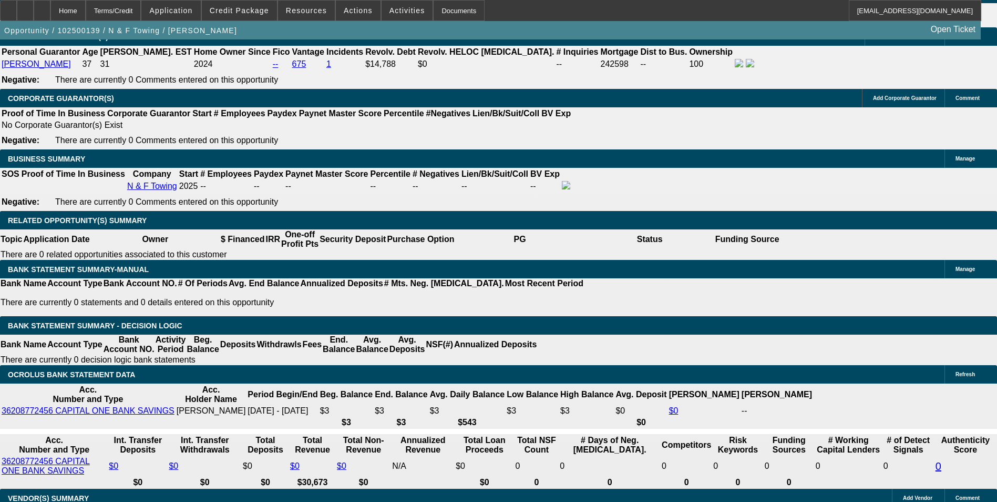
click at [353, 11] on span "Actions" at bounding box center [358, 10] width 29 height 8
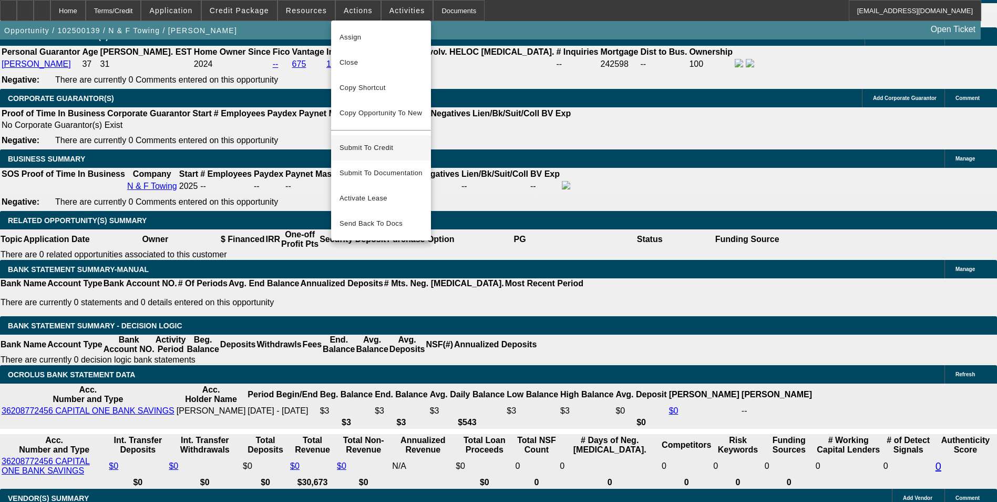
click at [376, 141] on span "Submit To Credit" at bounding box center [381, 147] width 83 height 13
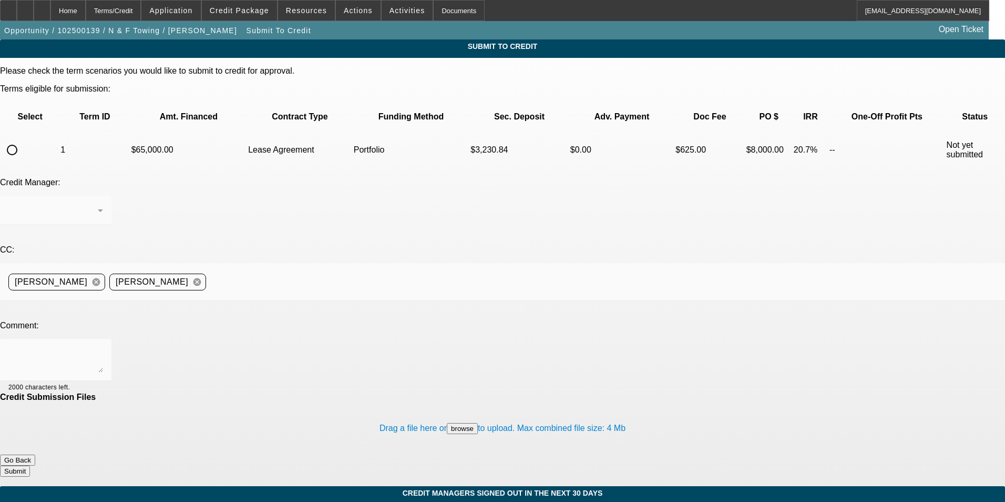
click at [23, 139] on input "radio" at bounding box center [12, 149] width 21 height 21
radio input "true"
click at [86, 16] on div "Home" at bounding box center [67, 10] width 35 height 21
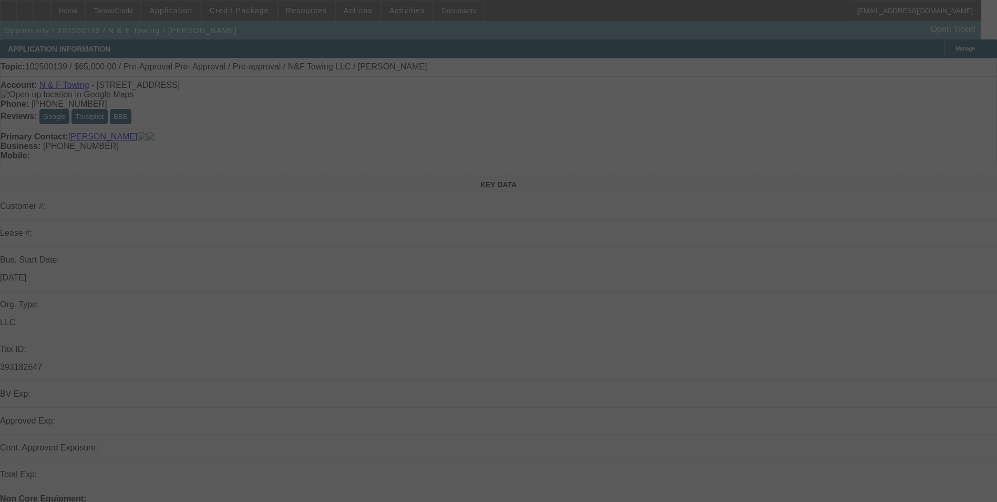
select select "0"
select select "2"
select select "0.1"
select select "4"
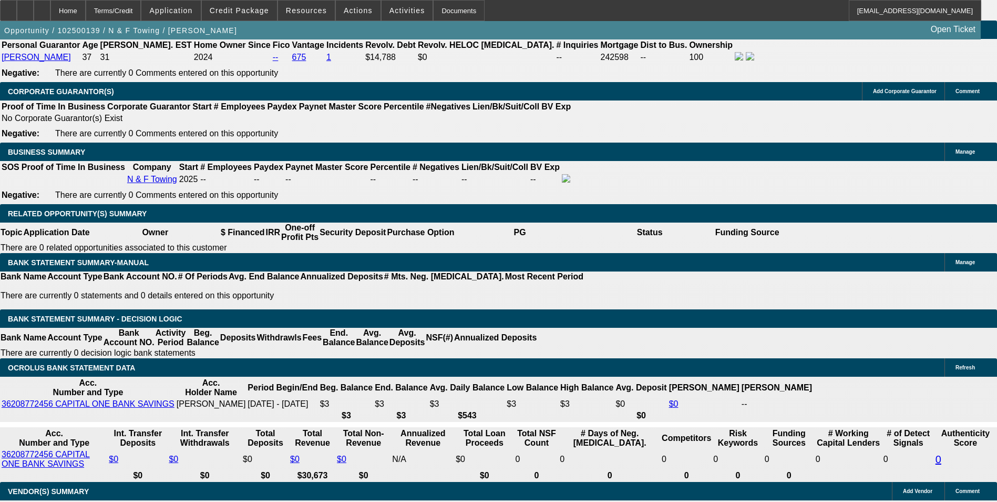
scroll to position [1577, 0]
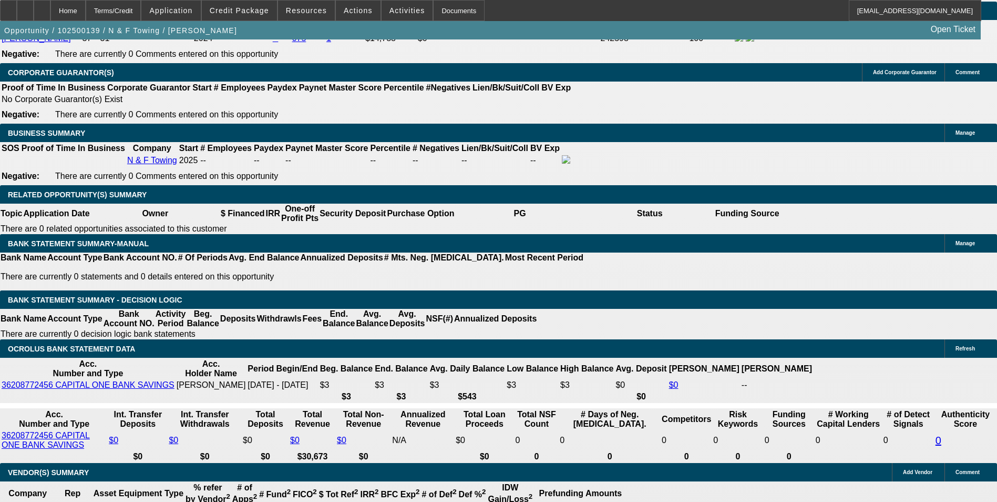
select select "0.2"
type input "$16,000.00"
type input "UNKNOWN"
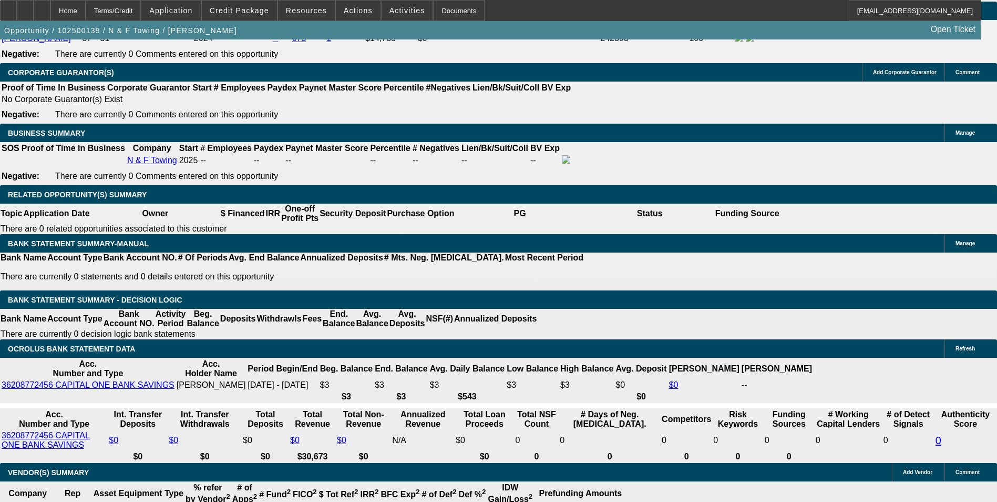
type input "$1,590.56"
type input "$3,181.12"
drag, startPoint x: 177, startPoint y: 156, endPoint x: 258, endPoint y: 157, distance: 81.5
type input "$14,000.00"
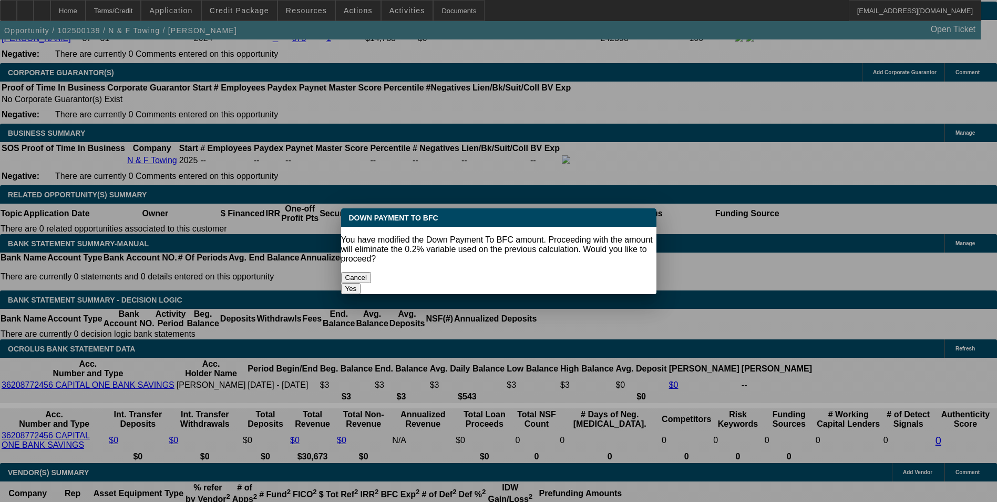
scroll to position [0, 0]
click at [298, 159] on body "Home Terms/Credit Application Credit Package Resources Actions Activities Docum…" at bounding box center [498, 369] width 997 height 3892
click at [361, 283] on button "Yes" at bounding box center [351, 288] width 20 height 11
select select "0"
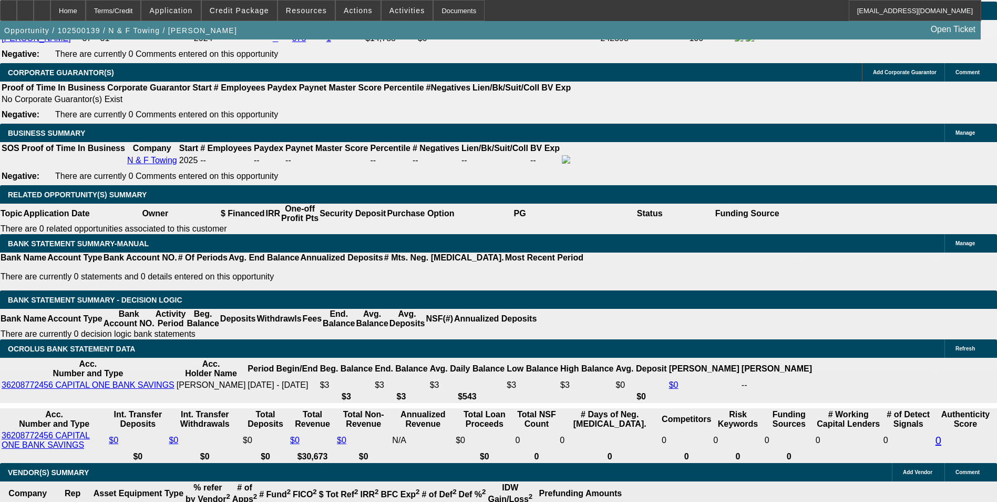
type input "$1,640.27"
type input "$3,280.54"
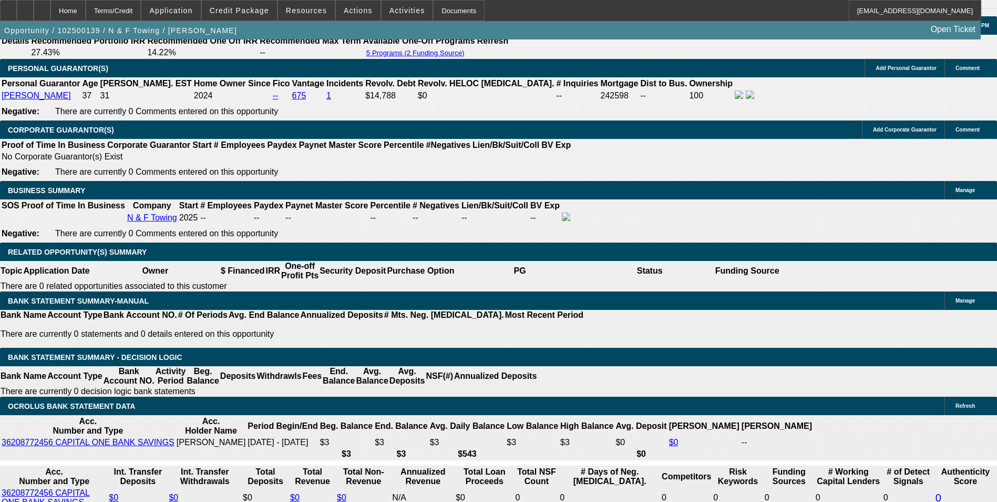
scroll to position [1420, 0]
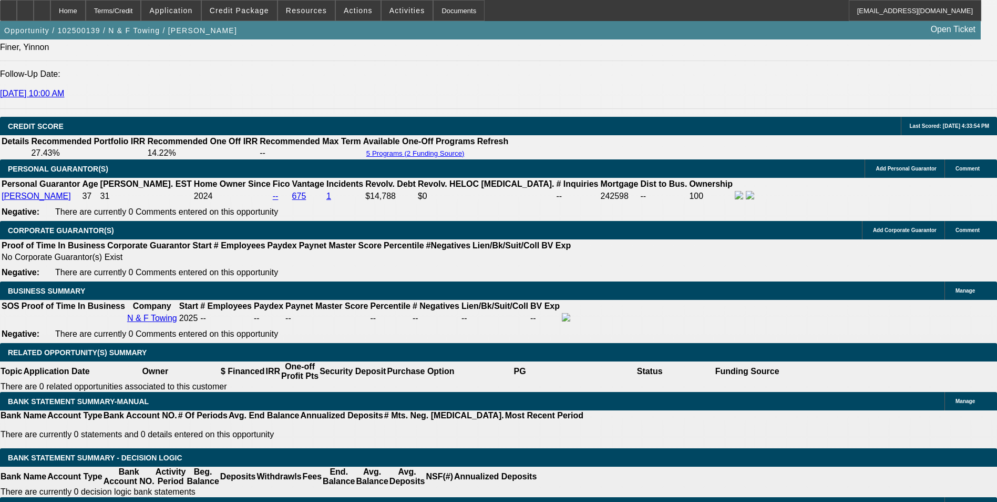
drag, startPoint x: 156, startPoint y: 112, endPoint x: 172, endPoint y: 111, distance: 16.3
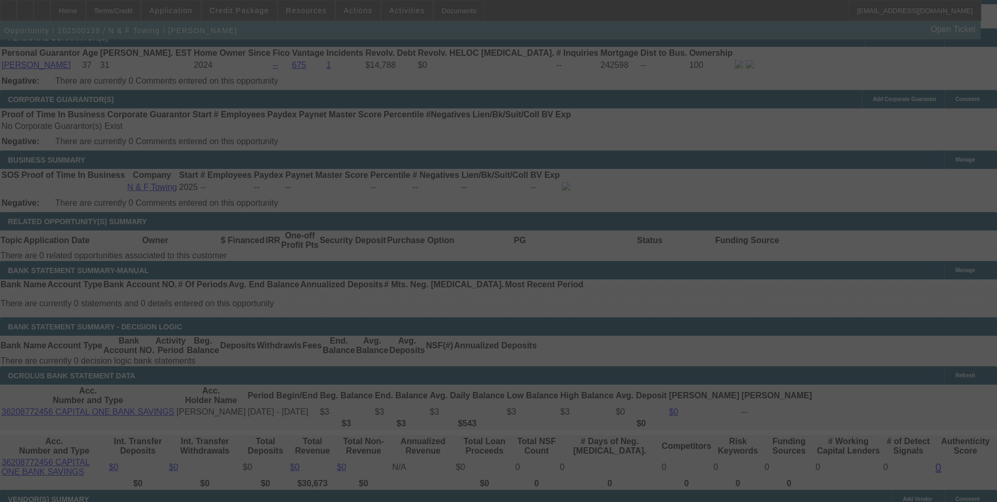
scroll to position [1683, 0]
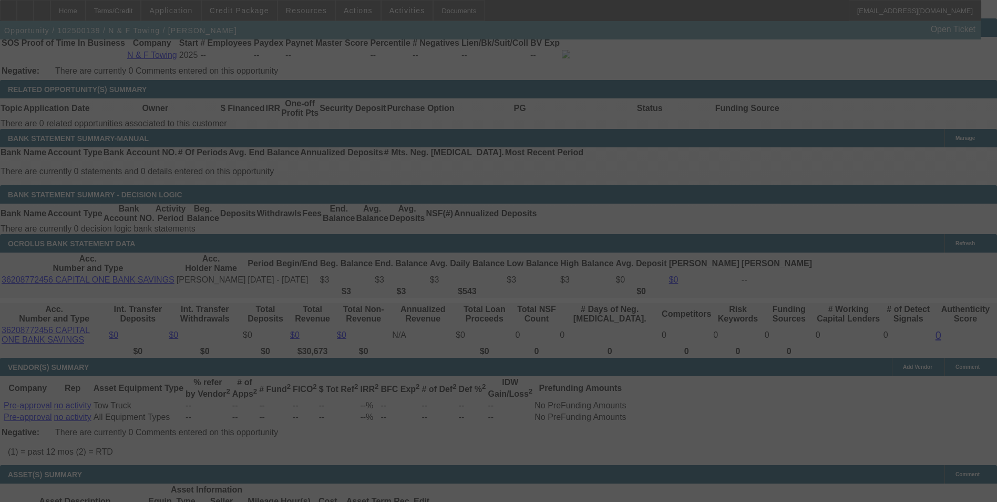
select select "0"
select select "2"
select select "0.1"
select select "4"
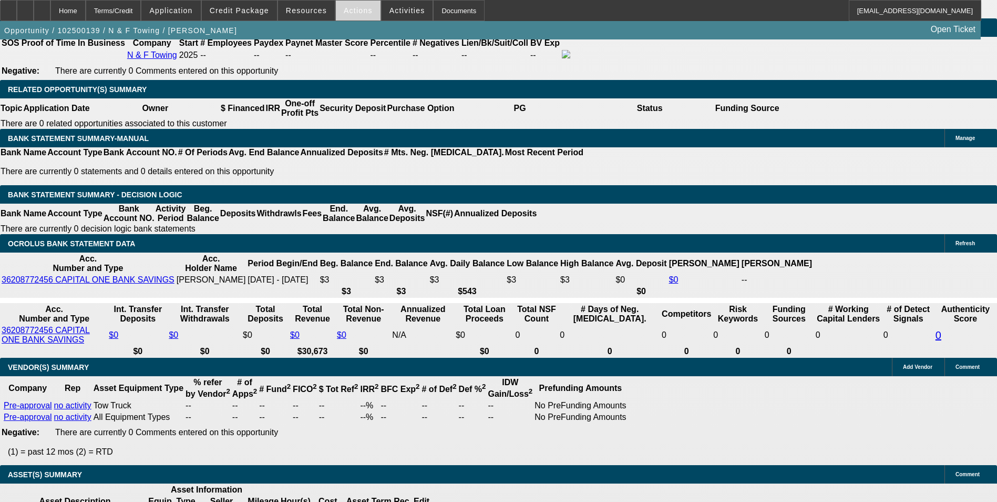
click at [351, 12] on span "Actions" at bounding box center [358, 10] width 29 height 8
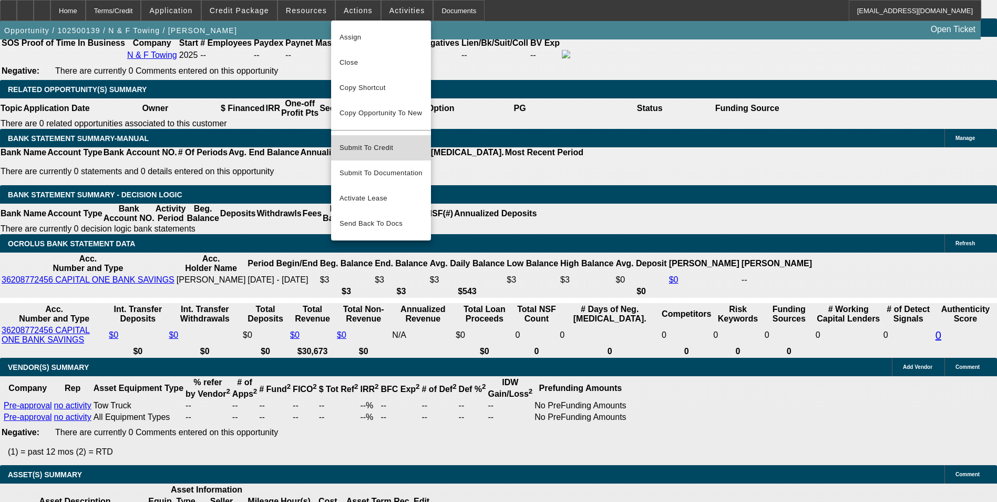
click at [390, 141] on span "Submit To Credit" at bounding box center [381, 147] width 83 height 13
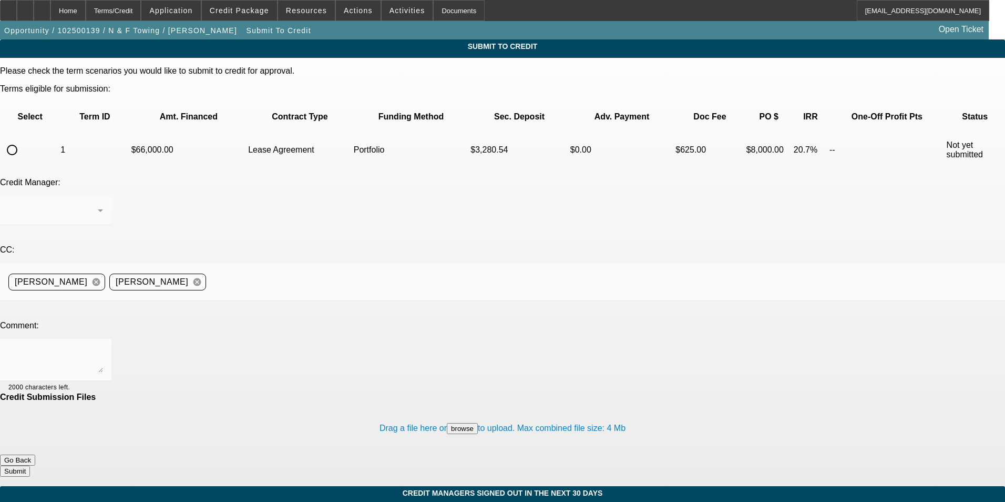
click at [23, 139] on input "radio" at bounding box center [12, 149] width 21 height 21
radio input "true"
click at [103, 347] on textarea at bounding box center [55, 359] width 95 height 25
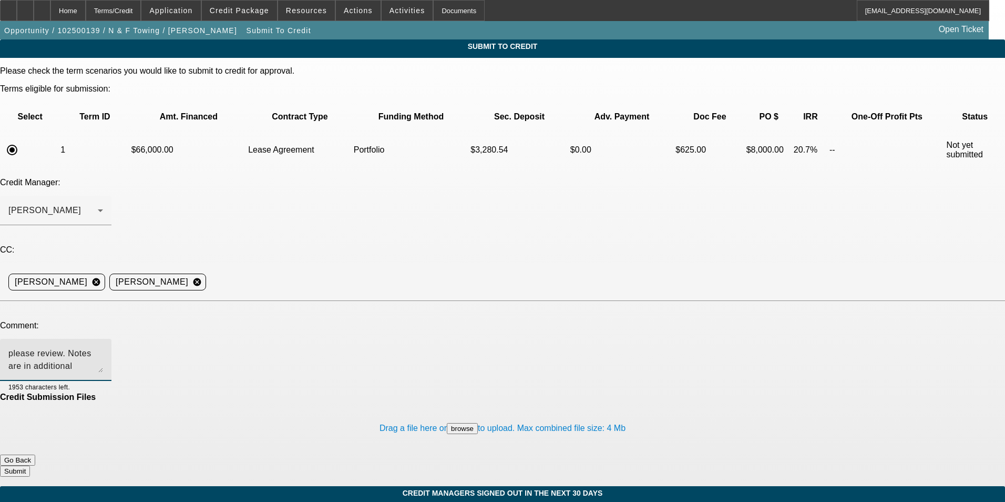
type textarea "please review. Notes are in additional comments"
click at [30, 465] on button "Submit" at bounding box center [15, 470] width 30 height 11
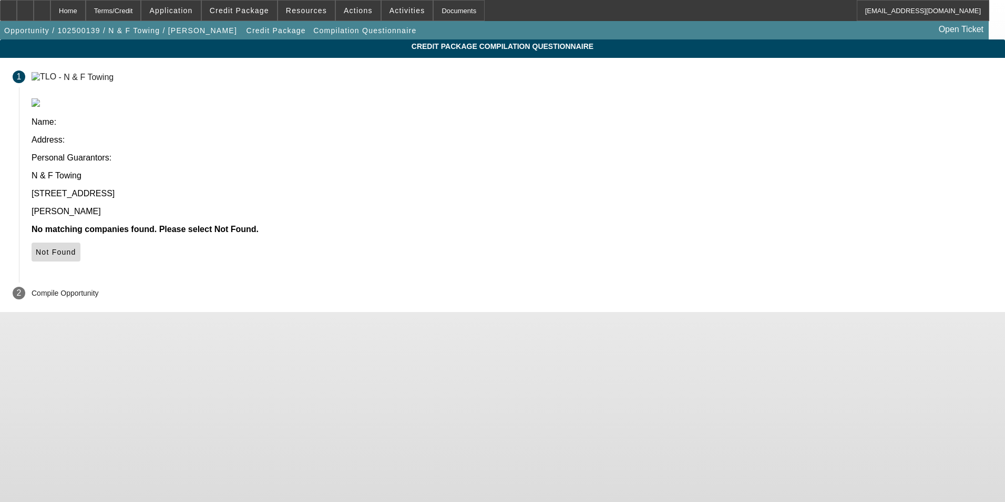
click at [76, 248] on span "Not Found" at bounding box center [56, 252] width 40 height 8
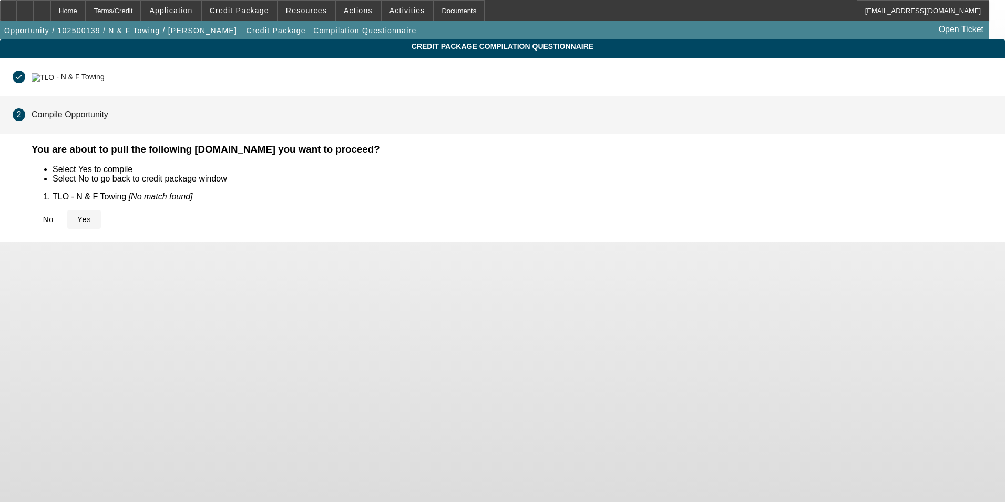
click at [77, 215] on icon at bounding box center [77, 219] width 0 height 8
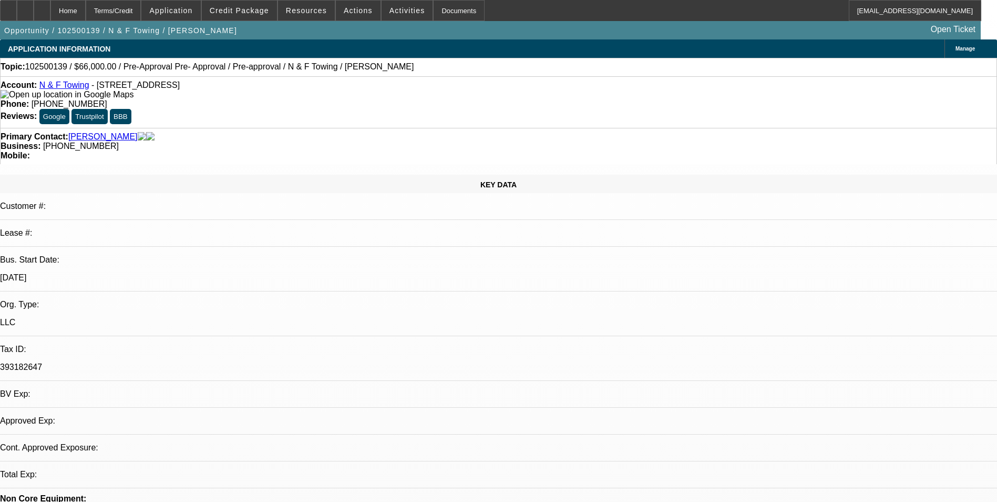
select select "0"
select select "2"
select select "0.1"
select select "4"
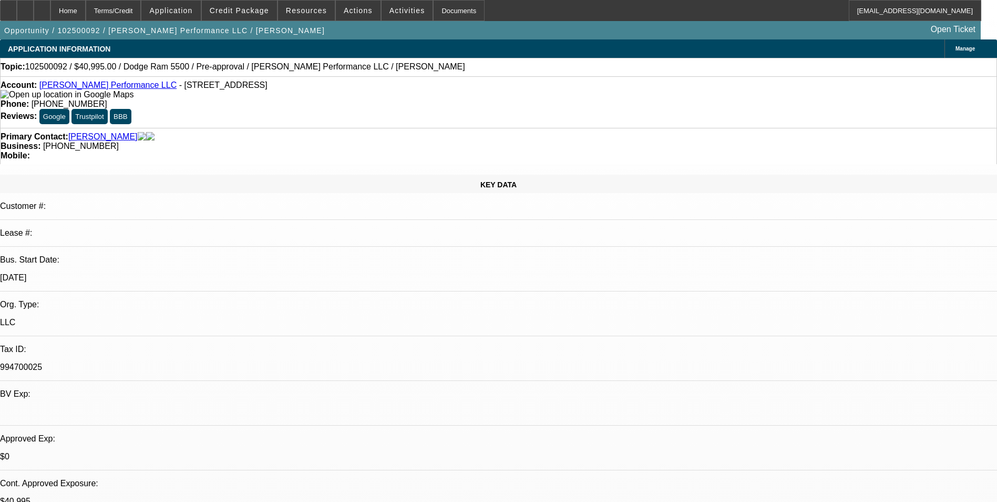
select select "0"
select select "2"
select select "0.1"
select select "0"
select select "2"
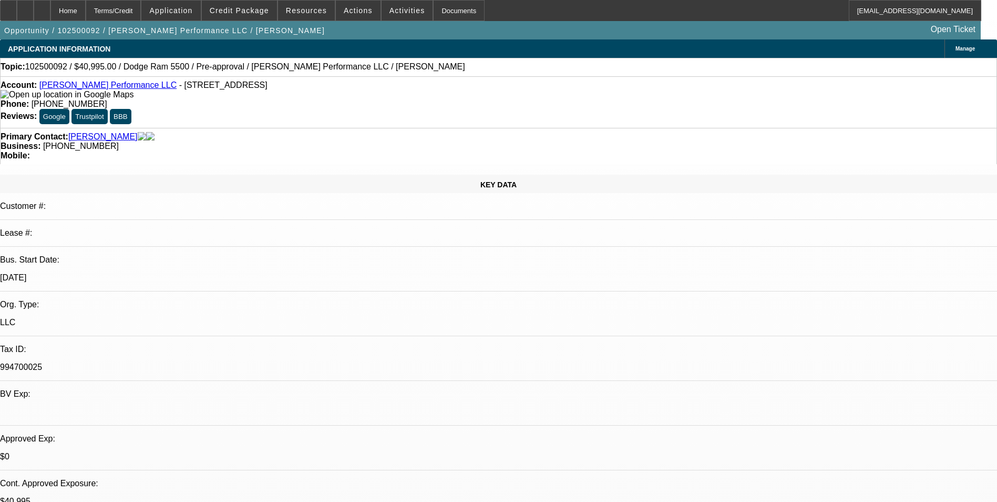
select select "0.1"
select select "0"
select select "2"
select select "0.1"
select select "1"
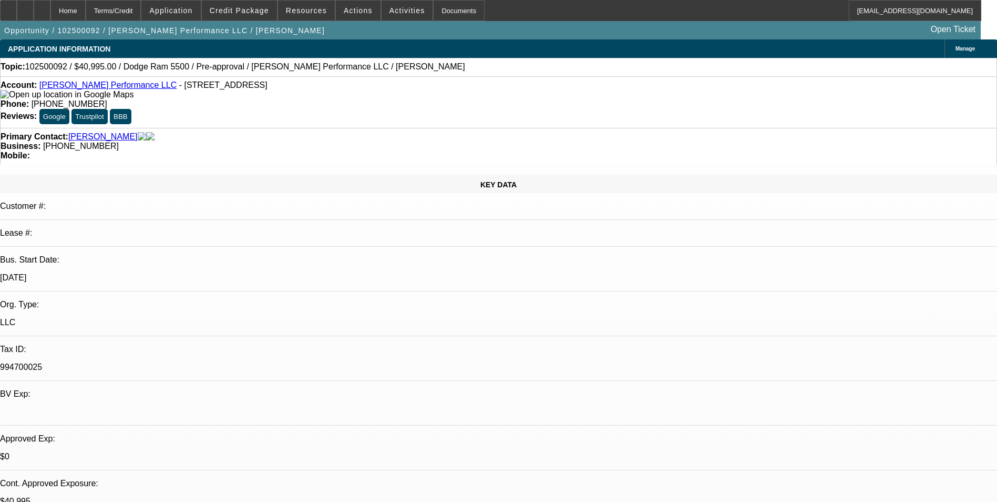
select select "2"
select select "4"
select select "1"
select select "2"
select select "4"
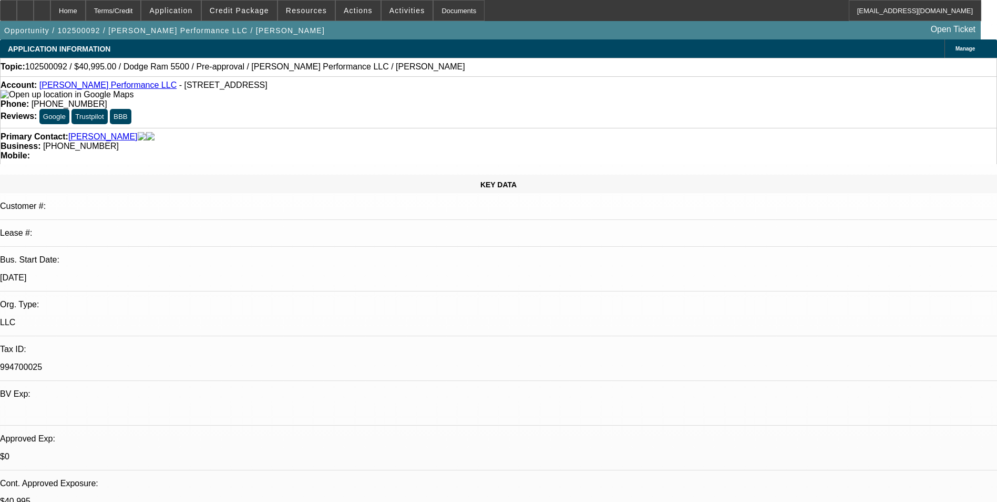
select select "1"
select select "2"
select select "4"
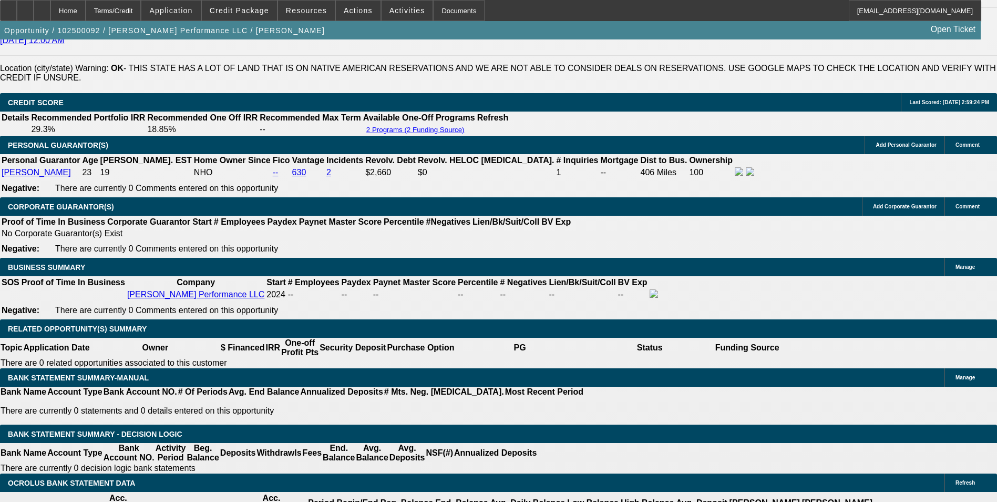
scroll to position [1630, 0]
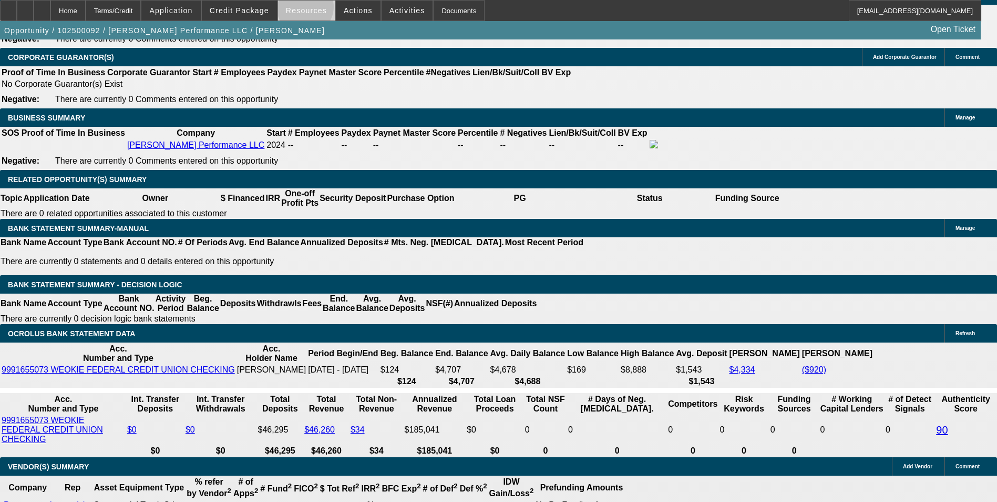
click at [310, 10] on span "Resources" at bounding box center [306, 10] width 41 height 8
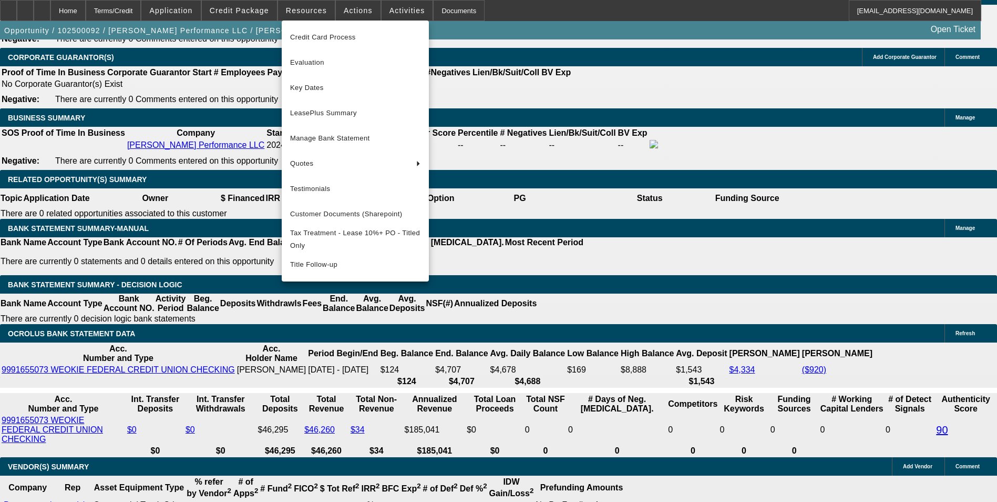
click at [310, 10] on div at bounding box center [498, 251] width 997 height 502
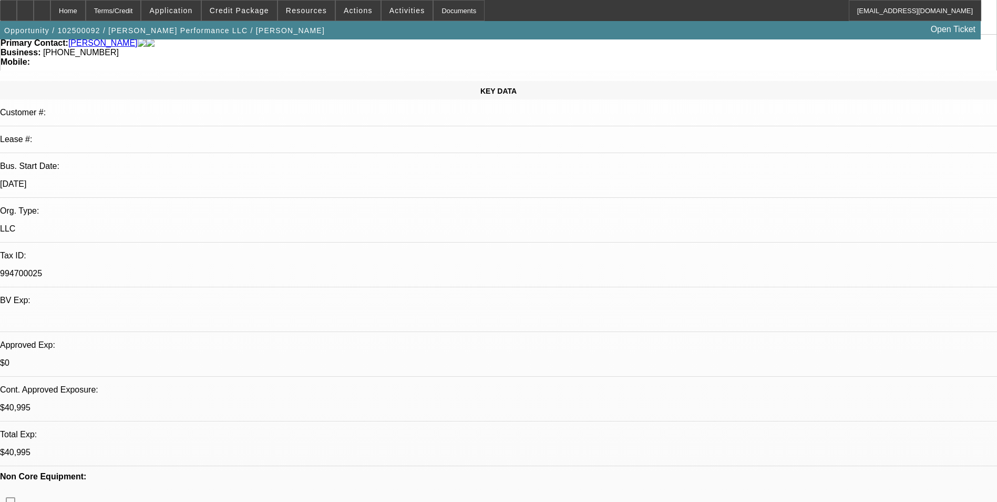
scroll to position [0, 0]
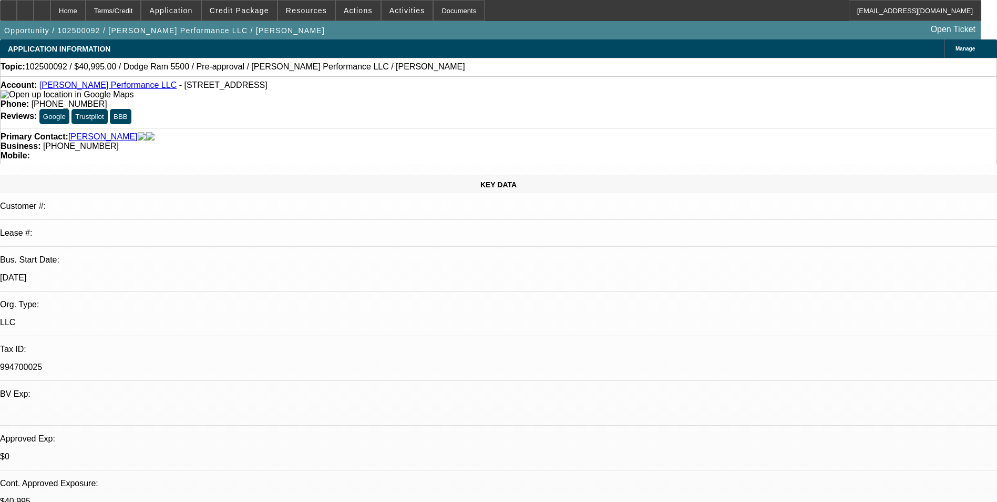
click at [90, 132] on link "[PERSON_NAME]" at bounding box center [102, 136] width 69 height 9
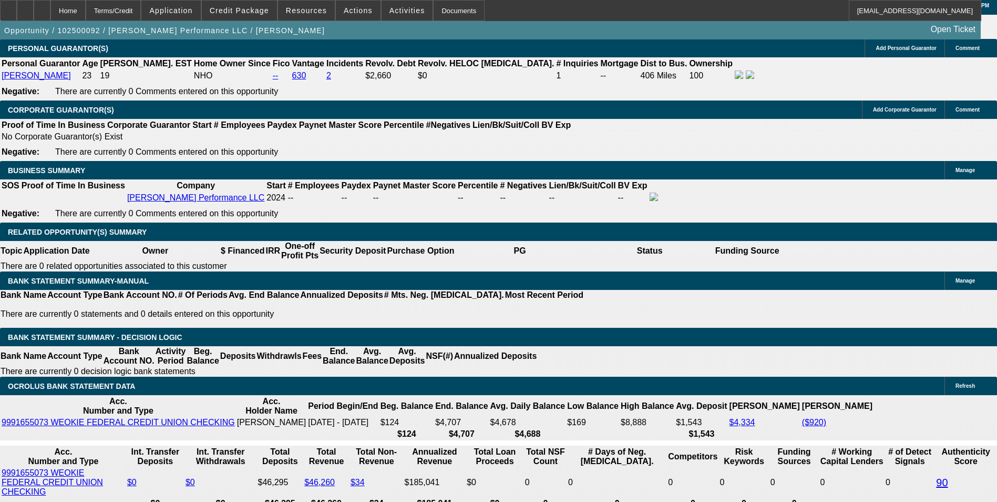
scroll to position [1972, 0]
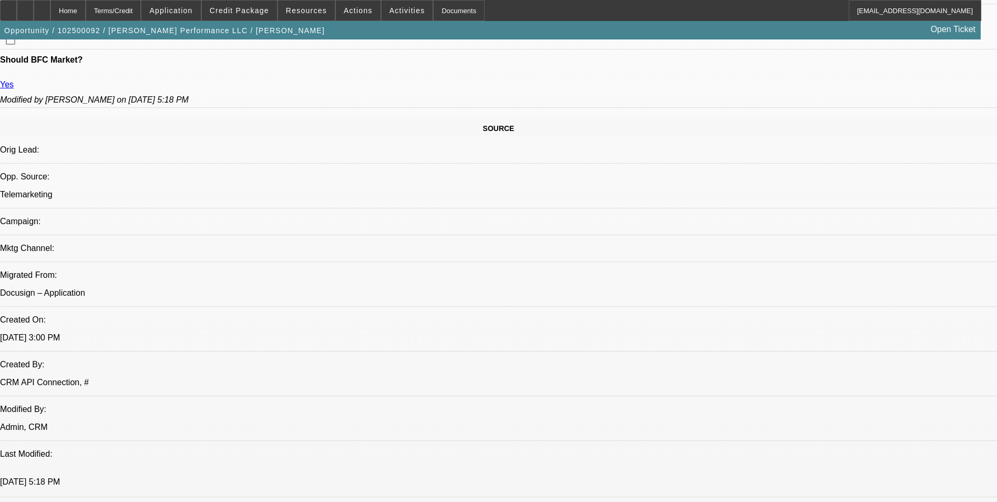
scroll to position [0, 0]
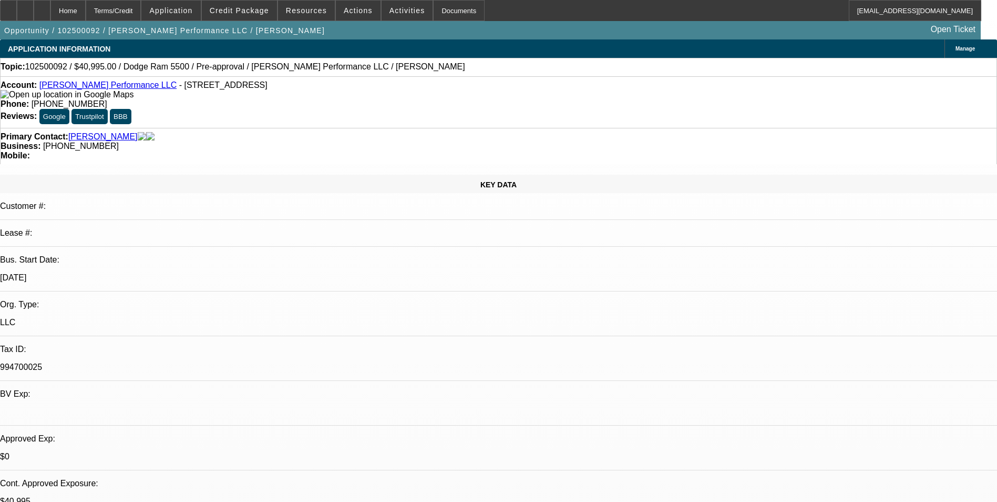
click at [89, 132] on link "[PERSON_NAME]" at bounding box center [102, 136] width 69 height 9
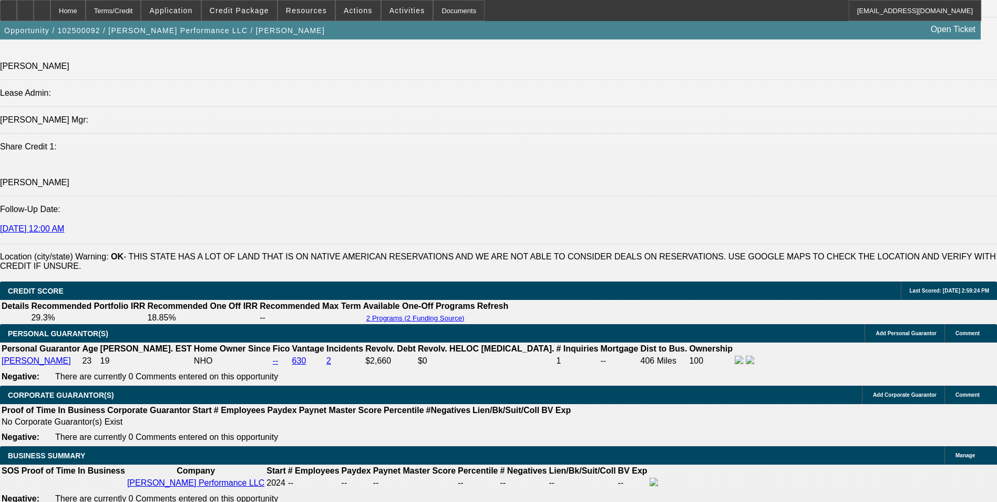
scroll to position [1525, 0]
